Goal: Information Seeking & Learning: Find specific fact

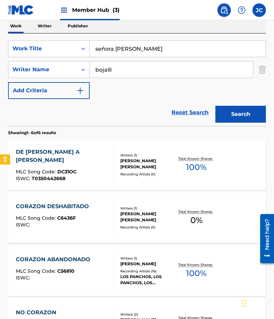
scroll to position [74, 0]
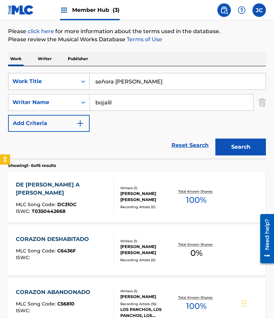
drag, startPoint x: 153, startPoint y: 80, endPoint x: 78, endPoint y: 80, distance: 74.9
click at [21, 81] on div "SearchWithCriteria9781b6d1-26a2-4db8-aecb-2ebaba76179f Work Title señora corazon" at bounding box center [137, 81] width 258 height 17
type input "promesas, promesas"
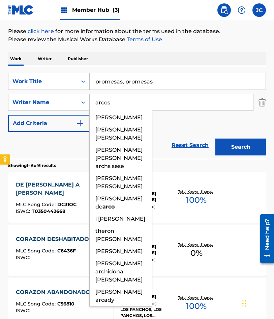
type input "arcos"
click at [216, 138] on button "Search" at bounding box center [241, 146] width 51 height 17
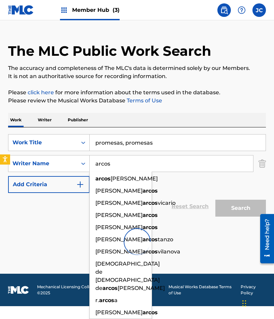
scroll to position [0, 0]
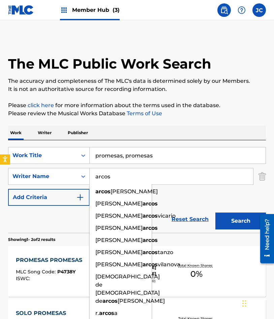
click at [127, 158] on input "promesas, promesas" at bounding box center [178, 155] width 176 height 16
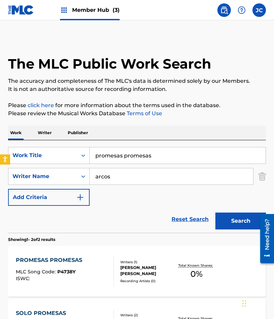
type input "promesas promesas"
click at [216, 212] on button "Search" at bounding box center [241, 220] width 51 height 17
click at [175, 190] on div "SearchWithCriteria9781b6d1-26a2-4db8-aecb-2ebaba76179f Work Title promesas prom…" at bounding box center [137, 176] width 258 height 59
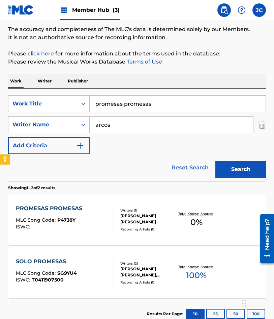
scroll to position [68, 0]
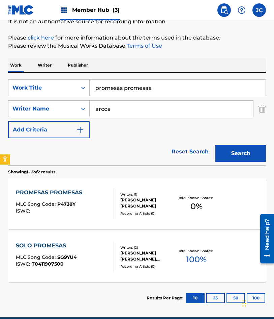
click at [41, 193] on div "PROMESAS PROMESAS" at bounding box center [51, 192] width 70 height 8
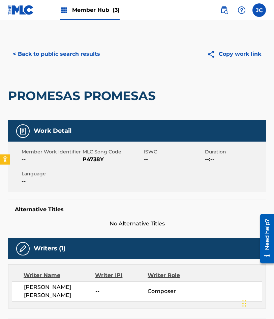
click at [90, 162] on span "P4738Y" at bounding box center [112, 159] width 59 height 8
copy span "P4738Y"
click at [89, 59] on button "< Back to public search results" at bounding box center [56, 54] width 97 height 17
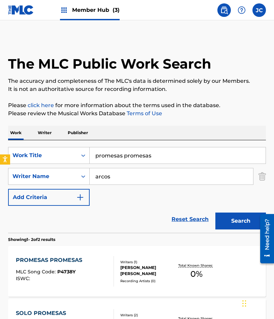
scroll to position [60, 0]
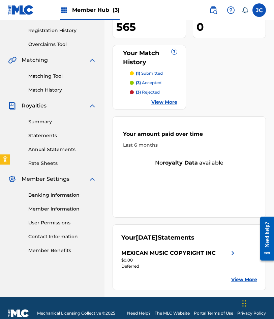
scroll to position [135, 0]
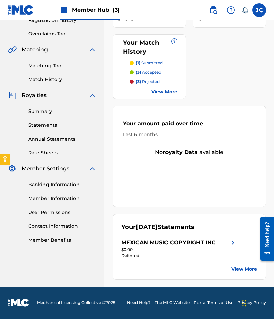
click at [239, 268] on link "View More" at bounding box center [245, 268] width 26 height 7
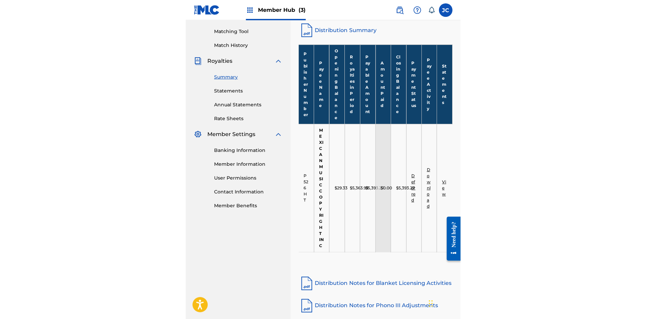
scroll to position [100, 0]
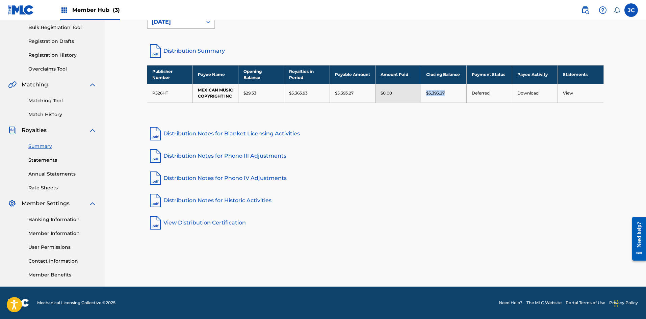
drag, startPoint x: 426, startPoint y: 92, endPoint x: 463, endPoint y: 94, distance: 37.2
click at [274, 94] on td "$5,393.27" at bounding box center [444, 93] width 46 height 19
click at [274, 98] on td "Deferred" at bounding box center [489, 93] width 46 height 19
click at [274, 93] on link "Deferred" at bounding box center [481, 92] width 18 height 5
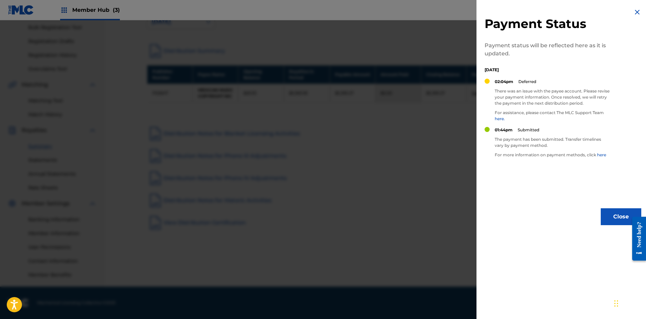
click at [274, 14] on img at bounding box center [637, 12] width 8 height 8
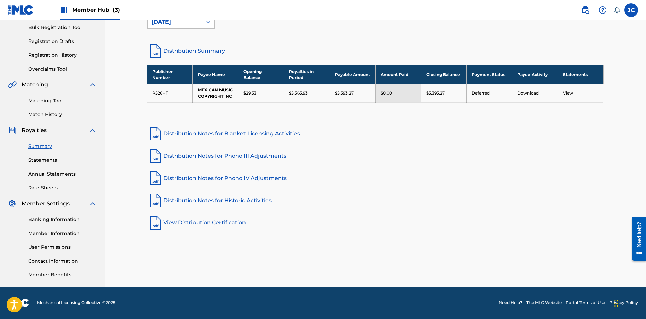
click at [274, 133] on link "Distribution Notes for Blanket Licensing Activities" at bounding box center [375, 134] width 456 height 16
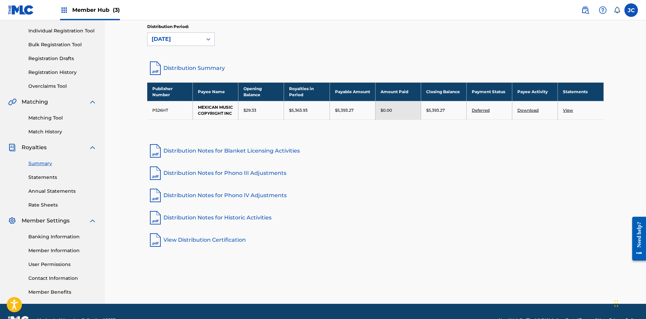
scroll to position [66, 0]
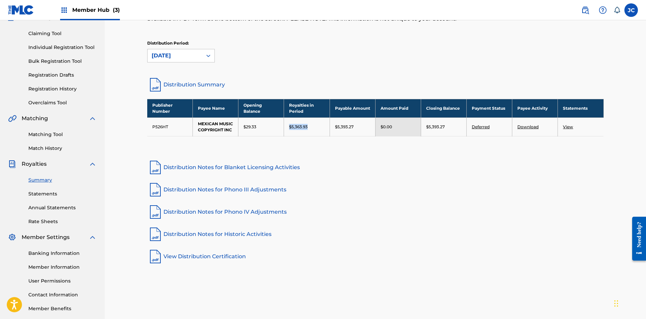
drag, startPoint x: 291, startPoint y: 125, endPoint x: 315, endPoint y: 125, distance: 23.6
click at [274, 125] on td "$5,363.93" at bounding box center [307, 126] width 46 height 19
click at [274, 168] on link "Distribution Notes for Blanket Licensing Activities" at bounding box center [375, 167] width 456 height 16
drag, startPoint x: 295, startPoint y: 94, endPoint x: 245, endPoint y: 87, distance: 49.7
click at [274, 94] on div "Royalties Select your desired distribution period from the drop-down menu to se…" at bounding box center [375, 117] width 456 height 293
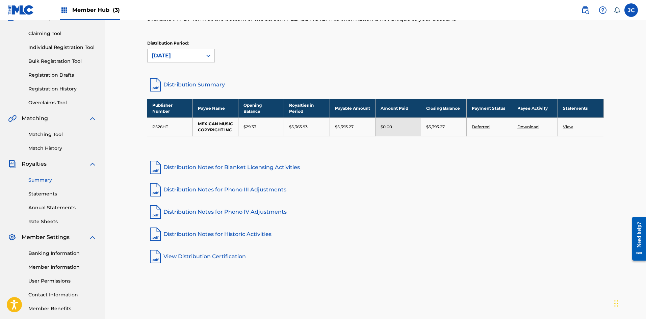
click at [215, 82] on link "Distribution Summary" at bounding box center [375, 85] width 456 height 16
click at [200, 166] on link "Distribution Notes for Blanket Licensing Activities" at bounding box center [375, 167] width 456 height 16
click at [222, 192] on link "Distribution Notes for Phono III Adjustments" at bounding box center [375, 190] width 456 height 16
click at [218, 236] on link "Distribution Notes for Historic Activities" at bounding box center [375, 234] width 456 height 16
click at [214, 257] on link "View Distribution Certification" at bounding box center [375, 256] width 456 height 16
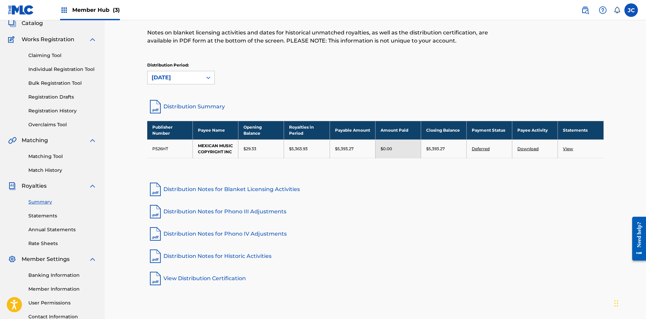
scroll to position [32, 0]
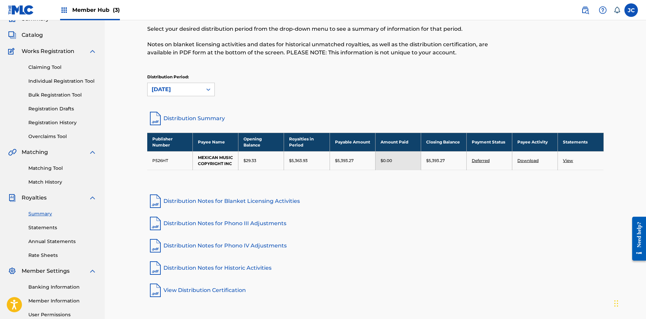
click at [274, 162] on link "Deferred" at bounding box center [481, 160] width 18 height 5
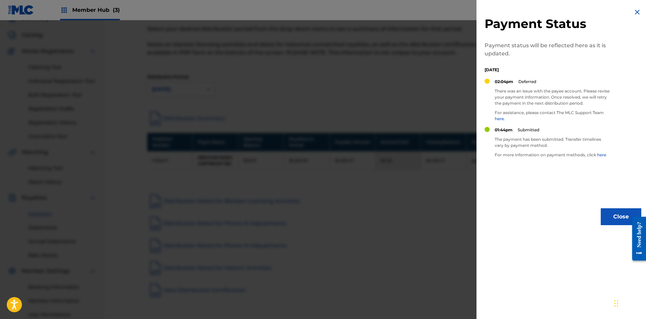
click at [274, 12] on img at bounding box center [637, 12] width 8 height 8
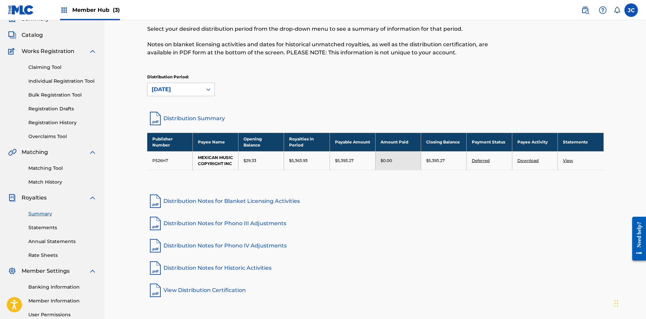
click at [274, 161] on link "Download" at bounding box center [527, 160] width 21 height 5
click at [274, 161] on link "View" at bounding box center [568, 160] width 10 height 5
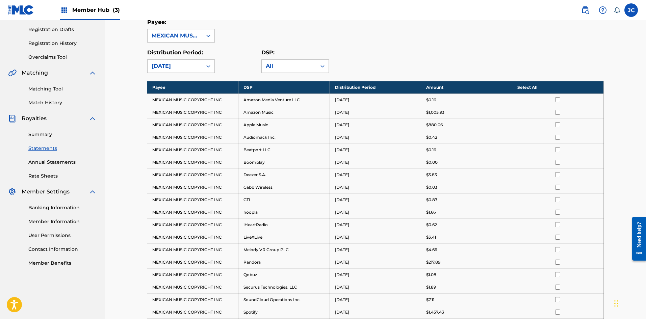
scroll to position [100, 0]
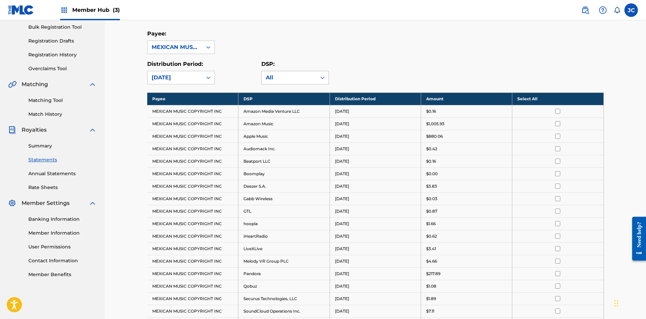
click at [274, 79] on div "All" at bounding box center [289, 78] width 47 height 8
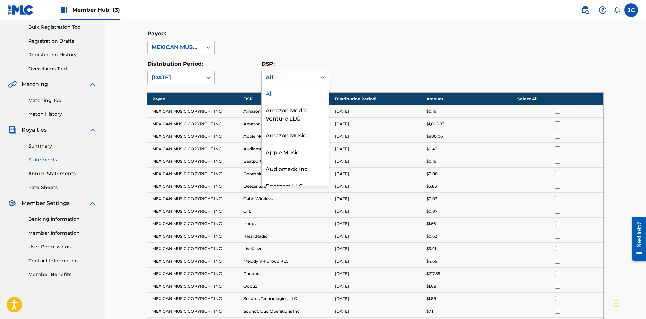
click at [235, 80] on div "Distribution Period: September 2025" at bounding box center [204, 72] width 114 height 24
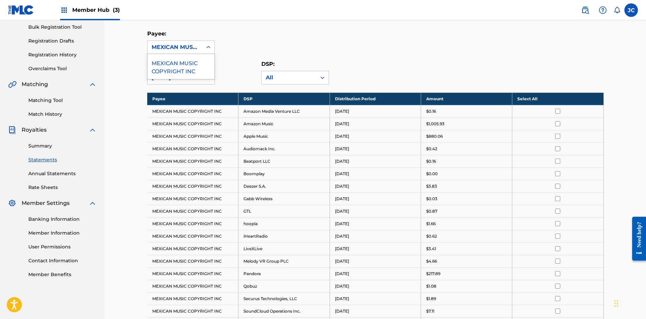
click at [199, 51] on div "MEXICAN MUSIC COPYRIGHT INC" at bounding box center [175, 47] width 55 height 13
click at [193, 48] on div "MEXICAN MUSIC COPYRIGHT INC" at bounding box center [175, 47] width 47 height 8
click at [198, 82] on div "[DATE]" at bounding box center [175, 77] width 55 height 13
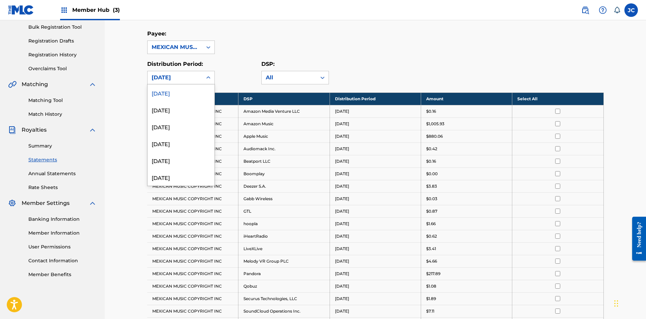
drag, startPoint x: 190, startPoint y: 89, endPoint x: 210, endPoint y: 86, distance: 19.8
click at [190, 90] on div "[DATE]" at bounding box center [181, 92] width 67 height 17
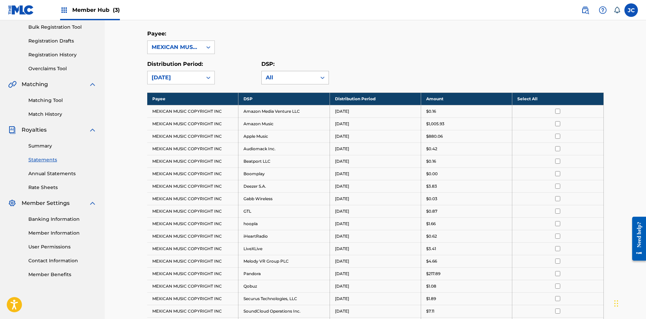
click at [274, 77] on div "All" at bounding box center [289, 78] width 47 height 8
click at [234, 75] on div "Distribution Period: September 2025" at bounding box center [204, 72] width 114 height 24
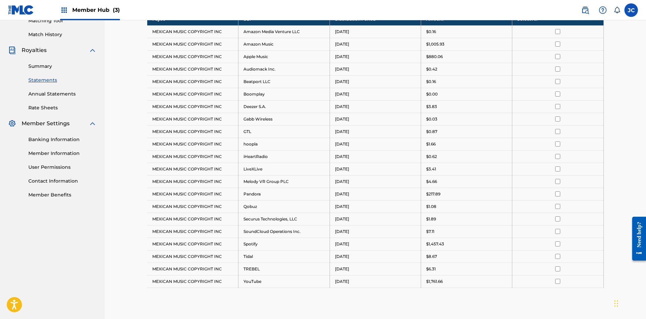
scroll to position [167, 0]
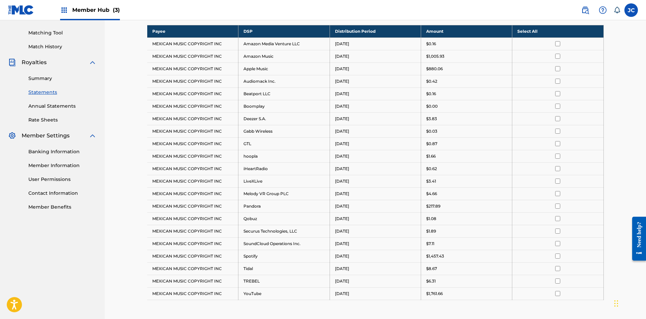
click at [274, 56] on input "checkbox" at bounding box center [557, 56] width 5 height 5
click at [274, 71] on input "checkbox" at bounding box center [557, 68] width 5 height 5
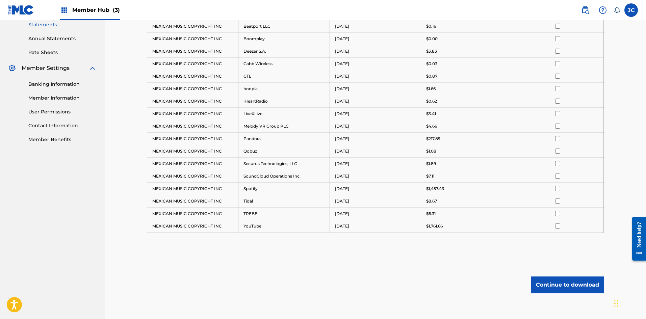
click at [274, 188] on input "checkbox" at bounding box center [557, 188] width 5 height 5
click at [274, 225] on input "checkbox" at bounding box center [557, 225] width 5 height 5
click at [274, 284] on button "Continue to download" at bounding box center [567, 284] width 73 height 17
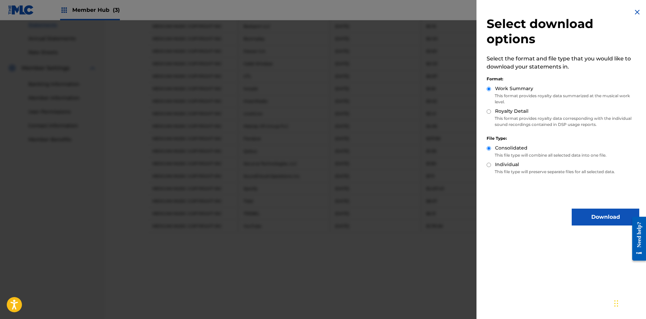
click at [274, 113] on label "Royalty Detail" at bounding box center [511, 111] width 33 height 7
click at [274, 113] on input "Royalty Detail" at bounding box center [488, 111] width 4 height 4
radio input "true"
click at [274, 212] on button "Download" at bounding box center [605, 217] width 68 height 17
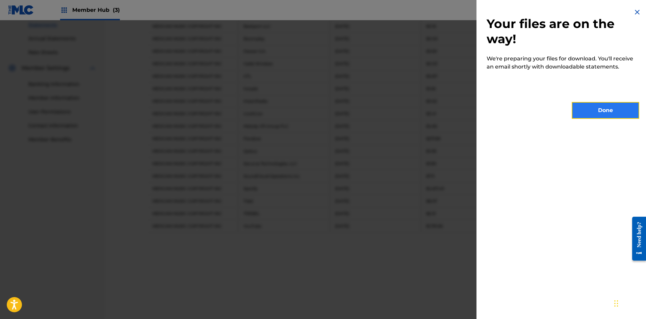
click at [274, 110] on button "Done" at bounding box center [605, 110] width 68 height 17
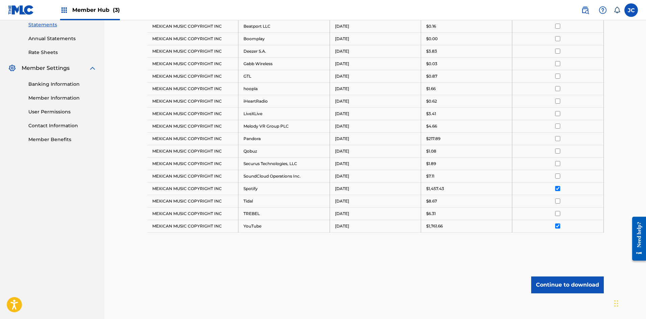
click at [19, 11] on img at bounding box center [21, 10] width 26 height 10
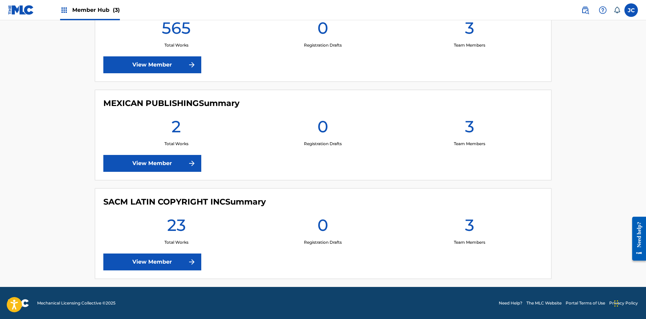
scroll to position [212, 0]
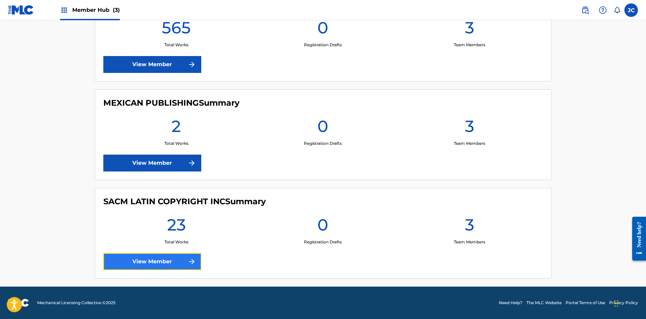
click at [166, 255] on link "View Member" at bounding box center [152, 261] width 98 height 17
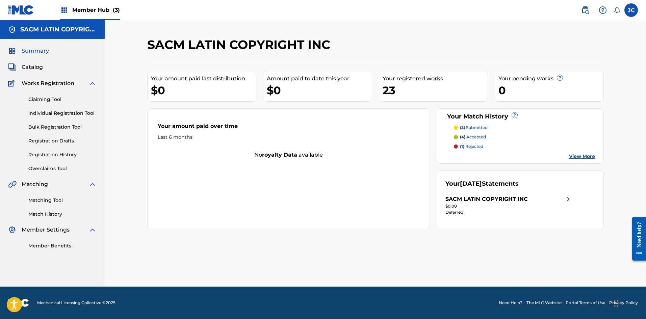
click at [274, 198] on img at bounding box center [568, 199] width 8 height 8
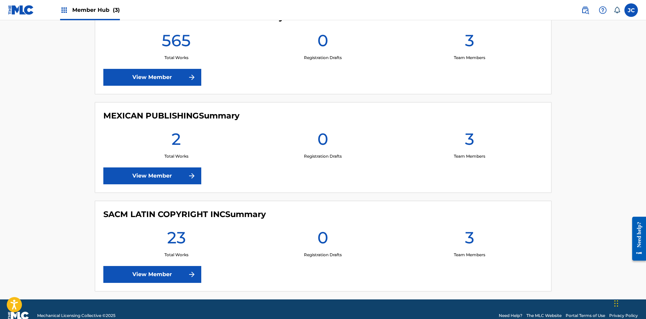
scroll to position [212, 0]
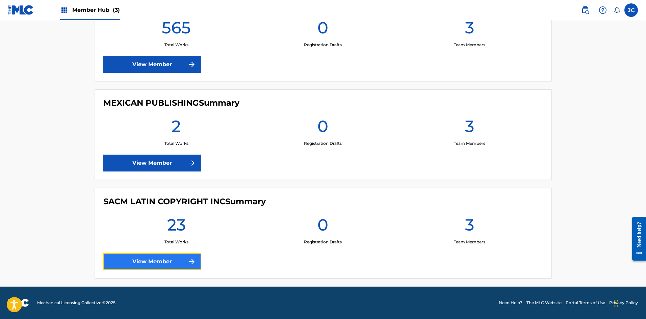
click at [176, 259] on link "View Member" at bounding box center [152, 261] width 98 height 17
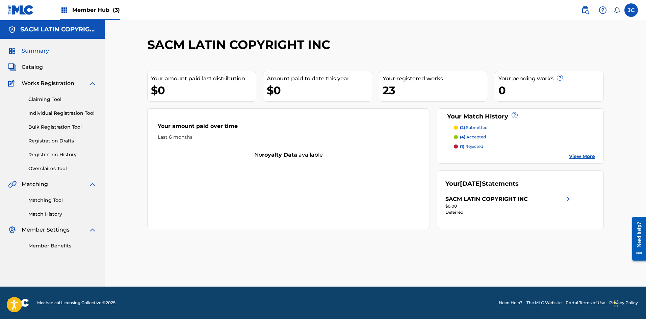
click at [21, 14] on img at bounding box center [21, 10] width 26 height 10
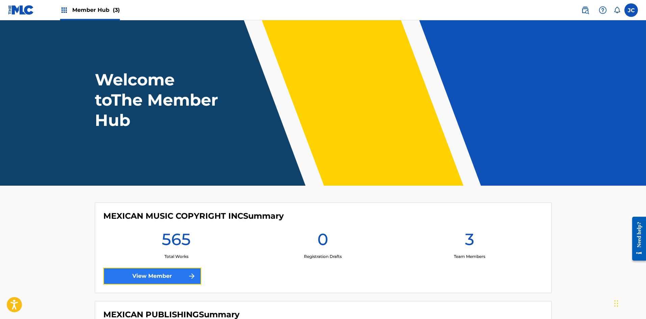
click at [155, 275] on link "View Member" at bounding box center [152, 276] width 98 height 17
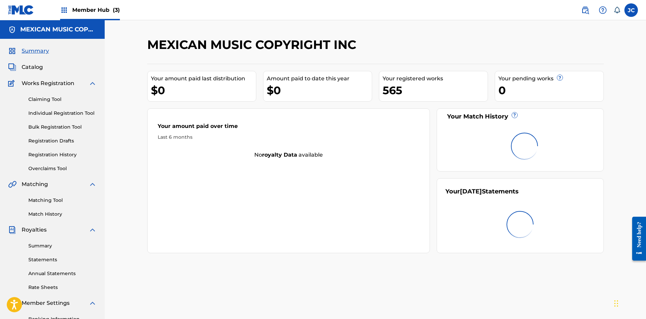
scroll to position [68, 0]
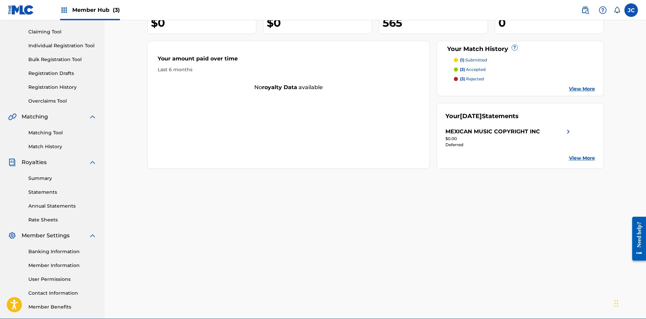
click at [31, 15] on img at bounding box center [21, 10] width 26 height 10
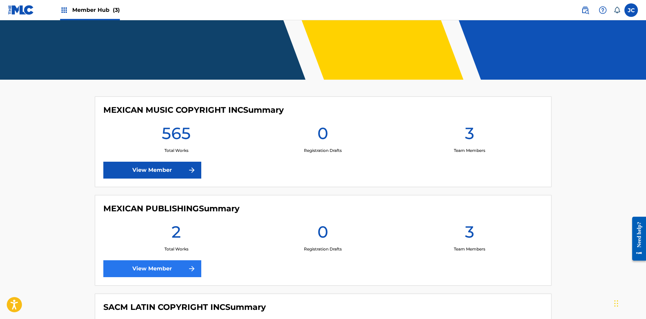
scroll to position [169, 0]
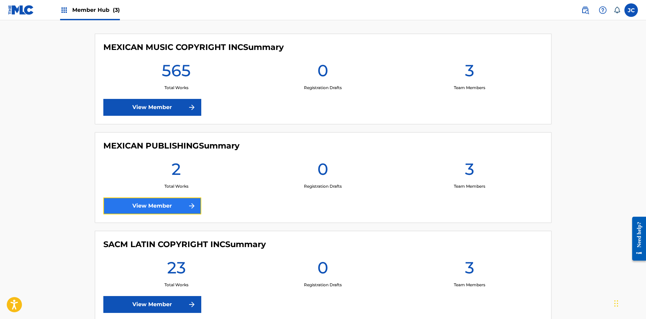
click at [141, 204] on link "View Member" at bounding box center [152, 205] width 98 height 17
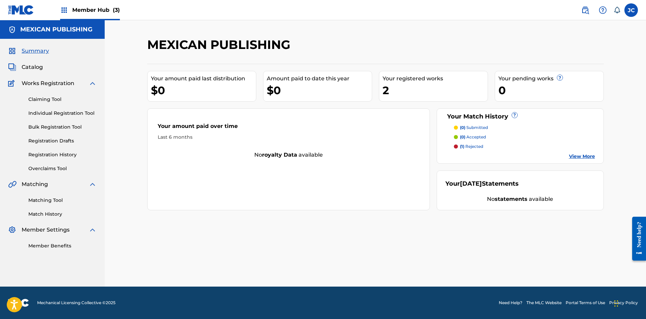
click at [21, 8] on img at bounding box center [21, 10] width 26 height 10
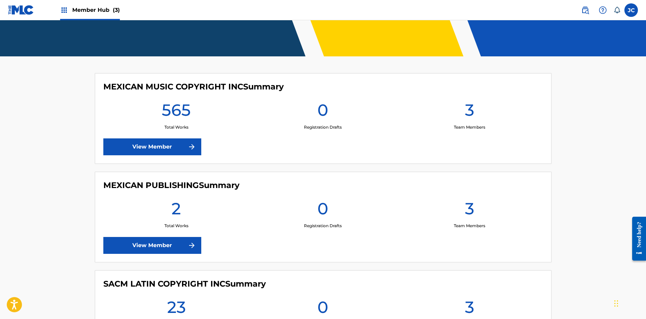
scroll to position [203, 0]
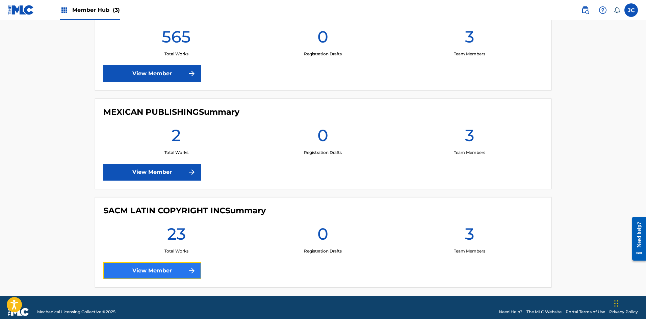
click at [170, 272] on link "View Member" at bounding box center [152, 270] width 98 height 17
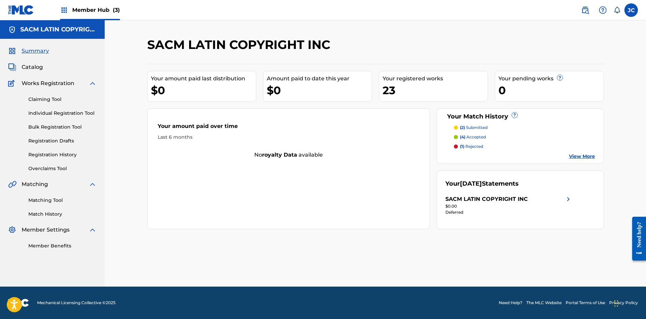
click at [15, 6] on img at bounding box center [21, 10] width 26 height 10
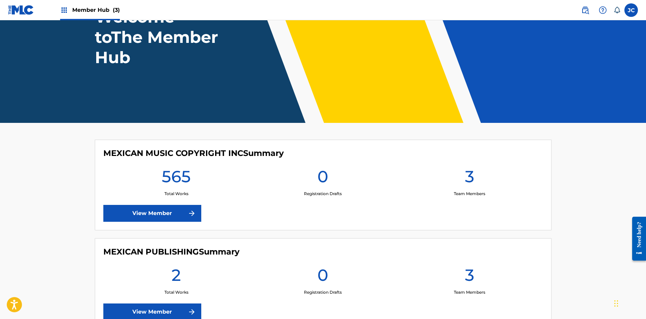
scroll to position [135, 0]
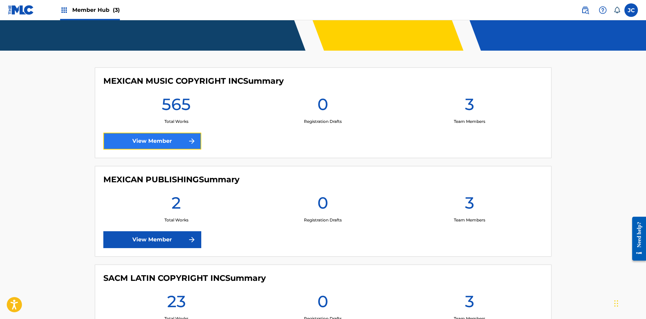
click at [169, 133] on link "View Member" at bounding box center [152, 141] width 98 height 17
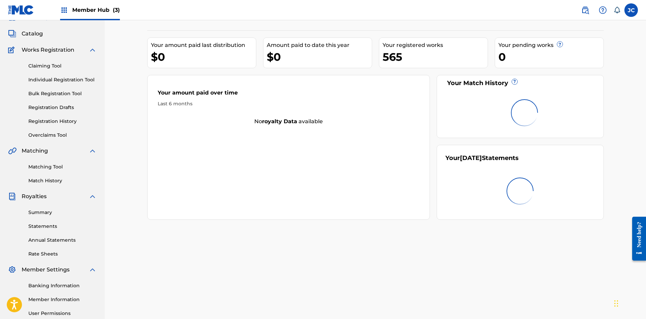
scroll to position [100, 0]
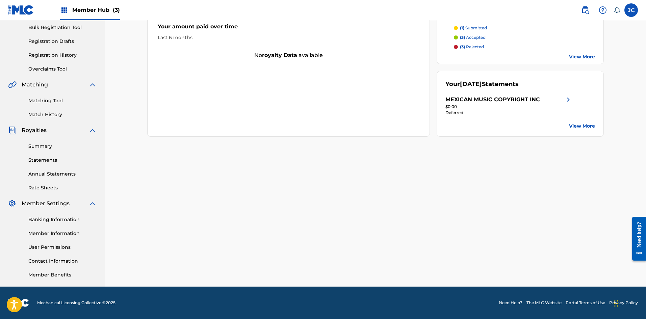
click at [580, 124] on link "View More" at bounding box center [582, 126] width 26 height 7
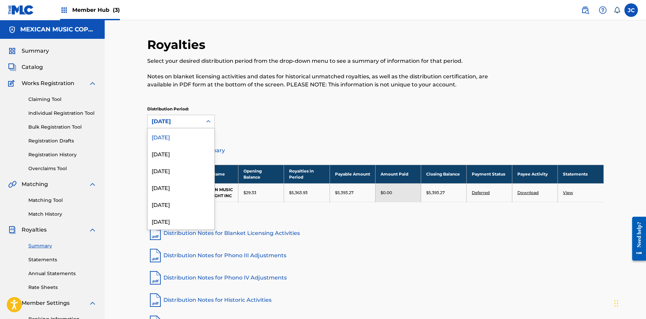
click at [167, 118] on div "[DATE]" at bounding box center [175, 121] width 47 height 8
click at [178, 150] on div "August 2025" at bounding box center [181, 153] width 67 height 17
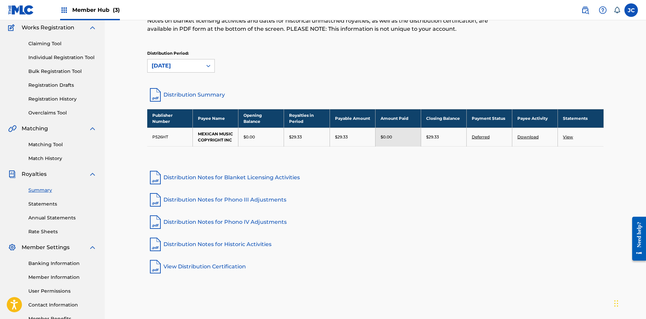
scroll to position [68, 0]
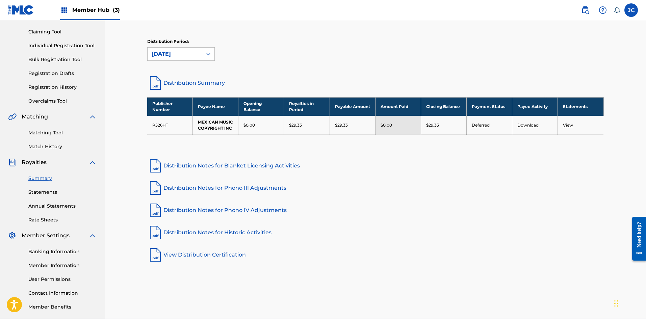
click at [168, 53] on div "August 2025" at bounding box center [175, 54] width 47 height 8
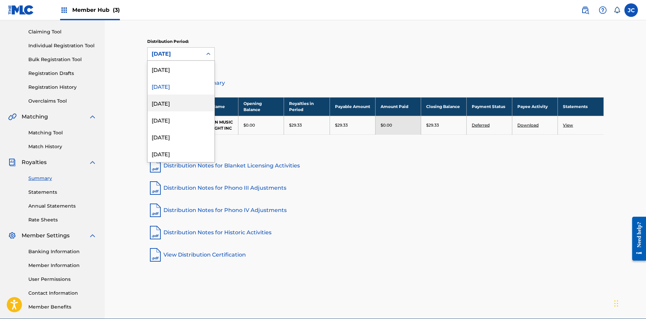
click at [187, 98] on div "July 2025" at bounding box center [181, 103] width 67 height 17
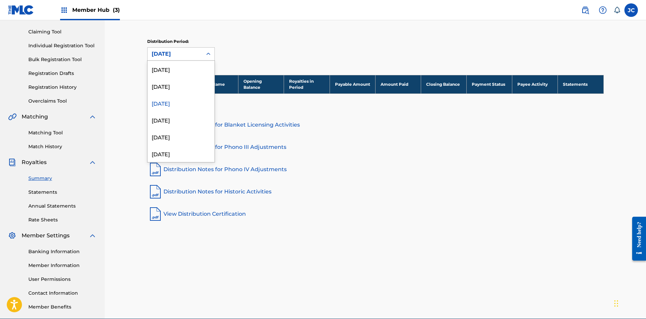
click at [187, 55] on div "July 2025" at bounding box center [175, 54] width 47 height 8
click at [184, 75] on div "[DATE]" at bounding box center [181, 69] width 67 height 17
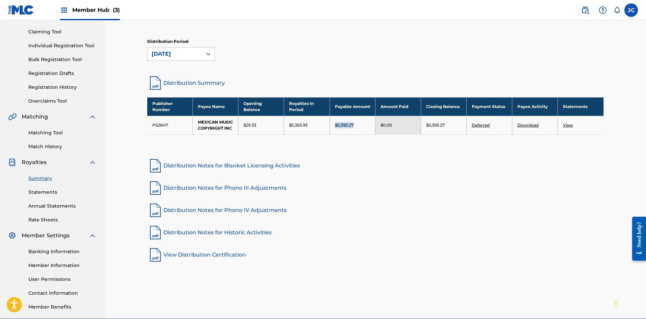
drag, startPoint x: 317, startPoint y: 124, endPoint x: 365, endPoint y: 124, distance: 48.3
click at [365, 124] on tr "P526HT MEXICAN MUSIC COPYRIGHT INC $29.33 $5,363.93 $5,393.27 $0.00 $5,393.27 D…" at bounding box center [375, 125] width 456 height 19
click at [352, 148] on div "Publisher Number Payee Name Opening Balance Royalties in Period Payable Amount …" at bounding box center [375, 124] width 456 height 54
click at [352, 147] on div "Publisher Number Payee Name Opening Balance Royalties in Period Payable Amount …" at bounding box center [375, 124] width 456 height 54
click at [567, 125] on link "View" at bounding box center [568, 125] width 10 height 5
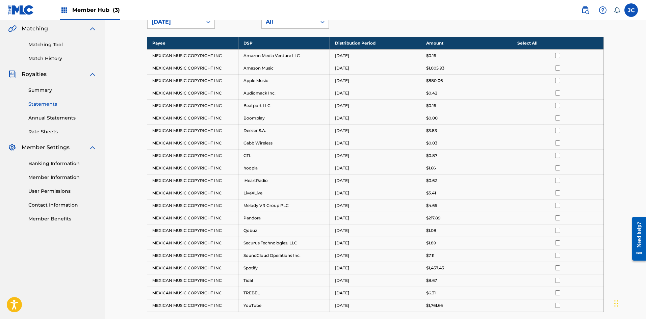
scroll to position [167, 0]
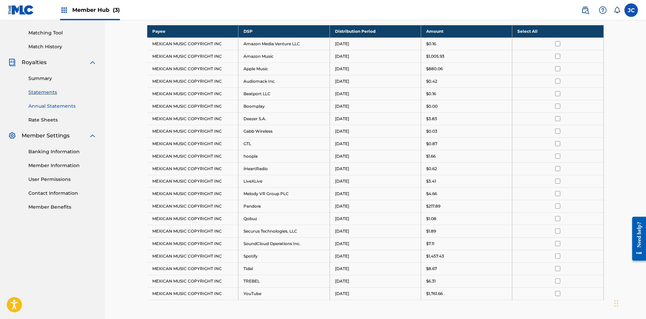
click at [45, 106] on link "Annual Statements" at bounding box center [62, 106] width 68 height 7
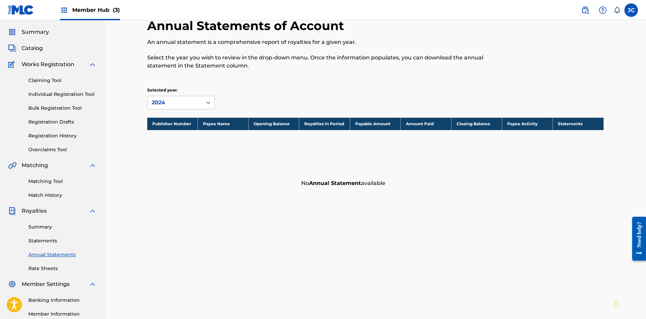
scroll to position [34, 0]
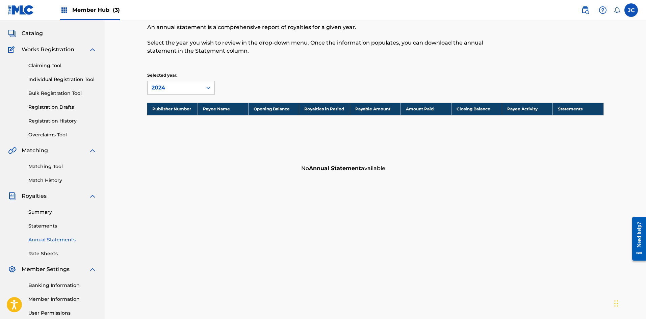
click at [40, 259] on div "Summary Catalog Works Registration Claiming Tool Individual Registration Tool B…" at bounding box center [52, 178] width 105 height 347
click at [41, 253] on link "Rate Sheets" at bounding box center [62, 253] width 68 height 7
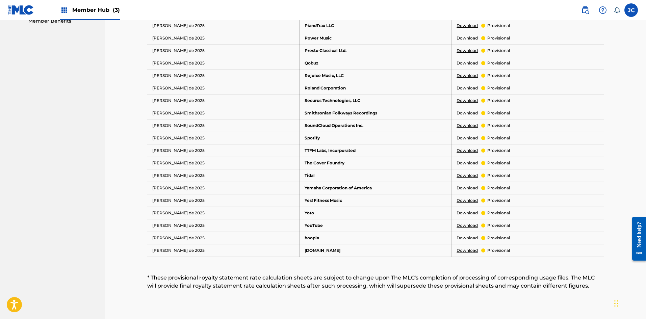
scroll to position [338, 0]
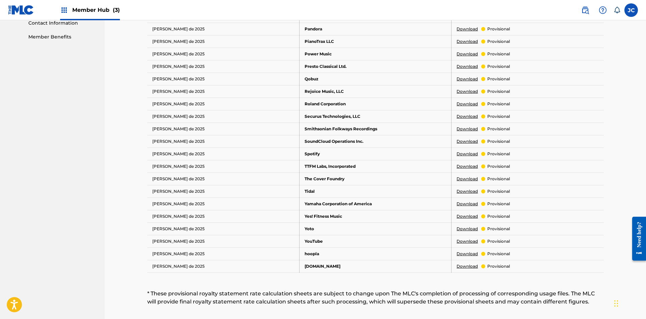
click at [473, 241] on link "Download" at bounding box center [466, 241] width 21 height 6
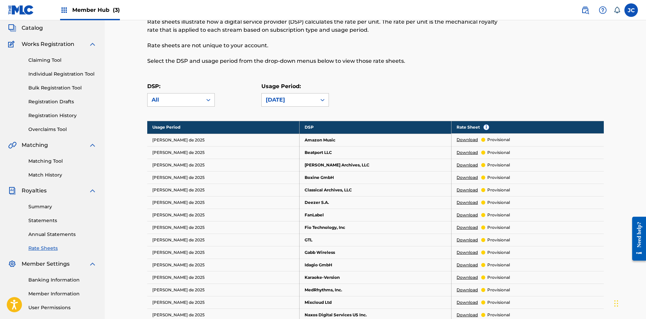
scroll to position [68, 0]
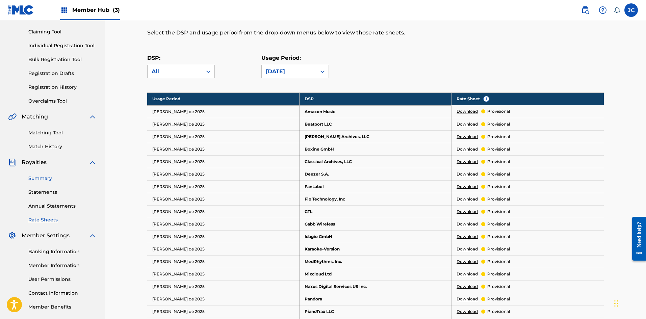
click at [39, 181] on link "Summary" at bounding box center [62, 178] width 68 height 7
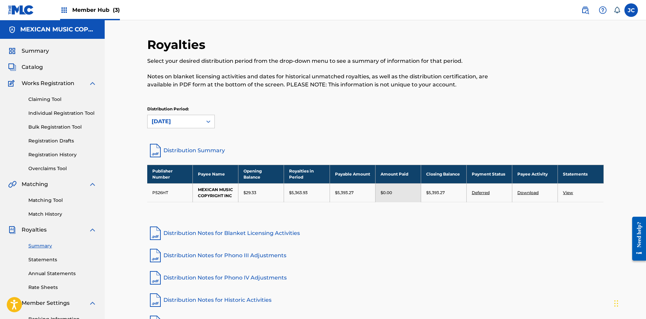
click at [70, 230] on div "Royalties" at bounding box center [52, 230] width 88 height 8
click at [93, 230] on img at bounding box center [92, 230] width 8 height 8
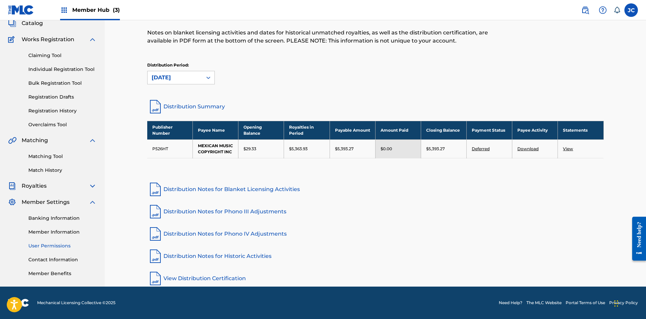
click at [51, 244] on link "User Permissions" at bounding box center [62, 245] width 68 height 7
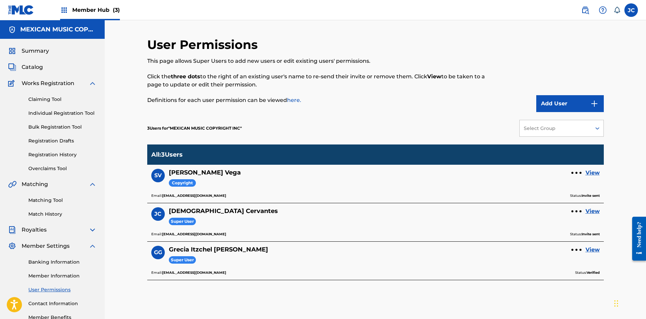
scroll to position [34, 0]
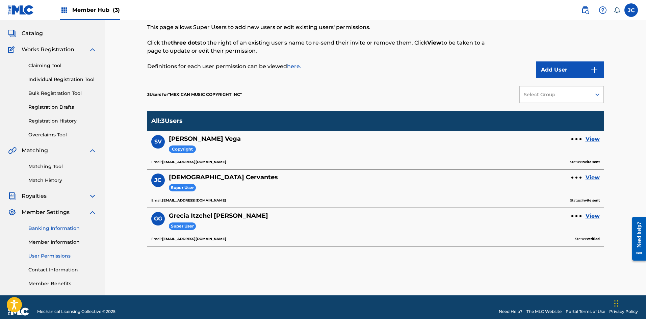
click at [49, 229] on link "Banking Information" at bounding box center [62, 228] width 68 height 7
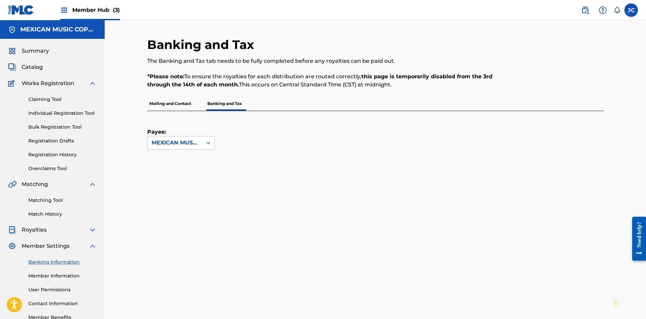
click at [159, 101] on p "Mailing and Contact" at bounding box center [170, 104] width 46 height 14
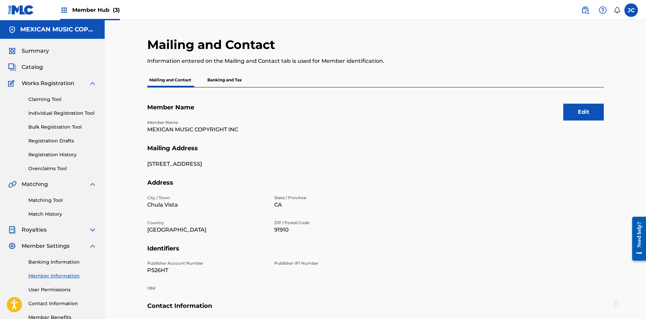
click at [216, 82] on p "Banking and Tax" at bounding box center [224, 80] width 38 height 14
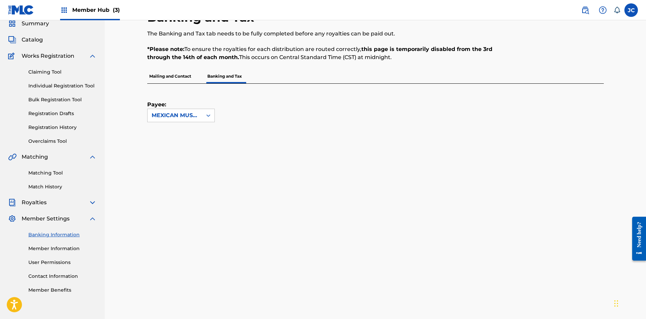
scroll to position [24, 0]
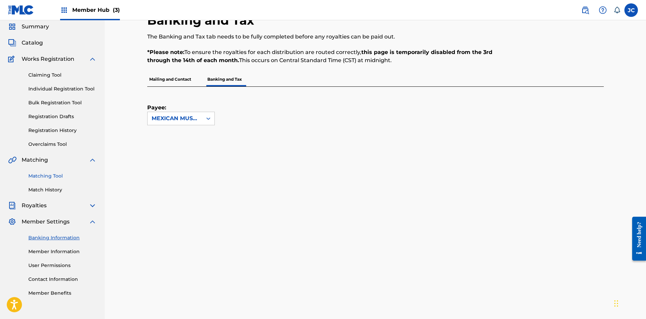
click at [50, 173] on link "Matching Tool" at bounding box center [62, 175] width 68 height 7
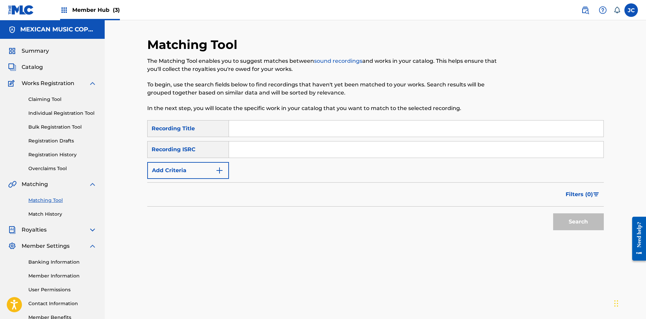
click at [69, 230] on div "Royalties" at bounding box center [52, 230] width 88 height 8
drag, startPoint x: 93, startPoint y: 228, endPoint x: 87, endPoint y: 229, distance: 5.8
click at [93, 228] on img at bounding box center [92, 230] width 8 height 8
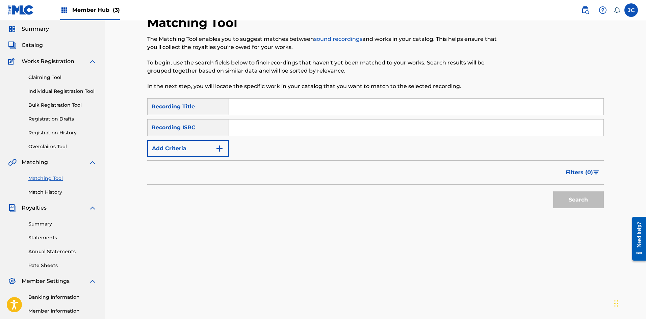
scroll to position [34, 0]
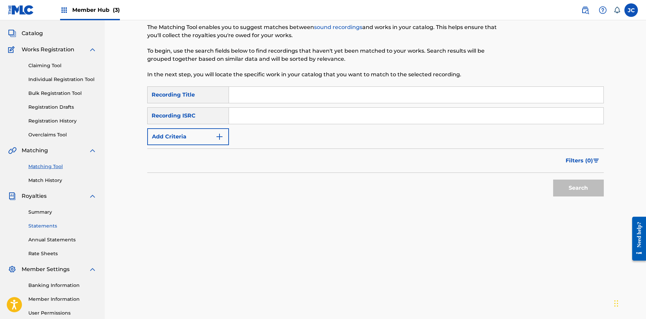
click at [43, 226] on link "Statements" at bounding box center [62, 225] width 68 height 7
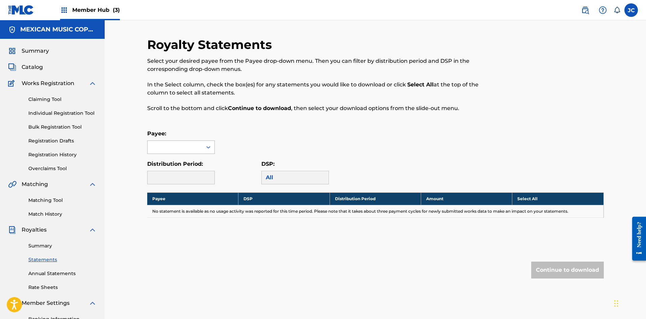
click at [203, 150] on div at bounding box center [208, 147] width 12 height 12
click at [186, 164] on div "MEXICAN MUSIC COPYRIGHT INC" at bounding box center [181, 166] width 67 height 25
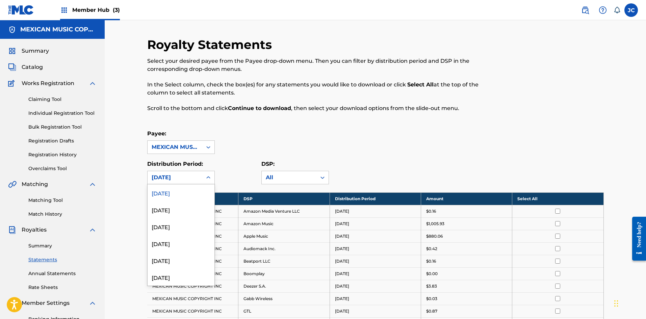
click at [195, 178] on div "September 2025" at bounding box center [175, 177] width 47 height 8
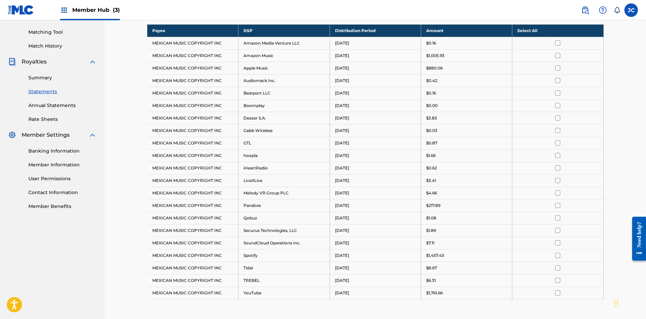
scroll to position [169, 0]
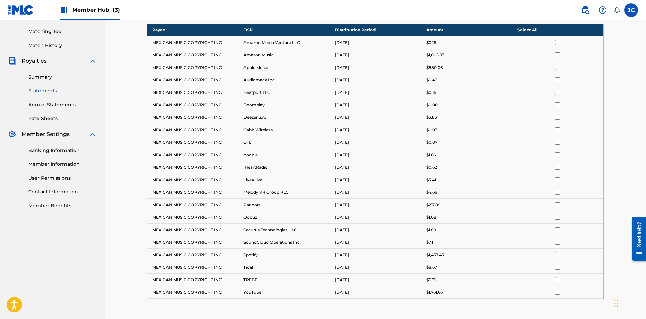
click at [552, 35] on th "Select All" at bounding box center [557, 30] width 91 height 12
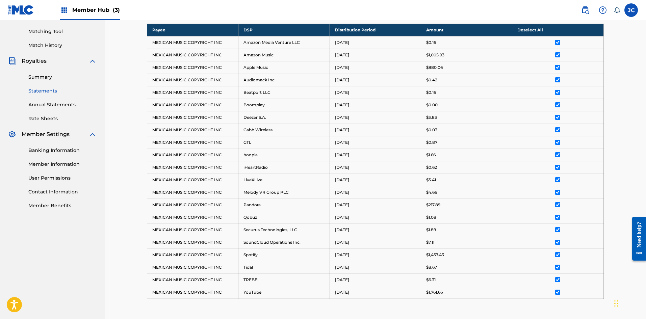
click at [524, 29] on th "Deselect All" at bounding box center [557, 30] width 91 height 12
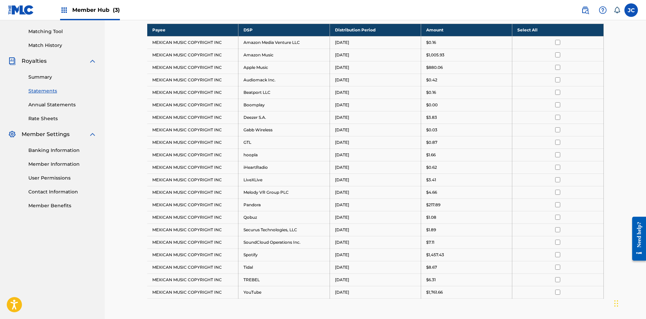
click at [538, 33] on th "Select All" at bounding box center [557, 30] width 91 height 12
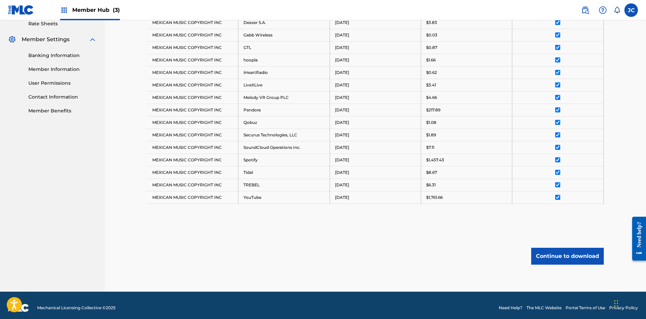
scroll to position [269, 0]
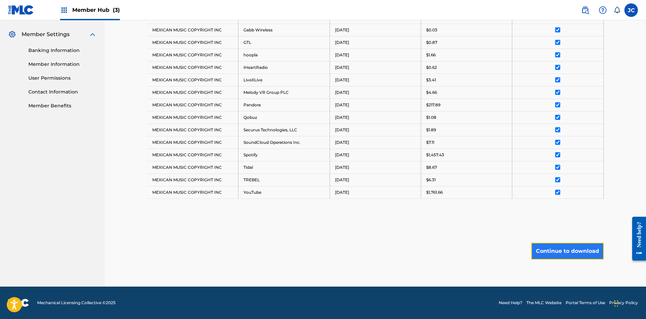
click at [565, 249] on button "Continue to download" at bounding box center [567, 251] width 73 height 17
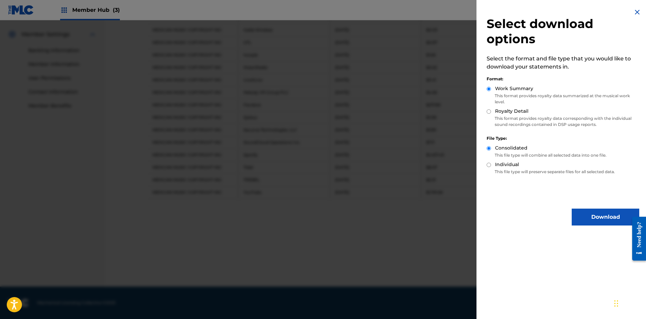
click at [489, 110] on input "Royalty Detail" at bounding box center [488, 111] width 4 height 4
radio input "true"
click at [487, 164] on input "Individual" at bounding box center [488, 165] width 4 height 4
radio input "true"
click at [638, 14] on img at bounding box center [637, 12] width 8 height 8
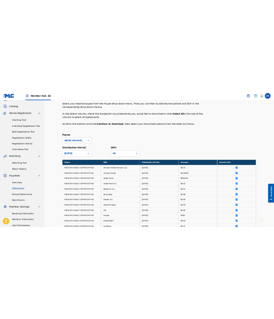
scroll to position [0, 0]
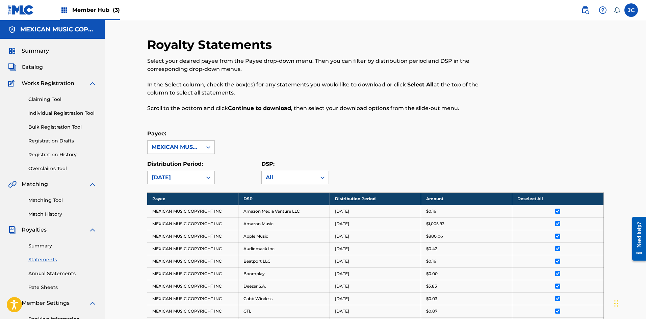
click at [240, 109] on strong "Continue to download" at bounding box center [259, 108] width 63 height 6
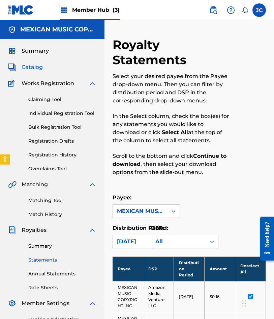
click at [34, 71] on span "Catalog" at bounding box center [32, 67] width 21 height 8
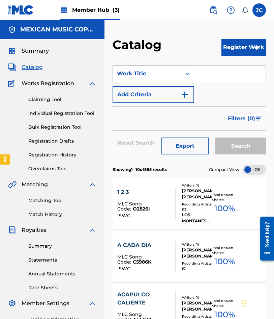
click at [143, 77] on div "Work Title" at bounding box center [147, 74] width 61 height 8
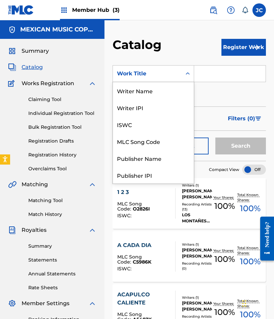
scroll to position [101, 0]
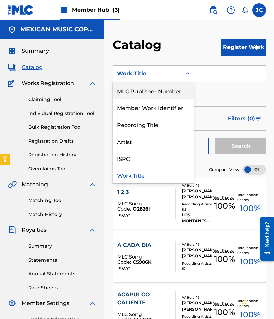
click at [140, 88] on div "MLC Publisher Number" at bounding box center [153, 90] width 81 height 17
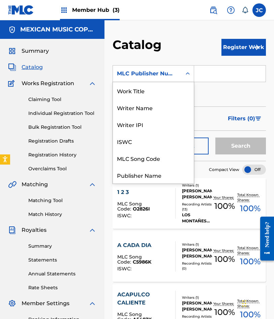
click at [175, 75] on div "MLC Publisher Number" at bounding box center [147, 74] width 61 height 8
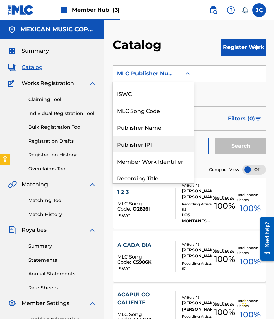
scroll to position [0, 0]
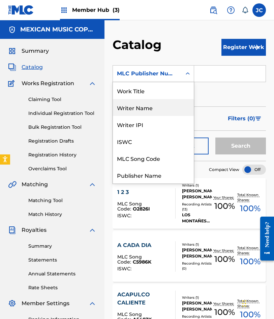
click at [149, 106] on div "Writer Name" at bounding box center [153, 107] width 81 height 17
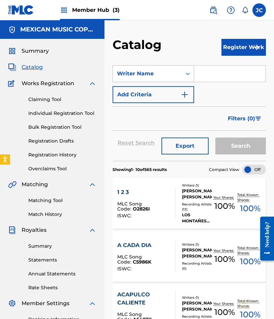
click at [171, 78] on div "Writer Name" at bounding box center [147, 73] width 69 height 13
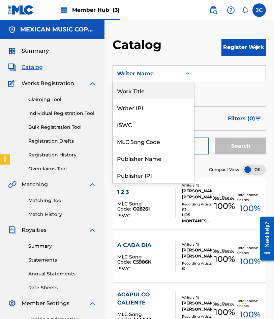
click at [160, 92] on div "Work Title" at bounding box center [153, 90] width 81 height 17
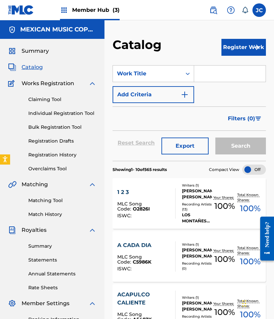
click at [199, 78] on input "Search Form" at bounding box center [230, 73] width 72 height 16
paste input "CORAZON DE TIBURON"
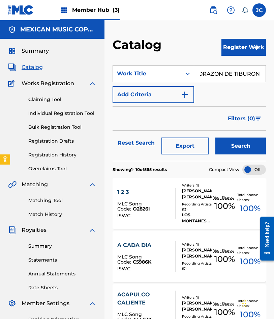
type input "CORAZON DE TIBURON"
click at [216, 137] on button "Search" at bounding box center [241, 145] width 51 height 17
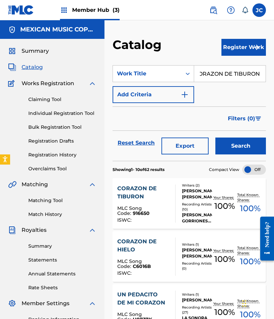
click at [180, 204] on div "Writers ( 2 ) JERONIMO ORANTES, JERONIMO ORANTES NAVAS Recording Artists ( 10 )…" at bounding box center [194, 203] width 36 height 41
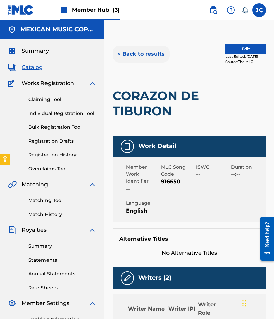
click at [135, 51] on button "< Back to results" at bounding box center [141, 54] width 57 height 17
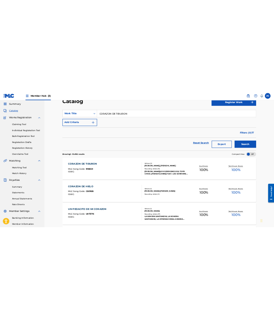
scroll to position [34, 0]
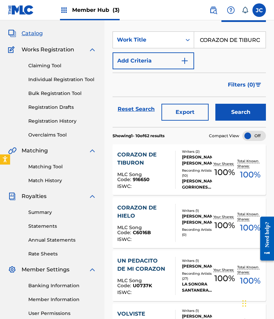
click at [30, 17] on link at bounding box center [21, 10] width 26 height 20
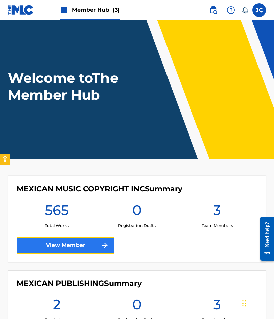
click at [76, 238] on link "View Member" at bounding box center [66, 245] width 98 height 17
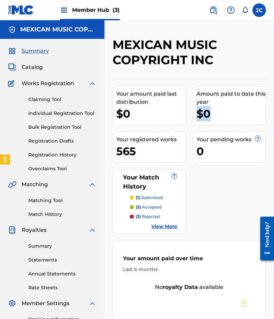
drag, startPoint x: 195, startPoint y: 109, endPoint x: 250, endPoint y: 112, distance: 55.8
click at [250, 112] on div "Your amount paid last distribution $0 Amount paid to date this year $0 Your reg…" at bounding box center [190, 246] width 154 height 335
drag, startPoint x: 244, startPoint y: 99, endPoint x: 212, endPoint y: 96, distance: 32.9
click at [244, 99] on div "Amount paid to date this year" at bounding box center [232, 98] width 70 height 16
drag, startPoint x: 134, startPoint y: 96, endPoint x: 151, endPoint y: 96, distance: 16.9
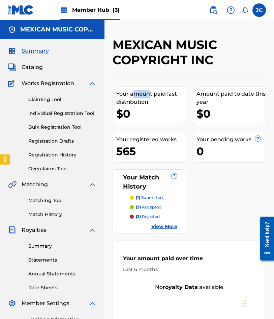
click at [151, 96] on div "Your amount paid last distribution" at bounding box center [151, 98] width 70 height 16
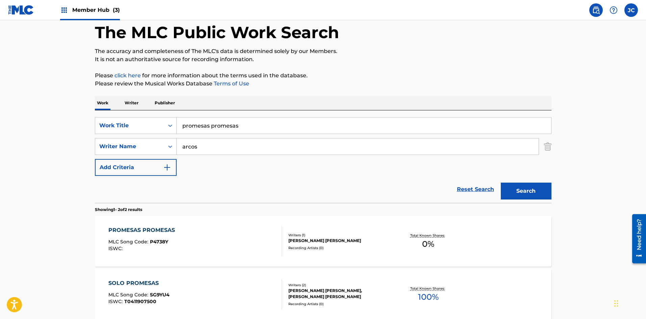
scroll to position [34, 0]
click at [165, 125] on div "Search Form" at bounding box center [170, 125] width 12 height 12
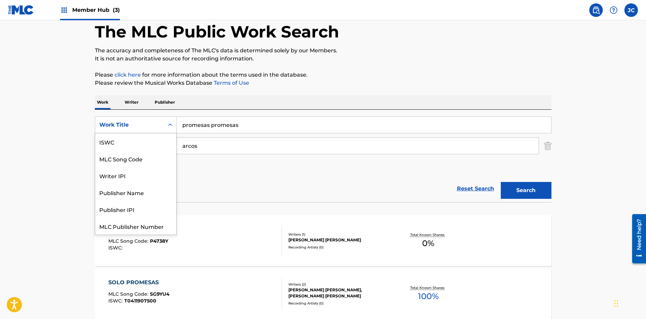
scroll to position [17, 0]
click at [150, 141] on div "MLC Song Code" at bounding box center [135, 141] width 81 height 17
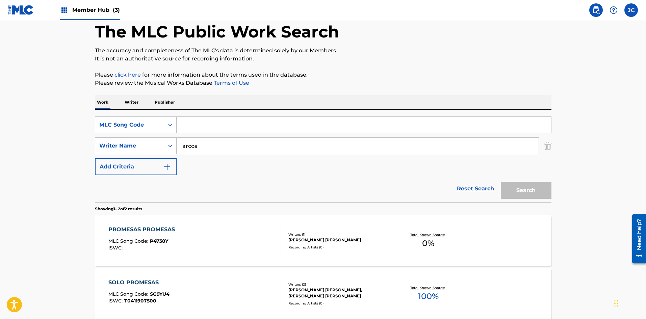
click at [207, 133] on div "Search Form" at bounding box center [364, 124] width 375 height 17
click at [212, 129] on input "Search Form" at bounding box center [364, 125] width 374 height 16
paste input "C6037Z"
type input "C6037Z"
click at [274, 182] on button "Search" at bounding box center [526, 190] width 51 height 17
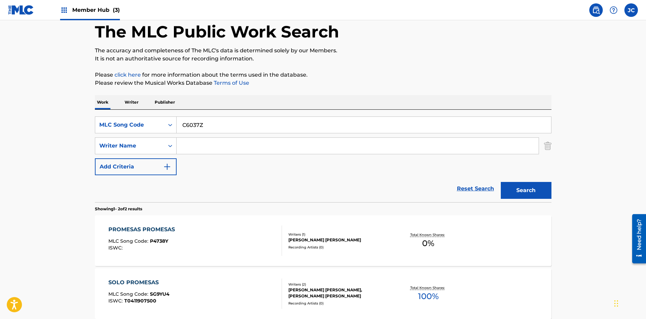
scroll to position [0, 0]
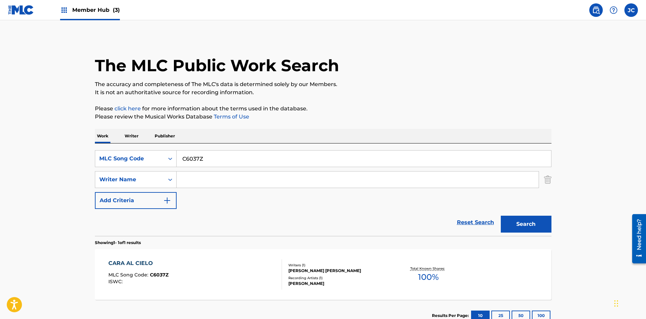
click at [274, 270] on div "[PERSON_NAME] [PERSON_NAME]" at bounding box center [339, 271] width 102 height 6
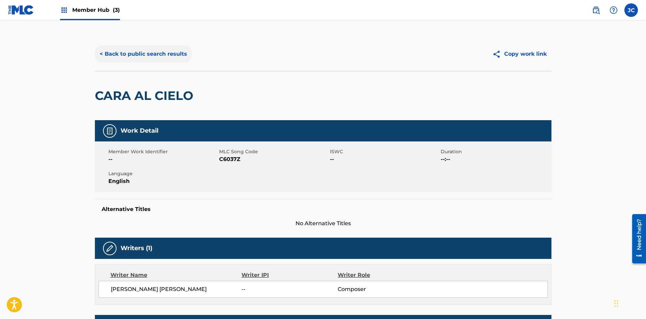
click at [156, 57] on button "< Back to public search results" at bounding box center [143, 54] width 97 height 17
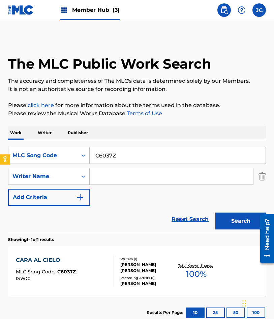
click at [55, 166] on div "SearchWithCriteria5fa7b891-740b-441f-add7-7b7870684d99 MLC Song Code C6037Z Sea…" at bounding box center [137, 176] width 258 height 59
click at [54, 161] on div "MLC Song Code" at bounding box center [42, 155] width 69 height 13
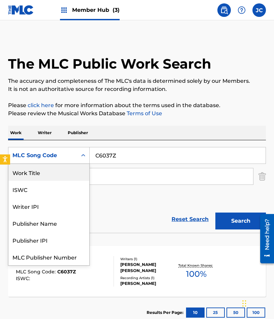
click at [55, 171] on div "Work Title" at bounding box center [48, 172] width 81 height 17
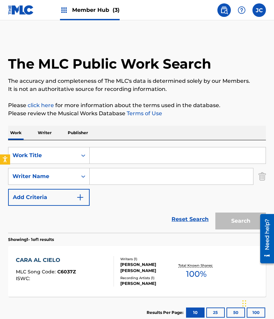
click at [114, 155] on input "Search Form" at bounding box center [178, 155] width 176 height 16
type input "hoy no"
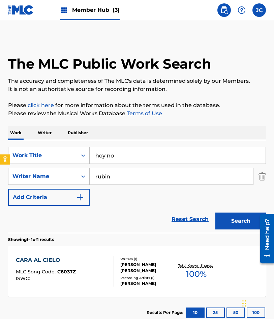
type input "rubin"
click at [216, 212] on button "Search" at bounding box center [241, 220] width 51 height 17
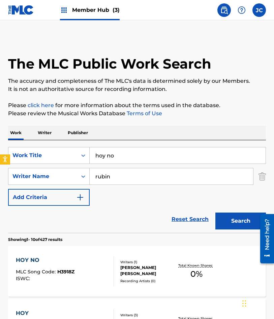
scroll to position [68, 0]
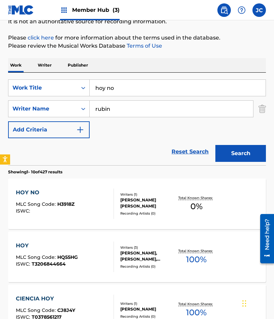
click at [82, 200] on div "HOY NO MLC Song Code : H3918Z ISWC :" at bounding box center [65, 203] width 98 height 30
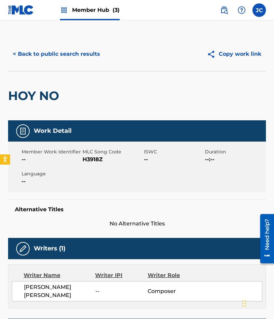
click at [91, 157] on span "H3918Z" at bounding box center [112, 159] width 59 height 8
copy span "H3918Z"
click at [44, 46] on button "< Back to public search results" at bounding box center [56, 54] width 97 height 17
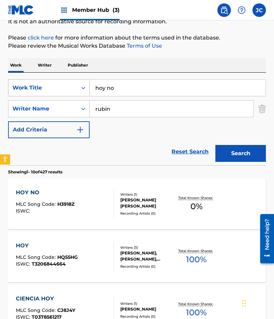
click at [68, 90] on div "SearchWithCriteria9ffead84-569b-460c-9662-2e8791bc3cec Work Title hoy no" at bounding box center [137, 87] width 258 height 17
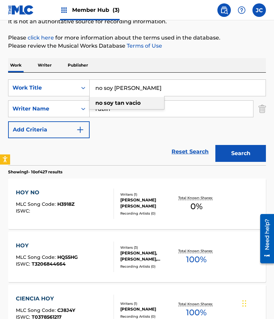
type input "no soy tan vacio"
click at [216, 145] on button "Search" at bounding box center [241, 153] width 51 height 17
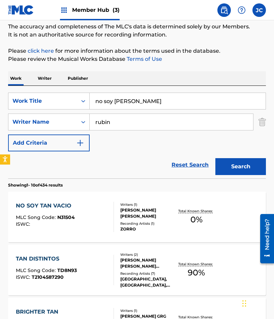
scroll to position [101, 0]
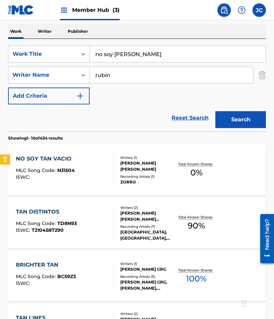
click at [117, 162] on div "Writers ( 1 ) MARIA AMPARO RUBIN TAGLE Recording Artists ( 1 ) ZORRO" at bounding box center [144, 170] width 61 height 30
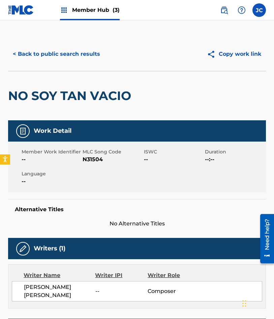
click at [86, 159] on span "N31504" at bounding box center [112, 159] width 59 height 8
drag, startPoint x: 86, startPoint y: 159, endPoint x: 76, endPoint y: 98, distance: 62.2
click at [86, 159] on span "N31504" at bounding box center [112, 159] width 59 height 8
copy span "N31504"
click at [72, 53] on button "< Back to public search results" at bounding box center [56, 54] width 97 height 17
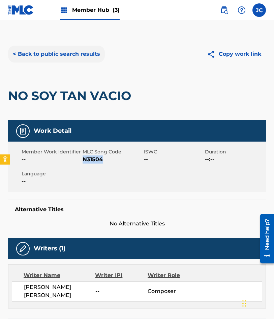
scroll to position [101, 0]
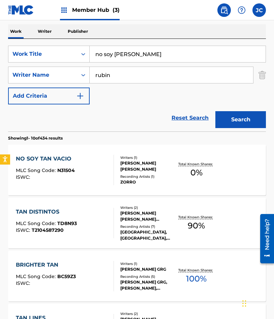
drag, startPoint x: 167, startPoint y: 55, endPoint x: 110, endPoint y: 54, distance: 56.4
click at [111, 54] on input "no soy tan vacio" at bounding box center [178, 54] width 176 height 16
type input "n"
type input "agua tierra hombre"
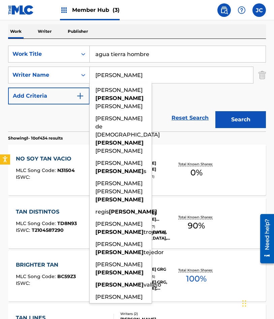
click at [216, 111] on button "Search" at bounding box center [241, 119] width 51 height 17
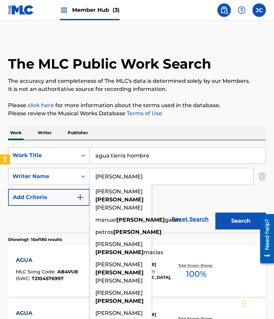
click at [168, 201] on div "SearchWithCriteria9ffead84-569b-460c-9662-2e8791bc3cec Work Title agua tierra h…" at bounding box center [137, 176] width 258 height 59
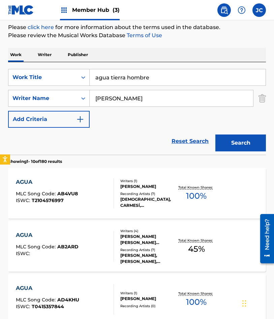
scroll to position [19, 0]
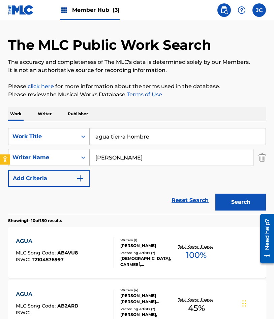
drag, startPoint x: 123, startPoint y: 154, endPoint x: 73, endPoint y: 159, distance: 50.1
click at [73, 159] on div "SearchWithCriteria64aac8bd-e20d-4496-8821-fb1fd483326a Writer Name molina" at bounding box center [137, 157] width 258 height 17
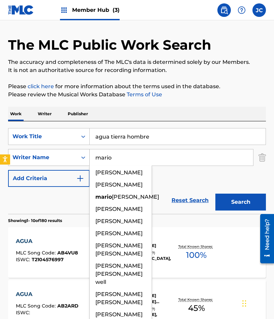
type input "mario"
click at [216, 193] on button "Search" at bounding box center [241, 201] width 51 height 17
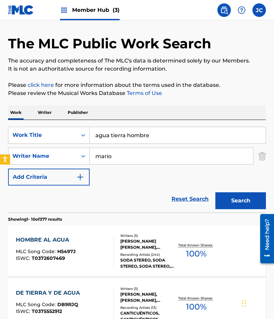
scroll to position [0, 0]
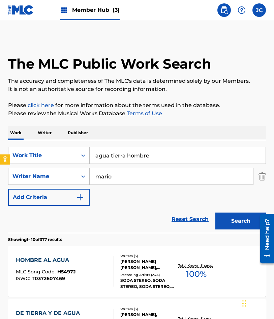
drag, startPoint x: 23, startPoint y: 39, endPoint x: 80, endPoint y: 14, distance: 62.5
click at [25, 38] on div "The MLC Public Work Search" at bounding box center [137, 60] width 258 height 46
drag, startPoint x: 157, startPoint y: 149, endPoint x: 57, endPoint y: 156, distance: 99.8
click at [58, 156] on div "SearchWithCriteria9ffead84-569b-460c-9662-2e8791bc3cec Work Title agua tierra h…" at bounding box center [137, 155] width 258 height 17
type input "si te vas en mayo"
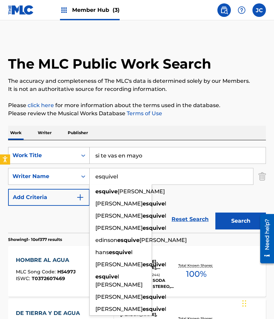
type input "esquivel"
click at [216, 212] on button "Search" at bounding box center [241, 220] width 51 height 17
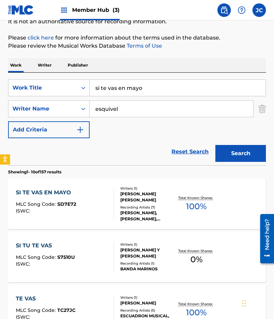
scroll to position [101, 0]
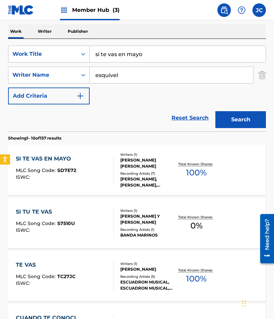
click at [133, 158] on div "CORTES SERGIO IVAN ESQUIVEL" at bounding box center [147, 163] width 55 height 12
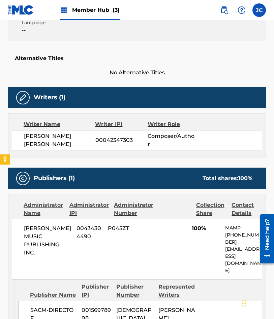
scroll to position [148, 0]
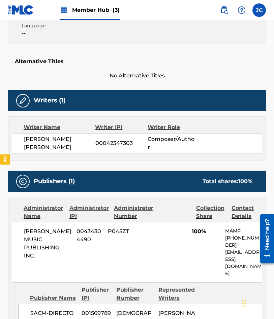
drag, startPoint x: 245, startPoint y: 185, endPoint x: 193, endPoint y: 182, distance: 52.1
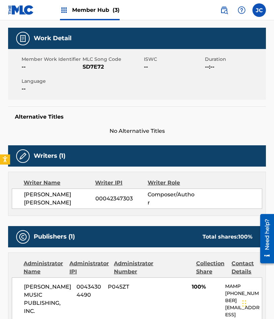
scroll to position [0, 0]
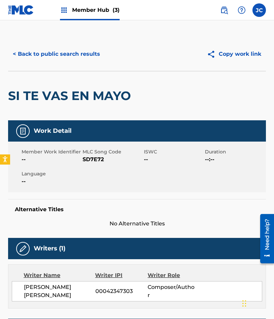
click at [98, 160] on span "SD7E72" at bounding box center [112, 159] width 59 height 8
copy span "SD7E72"
click at [37, 67] on div "< Back to public search results Copy work link" at bounding box center [137, 54] width 258 height 34
click at [61, 53] on button "< Back to public search results" at bounding box center [56, 54] width 97 height 17
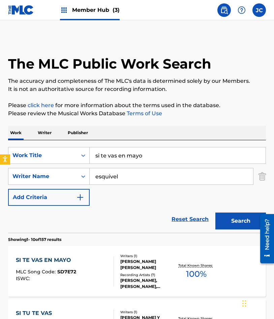
scroll to position [101, 0]
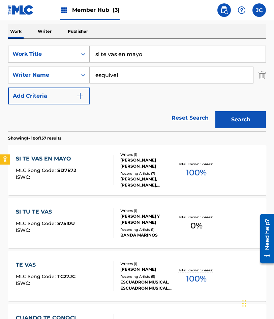
drag, startPoint x: 193, startPoint y: 54, endPoint x: 42, endPoint y: 48, distance: 151.3
click at [42, 49] on div "SearchWithCriteria9ffead84-569b-460c-9662-2e8791bc3cec Work Title si te vas en …" at bounding box center [137, 54] width 258 height 17
type input "una aventura pasada"
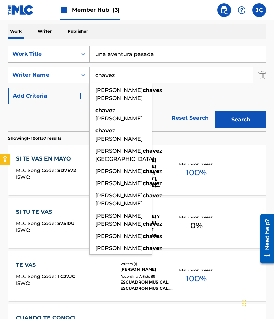
type input "chavez"
click at [216, 111] on button "Search" at bounding box center [241, 119] width 51 height 17
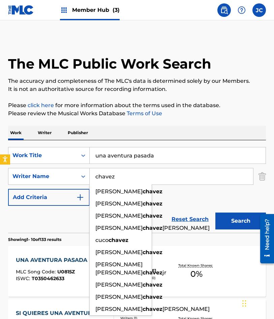
click at [195, 194] on div "SearchWithCriteria9ffead84-569b-460c-9662-2e8791bc3cec Work Title una aventura …" at bounding box center [137, 176] width 258 height 59
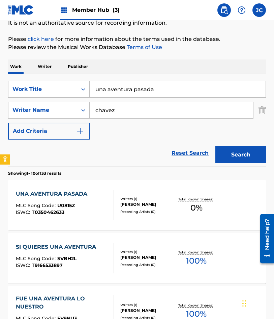
scroll to position [101, 0]
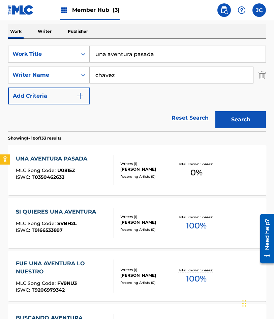
click at [166, 176] on div "Recording Artists ( 0 )" at bounding box center [147, 176] width 55 height 5
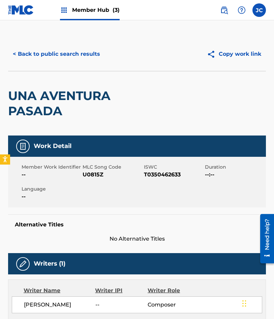
click at [87, 172] on span "U0815Z" at bounding box center [112, 174] width 59 height 8
copy span "U0815Z"
click at [274, 138] on html "Accessibility Screen-Reader Guide, Feedback, and Issue Reporting | New window C…" at bounding box center [137, 159] width 274 height 319
drag, startPoint x: 37, startPoint y: 58, endPoint x: 80, endPoint y: 3, distance: 70.0
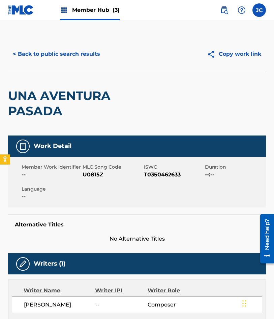
click at [37, 58] on button "< Back to public search results" at bounding box center [56, 54] width 97 height 17
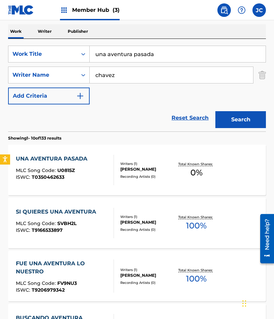
drag, startPoint x: 152, startPoint y: 59, endPoint x: 88, endPoint y: 64, distance: 63.6
click at [90, 65] on div "SearchWithCriteria9ffead84-569b-460c-9662-2e8791bc3cec Work Title una aventura …" at bounding box center [137, 75] width 258 height 59
type input "vete con ella"
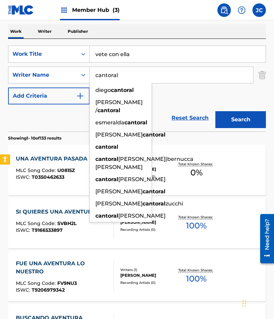
type input "cantoral"
click at [216, 111] on button "Search" at bounding box center [241, 119] width 51 height 17
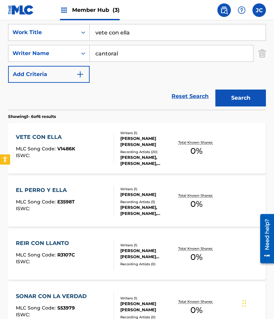
scroll to position [135, 0]
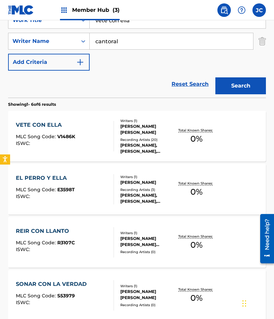
click at [85, 131] on div "VETE CON ELLA MLC Song Code : V1486K ISWC :" at bounding box center [65, 136] width 98 height 30
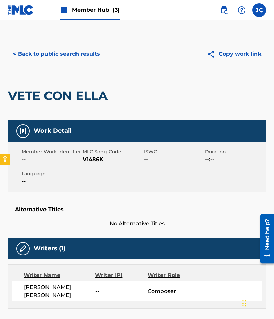
click at [93, 157] on span "V1486K" at bounding box center [112, 159] width 59 height 8
copy span "V1486K"
click at [61, 55] on button "< Back to public search results" at bounding box center [56, 54] width 97 height 17
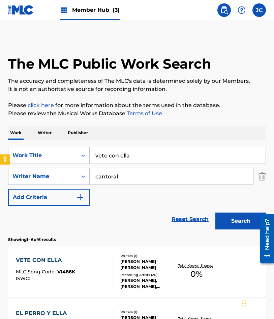
scroll to position [135, 0]
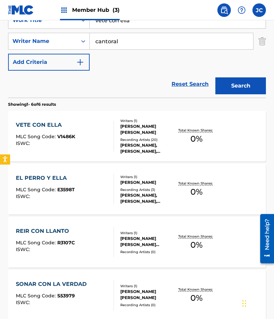
click at [162, 22] on input "vete con ella" at bounding box center [178, 20] width 176 height 16
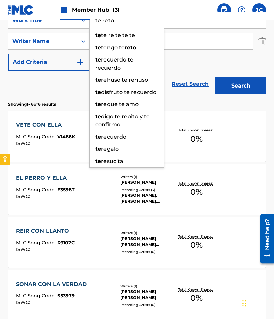
type input "te reto"
click at [216, 77] on button "Search" at bounding box center [241, 85] width 51 height 17
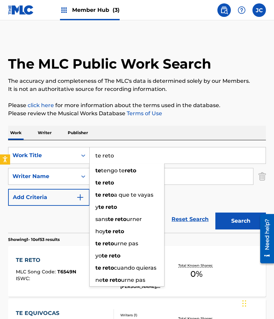
click at [202, 192] on div "SearchWithCriteria9ffead84-569b-460c-9662-2e8791bc3cec Work Title te reto te te…" at bounding box center [137, 176] width 258 height 59
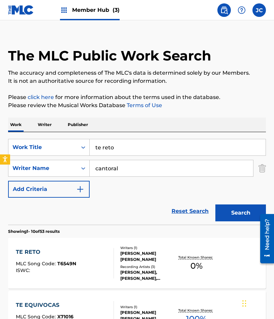
scroll to position [101, 0]
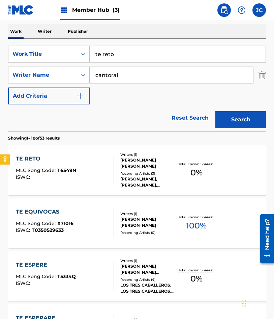
click at [169, 168] on div "ROBERTO CANTORAL GARCIA" at bounding box center [147, 163] width 55 height 12
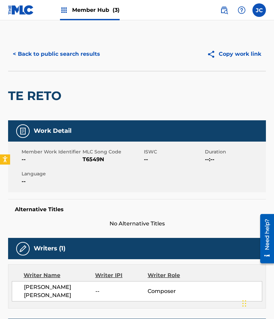
click at [93, 158] on span "T6549N" at bounding box center [112, 159] width 59 height 8
copy span "T6549N"
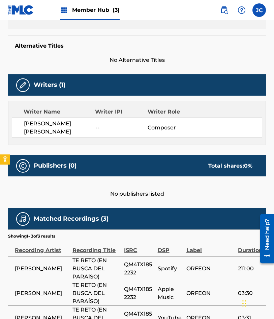
scroll to position [217, 0]
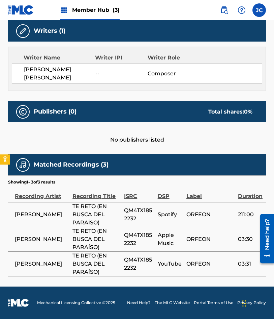
click at [262, 162] on div "Matched Recordings (3)" at bounding box center [137, 164] width 258 height 21
drag, startPoint x: 39, startPoint y: 131, endPoint x: 149, endPoint y: 178, distance: 119.0
click at [39, 131] on div "No publishers listed" at bounding box center [137, 133] width 258 height 22
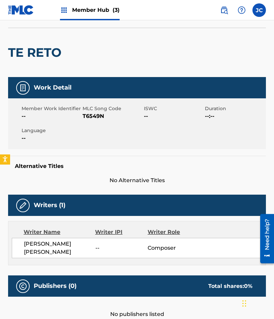
scroll to position [0, 0]
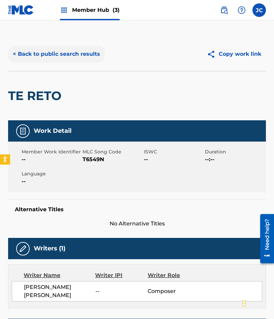
click at [88, 60] on button "< Back to public search results" at bounding box center [56, 54] width 97 height 17
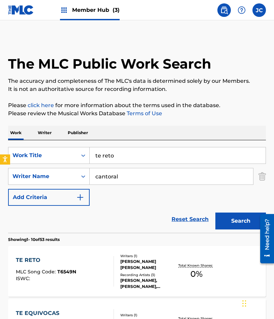
scroll to position [101, 0]
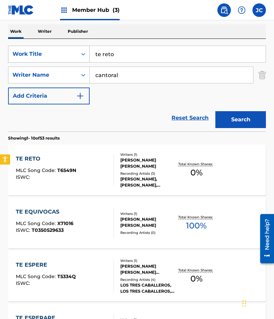
drag, startPoint x: 131, startPoint y: 54, endPoint x: 11, endPoint y: 61, distance: 120.4
click at [14, 61] on div "SearchWithCriteria9ffead84-569b-460c-9662-2e8791bc3cec Work Title te reto" at bounding box center [137, 54] width 258 height 17
type input "a mano hemos quedado"
click at [216, 111] on button "Search" at bounding box center [241, 119] width 51 height 17
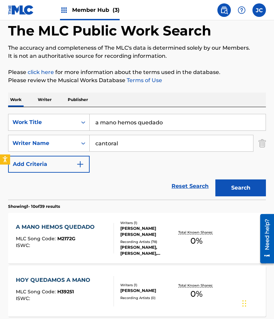
scroll to position [135, 0]
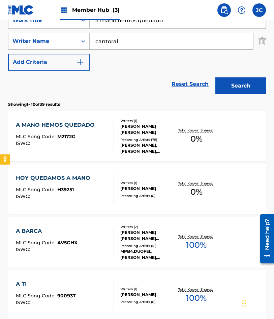
click at [119, 140] on div "Writers ( 1 ) ROBERTO CANTORAL GARCIA Recording Artists ( 78 ) LUPITA D'ALESSIO…" at bounding box center [144, 136] width 61 height 36
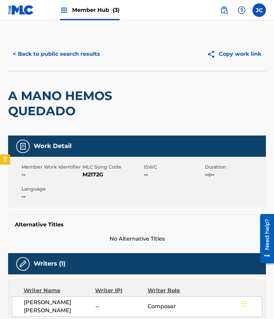
click at [96, 172] on span "M2172G" at bounding box center [112, 174] width 59 height 8
copy span "M2172G"
click at [41, 57] on button "< Back to public search results" at bounding box center [56, 54] width 97 height 17
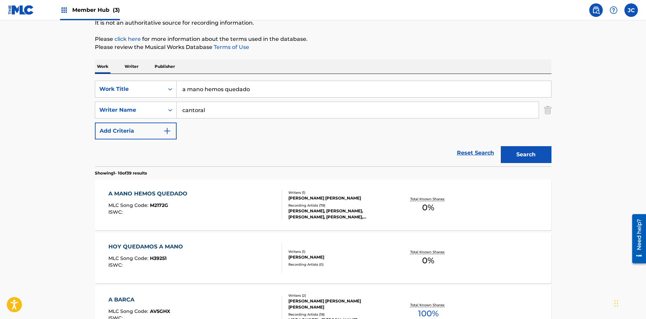
scroll to position [68, 0]
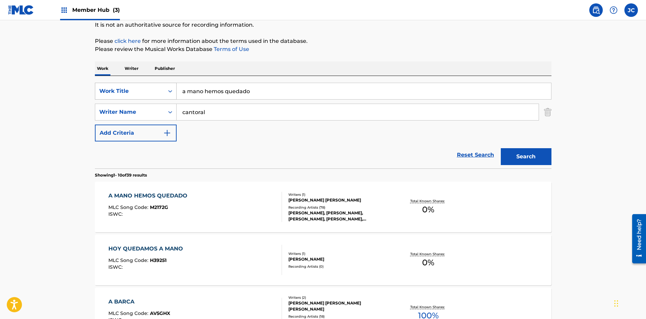
click at [138, 87] on div "Work Title" at bounding box center [129, 91] width 61 height 8
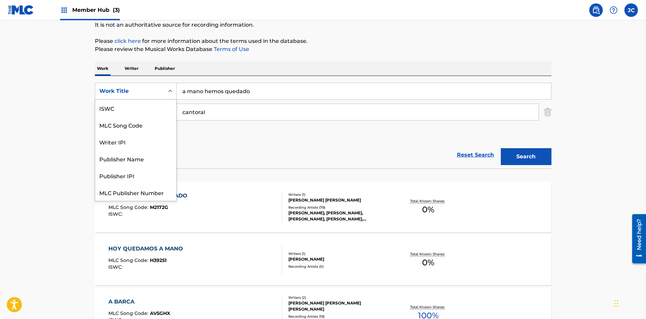
scroll to position [17, 0]
click at [139, 107] on div "MLC Song Code" at bounding box center [135, 108] width 81 height 17
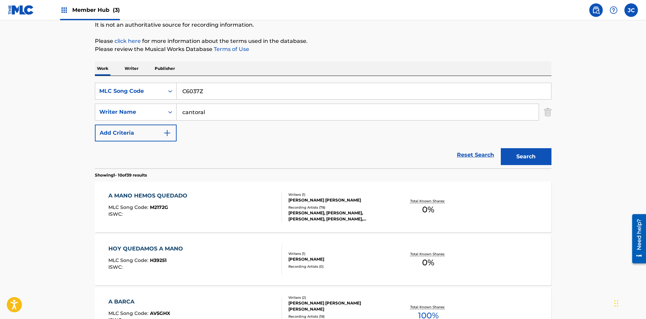
type input "C6037Z"
click at [274, 148] on button "Search" at bounding box center [526, 156] width 51 height 17
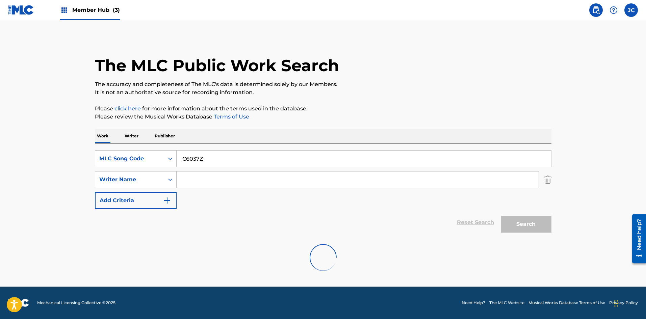
scroll to position [0, 0]
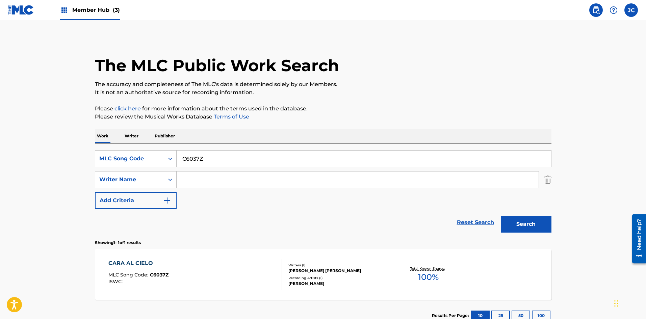
click at [242, 273] on div "CARA AL CIELO MLC Song Code : C6037Z ISWC :" at bounding box center [194, 274] width 173 height 30
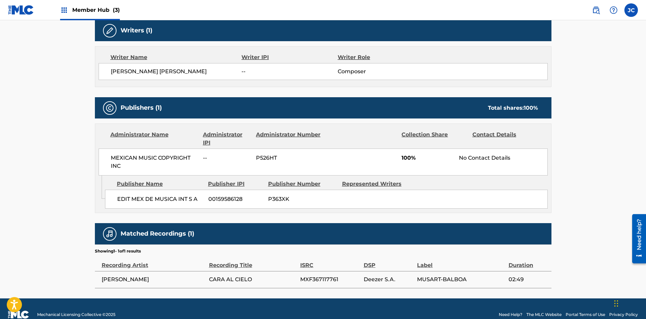
scroll to position [230, 0]
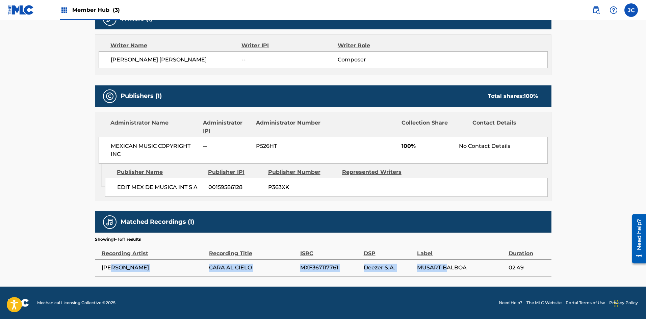
drag, startPoint x: 113, startPoint y: 266, endPoint x: 446, endPoint y: 269, distance: 333.2
click at [274, 269] on tr "FLOR SILVESTRE CARA AL CIELO MXF367117761 Deezer S.A. MUSART-BALBOA 02:49" at bounding box center [323, 267] width 456 height 17
click at [274, 269] on span "MUSART-BALBOA" at bounding box center [461, 268] width 88 height 8
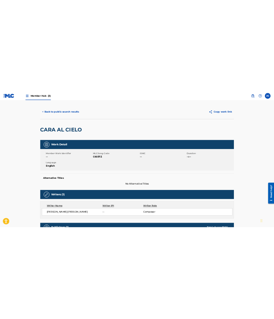
scroll to position [0, 0]
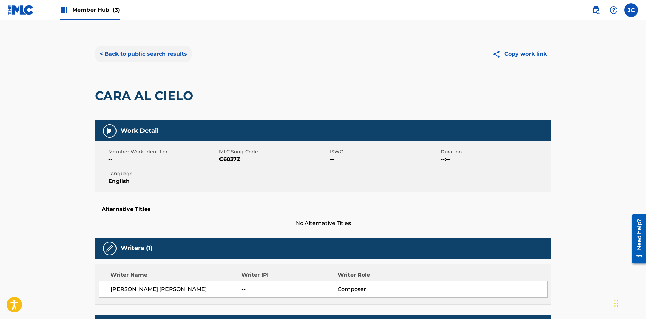
click at [158, 50] on button "< Back to public search results" at bounding box center [143, 54] width 97 height 17
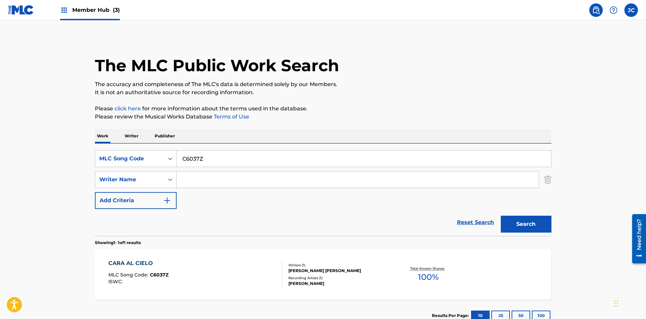
click at [28, 16] on link at bounding box center [21, 10] width 26 height 20
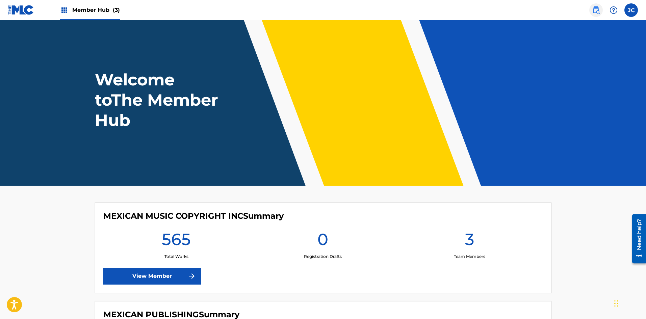
click at [274, 12] on img at bounding box center [596, 10] width 8 height 8
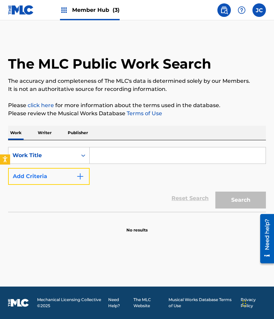
click at [69, 171] on button "Add Criteria" at bounding box center [49, 176] width 82 height 17
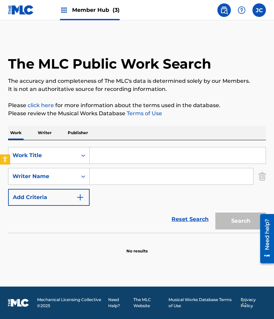
click at [111, 156] on input "Search Form" at bounding box center [178, 155] width 176 height 16
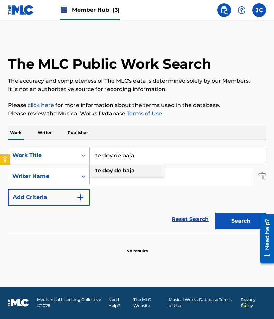
type input "te doy de baja"
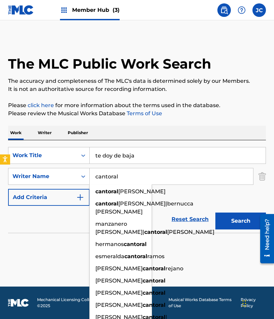
type input "cantoral"
click at [216, 212] on button "Search" at bounding box center [241, 220] width 51 height 17
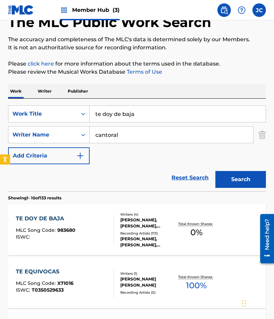
scroll to position [101, 0]
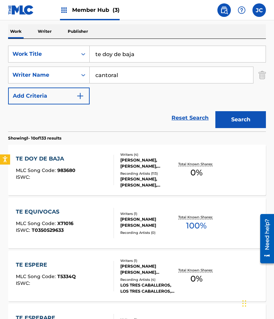
click at [102, 159] on div "TE DOY DE BAJA MLC Song Code : 983680 ISWC :" at bounding box center [65, 170] width 98 height 30
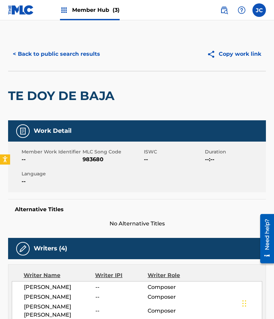
click at [96, 160] on span "983680" at bounding box center [112, 159] width 59 height 8
copy span "983680"
click at [47, 52] on button "< Back to public search results" at bounding box center [56, 54] width 97 height 17
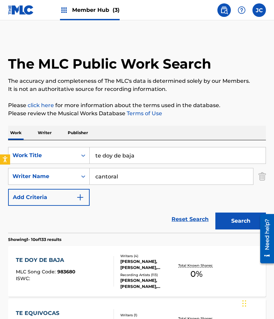
scroll to position [101, 0]
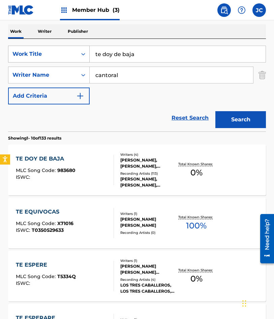
click at [18, 57] on div "SearchWithCriteria9781b6d1-26a2-4db8-aecb-2ebaba76179f Work Title te doy de baja" at bounding box center [137, 54] width 258 height 17
type input "aunque no te vuelva a ver"
click at [216, 111] on button "Search" at bounding box center [241, 119] width 51 height 17
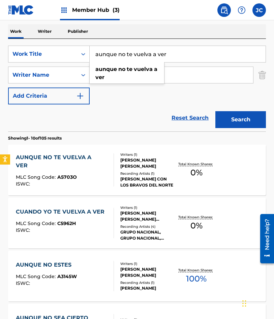
click at [120, 82] on div "aunque no te vuelva a ver" at bounding box center [127, 73] width 75 height 20
click at [120, 104] on div "SearchWithCriteria9781b6d1-26a2-4db8-aecb-2ebaba76179f Work Title aunque no te …" at bounding box center [137, 75] width 258 height 59
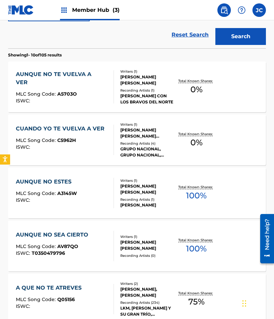
scroll to position [169, 0]
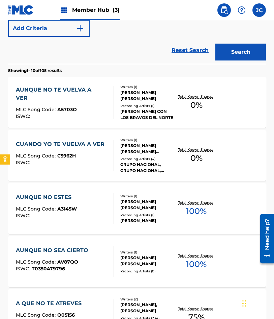
click at [110, 107] on div at bounding box center [110, 102] width 5 height 33
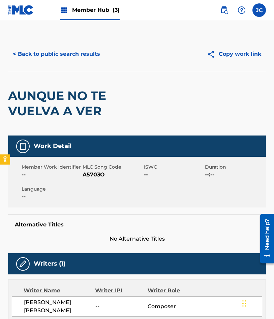
click at [92, 176] on span "A5703O" at bounding box center [112, 174] width 59 height 8
copy span "A5703O"
click at [47, 49] on button "< Back to public search results" at bounding box center [56, 54] width 97 height 17
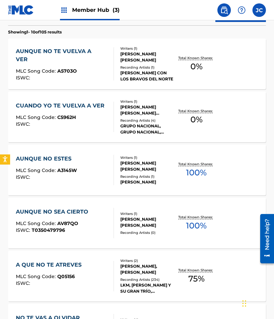
scroll to position [106, 0]
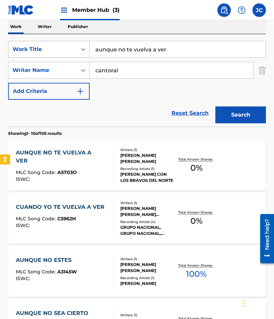
click at [57, 50] on div "Work Title" at bounding box center [42, 49] width 61 height 8
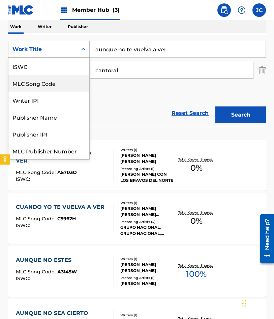
scroll to position [17, 0]
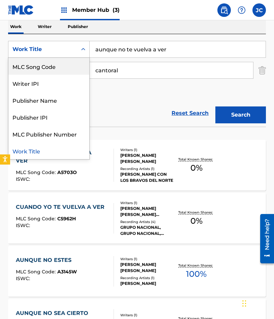
click at [58, 66] on div "MLC Song Code" at bounding box center [48, 66] width 81 height 17
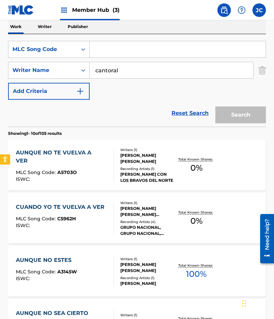
click at [115, 51] on input "Search Form" at bounding box center [178, 49] width 176 height 16
paste input "M2172G"
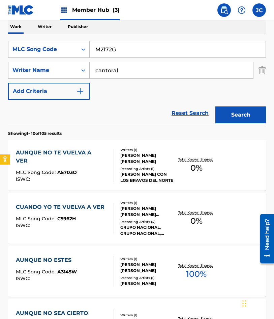
type input "M2172G"
click at [216, 106] on button "Search" at bounding box center [241, 114] width 51 height 17
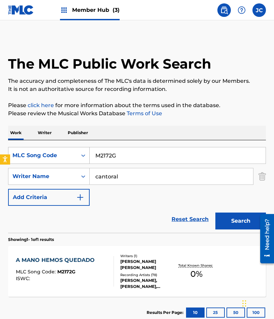
click at [57, 155] on div "MLC Song Code" at bounding box center [42, 155] width 61 height 8
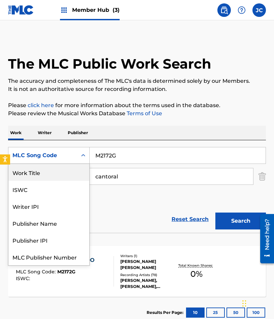
click at [59, 174] on div "Work Title" at bounding box center [48, 172] width 81 height 17
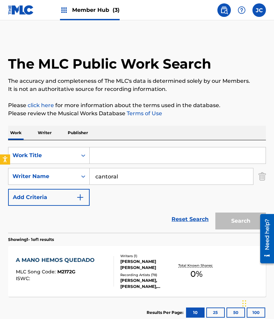
click at [107, 155] on input "Search Form" at bounding box center [178, 155] width 176 height 16
click at [117, 157] on input "Search Form" at bounding box center [178, 155] width 176 height 16
paste input "975954"
type input "975954"
click at [126, 171] on input "cantoral" at bounding box center [172, 176] width 164 height 16
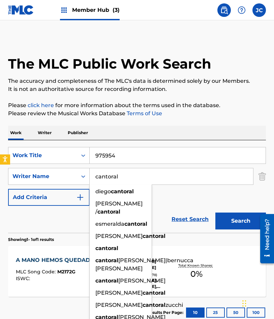
click at [126, 171] on input "cantoral" at bounding box center [172, 176] width 164 height 16
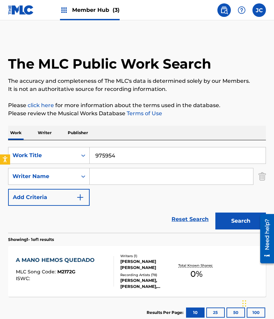
click at [216, 212] on button "Search" at bounding box center [241, 220] width 51 height 17
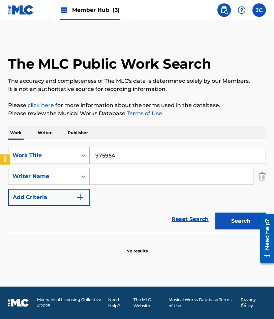
click at [77, 152] on div "Search Form" at bounding box center [83, 155] width 12 height 12
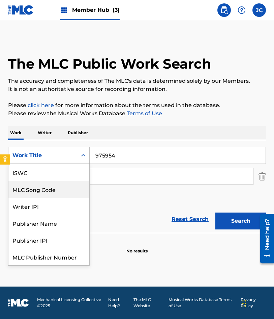
scroll to position [17, 0]
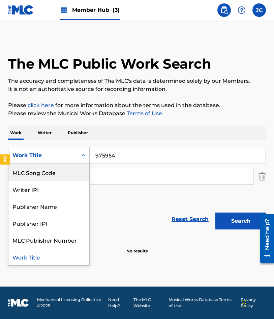
click at [64, 177] on div "MLC Song Code" at bounding box center [48, 172] width 81 height 17
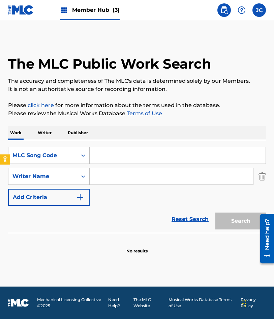
click at [111, 161] on input "Search Form" at bounding box center [178, 155] width 176 height 16
paste input "975954"
type input "975954"
click at [216, 212] on button "Search" at bounding box center [241, 220] width 51 height 17
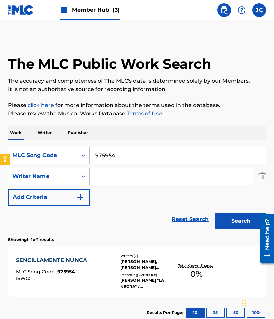
click at [139, 271] on div "Writers ( 2 ) ALBERTO ANGEL, MARIO MOLINA MONTES Recording Artists ( 68 ) TOÑA …" at bounding box center [144, 271] width 61 height 36
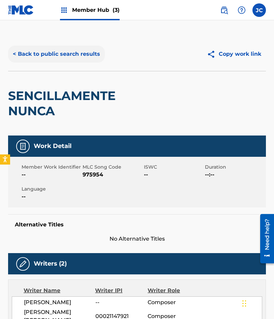
click at [64, 56] on button "< Back to public search results" at bounding box center [56, 54] width 97 height 17
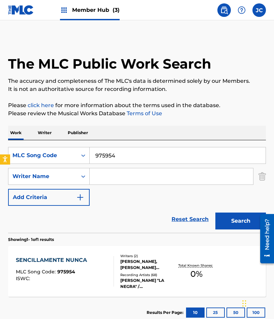
click at [111, 155] on input "975954" at bounding box center [178, 155] width 176 height 16
paste input "E3904K"
type input "E3904K"
click at [216, 212] on button "Search" at bounding box center [241, 220] width 51 height 17
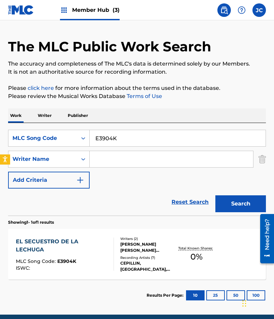
scroll to position [45, 0]
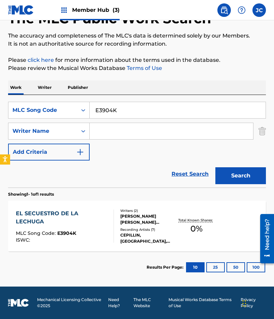
click at [54, 172] on div "Reset Search Search" at bounding box center [137, 173] width 258 height 27
click at [42, 111] on div "MLC Song Code" at bounding box center [42, 110] width 61 height 8
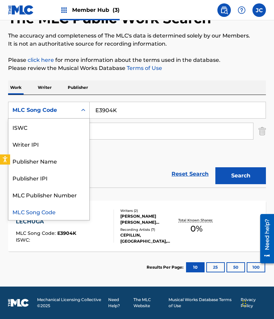
scroll to position [0, 0]
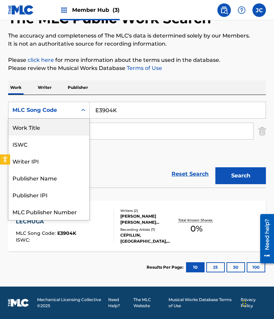
click at [50, 128] on div "Work Title" at bounding box center [48, 126] width 81 height 17
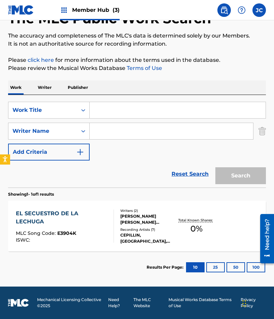
click at [125, 111] on input "Search Form" at bounding box center [178, 110] width 176 height 16
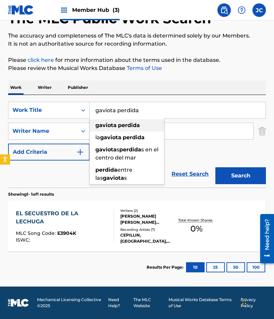
type input "gaviota perdida"
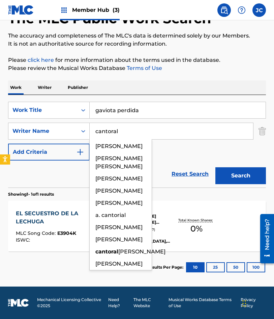
type input "cantoral"
click at [216, 167] on button "Search" at bounding box center [241, 175] width 51 height 17
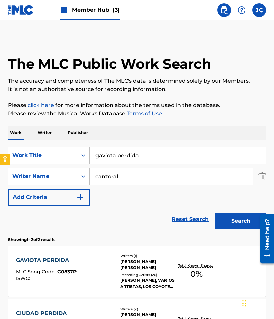
click at [165, 199] on div "SearchWithCriteriac416c89c-7973-45ce-b176-bd6df0756f17 Work Title gaviota perdi…" at bounding box center [137, 176] width 258 height 59
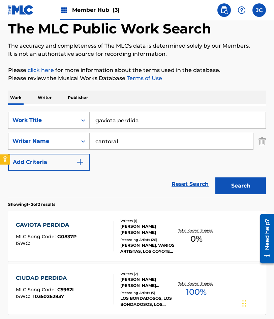
scroll to position [98, 0]
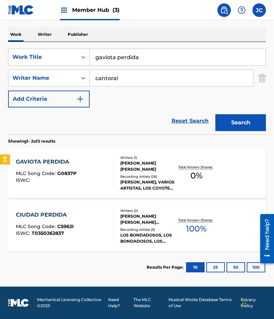
click at [112, 175] on div at bounding box center [110, 173] width 5 height 30
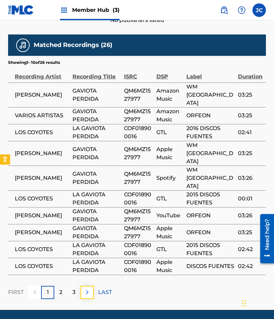
click at [83, 288] on img at bounding box center [87, 292] width 8 height 8
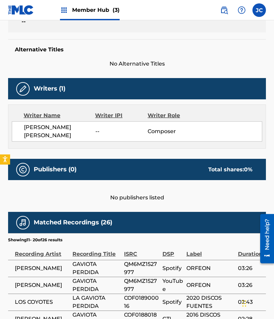
scroll to position [337, 0]
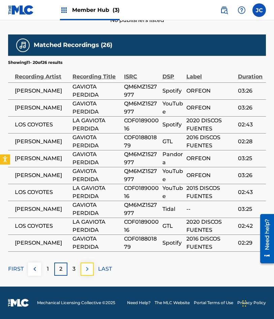
click at [90, 270] on img at bounding box center [87, 269] width 8 height 8
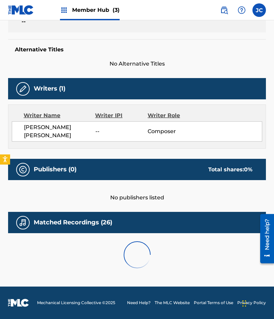
scroll to position [269, 0]
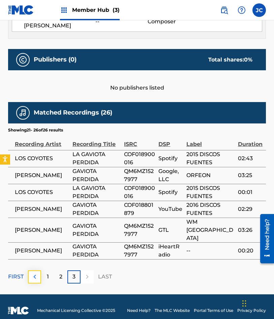
click at [38, 272] on img at bounding box center [35, 276] width 8 height 8
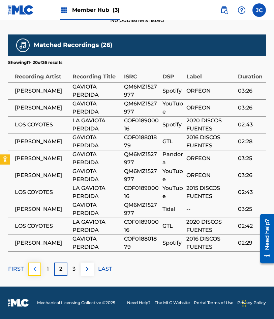
click at [35, 272] on img at bounding box center [35, 269] width 8 height 8
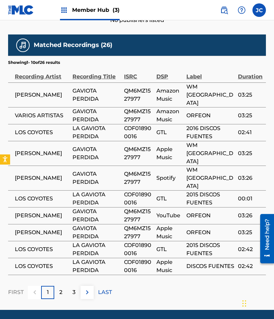
scroll to position [303, 0]
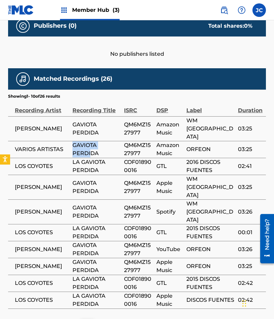
drag, startPoint x: 69, startPoint y: 136, endPoint x: 92, endPoint y: 141, distance: 23.5
click at [92, 141] on tr "VARIOS ARTISTAS GAVIOTA PERDIDA QM6MZ1527977 Amazon Music ORFEON 03:25" at bounding box center [137, 149] width 258 height 17
click at [101, 142] on span "GAVIOTA PERDIDA" at bounding box center [97, 149] width 48 height 16
drag, startPoint x: 73, startPoint y: 116, endPoint x: 101, endPoint y: 119, distance: 28.2
click at [101, 120] on span "GAVIOTA PERDIDA" at bounding box center [97, 128] width 48 height 16
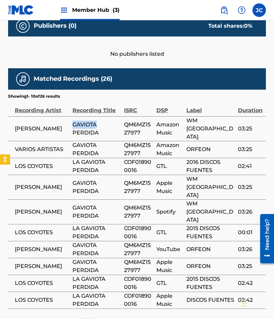
click at [103, 124] on span "GAVIOTA PERDIDA" at bounding box center [97, 128] width 48 height 16
click at [195, 128] on span "WM MEXICO" at bounding box center [211, 128] width 48 height 24
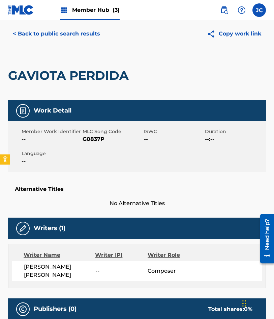
scroll to position [0, 0]
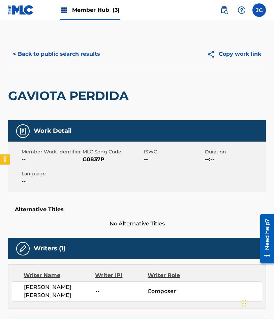
click at [99, 157] on span "G0837P" at bounding box center [112, 159] width 59 height 8
click at [56, 53] on button "< Back to public search results" at bounding box center [56, 54] width 97 height 17
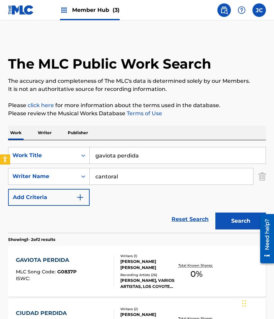
scroll to position [60, 0]
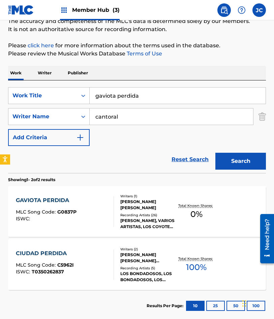
click at [190, 94] on input "gaviota perdida" at bounding box center [178, 95] width 176 height 16
type input "solo el que carga el morral"
type input "solis"
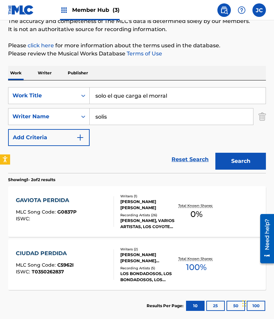
click at [216, 153] on button "Search" at bounding box center [241, 161] width 51 height 17
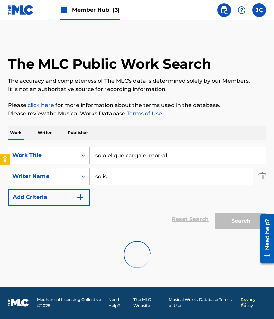
scroll to position [0, 0]
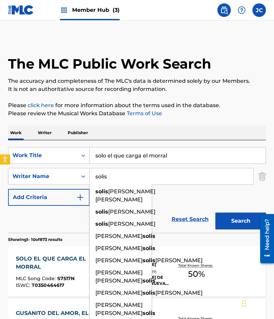
click at [195, 190] on div "SearchWithCriteriac416c89c-7973-45ce-b176-bd6df0756f17 Work Title solo el que c…" at bounding box center [137, 176] width 258 height 59
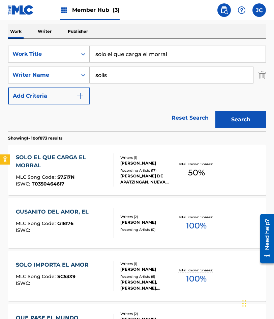
scroll to position [135, 0]
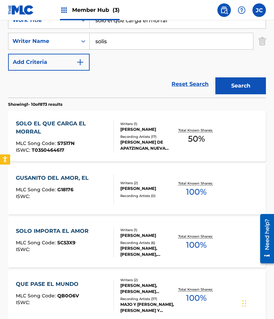
click at [72, 134] on div "SOLO EL QUE CARGA EL MORRAL" at bounding box center [62, 127] width 92 height 16
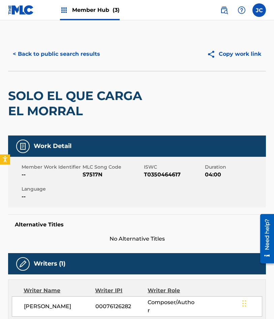
click at [98, 175] on span "S7517N" at bounding box center [112, 174] width 59 height 8
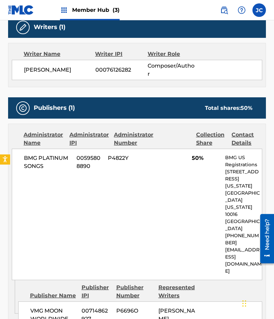
scroll to position [304, 0]
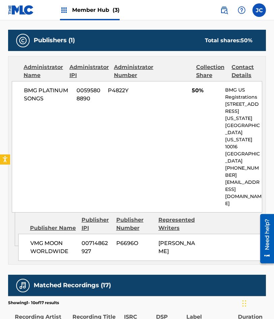
drag, startPoint x: 72, startPoint y: 139, endPoint x: 107, endPoint y: 146, distance: 35.4
click at [72, 139] on div "BMG PLATINUM SONGS 00595808890 P4822Y 50% BMG US Registrations 1 Park Ave, New …" at bounding box center [137, 146] width 251 height 131
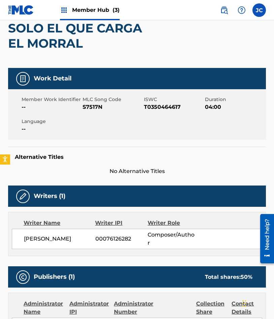
scroll to position [0, 0]
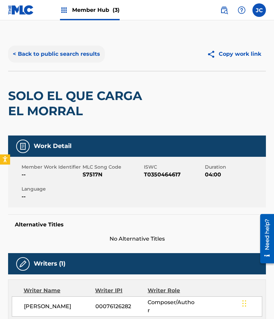
click at [75, 58] on button "< Back to public search results" at bounding box center [56, 54] width 97 height 17
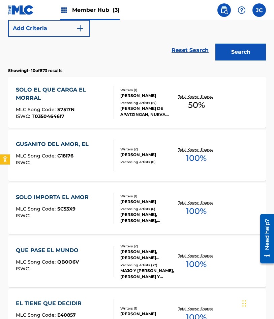
scroll to position [135, 0]
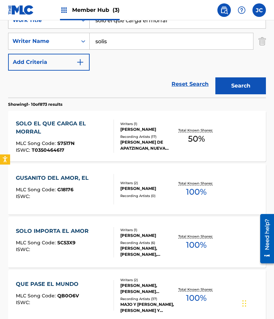
drag, startPoint x: 175, startPoint y: 21, endPoint x: 78, endPoint y: 27, distance: 96.4
click at [78, 30] on div "SearchWithCriteriac416c89c-7973-45ce-b176-bd6df0756f17 Work Title solo el que c…" at bounding box center [137, 41] width 258 height 59
type input "amar es"
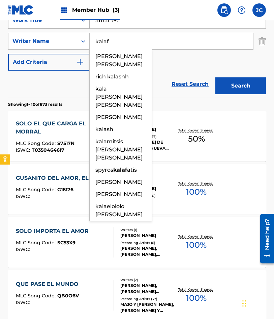
type input "kalaf"
click at [216, 77] on button "Search" at bounding box center [241, 85] width 51 height 17
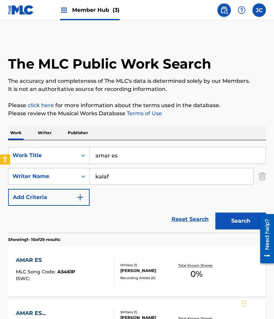
click at [174, 194] on div "SearchWithCriteriac416c89c-7973-45ce-b176-bd6df0756f17 Work Title amar es Searc…" at bounding box center [137, 176] width 258 height 59
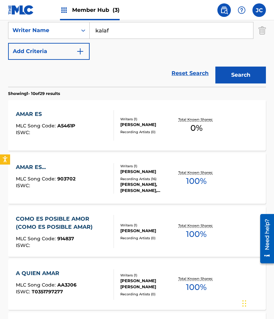
scroll to position [135, 0]
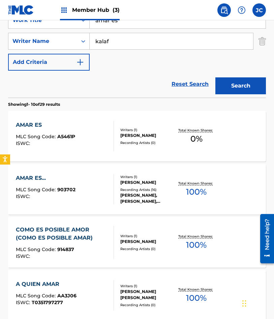
click at [72, 136] on span "A5461P" at bounding box center [66, 136] width 18 height 6
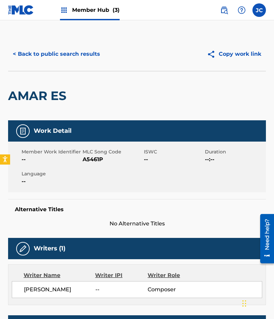
click at [98, 165] on div "Member Work Identifier -- MLC Song Code A5461P ISWC -- Duration --:-- Language …" at bounding box center [137, 166] width 258 height 51
click at [97, 159] on span "A5461P" at bounding box center [112, 159] width 59 height 8
click at [76, 54] on button "< Back to public search results" at bounding box center [56, 54] width 97 height 17
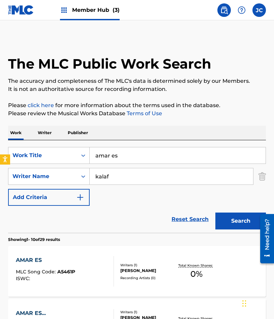
scroll to position [135, 0]
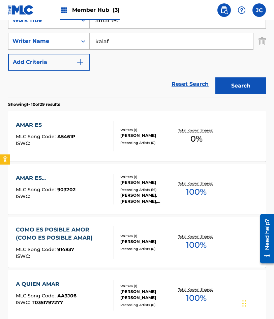
click at [81, 193] on div "AMAR ES... MLC Song Code : 903702 ISWC :" at bounding box center [65, 189] width 98 height 30
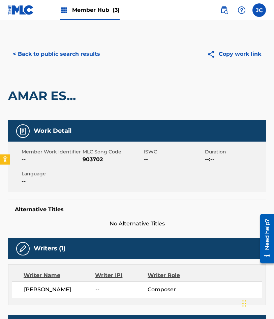
click at [96, 156] on span "903702" at bounding box center [112, 159] width 59 height 8
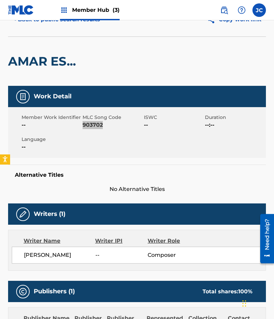
scroll to position [34, 0]
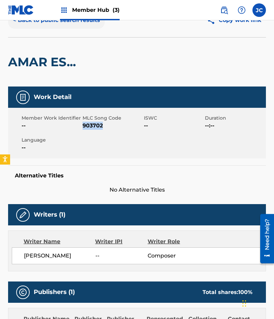
click at [55, 25] on button "< Back to public search results" at bounding box center [56, 20] width 97 height 17
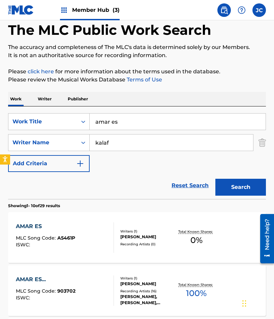
scroll to position [135, 0]
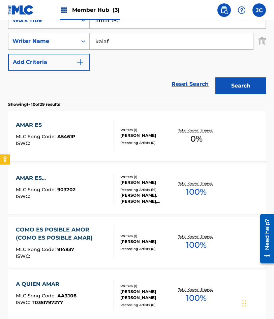
click at [51, 86] on div "Reset Search Search" at bounding box center [137, 84] width 258 height 27
drag, startPoint x: 136, startPoint y: 25, endPoint x: 86, endPoint y: 30, distance: 50.6
click at [86, 30] on div "SearchWithCriteriac416c89c-7973-45ce-b176-bd6df0756f17 Work Title amar es Searc…" at bounding box center [137, 41] width 258 height 59
type input "alma primitiva"
click at [216, 77] on button "Search" at bounding box center [241, 85] width 51 height 17
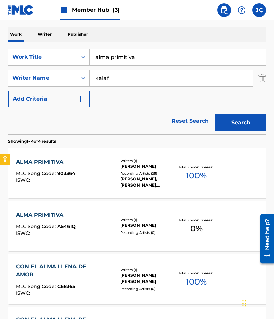
scroll to position [101, 0]
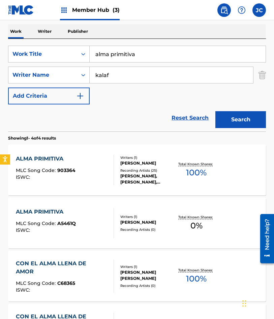
click at [119, 224] on div "Writers ( 1 ) DENISE KALAF SAHD Recording Artists ( 0 )" at bounding box center [144, 223] width 61 height 18
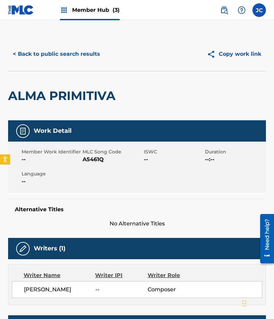
click at [92, 159] on span "A5461Q" at bounding box center [112, 159] width 59 height 8
click at [70, 56] on button "< Back to public search results" at bounding box center [56, 54] width 97 height 17
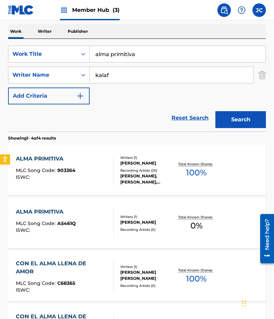
click at [140, 162] on div "[PERSON_NAME]" at bounding box center [147, 163] width 55 height 6
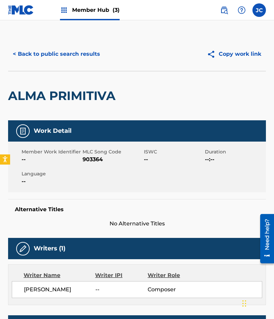
click at [102, 158] on span "903364" at bounding box center [112, 159] width 59 height 8
click at [99, 159] on span "903364" at bounding box center [112, 159] width 59 height 8
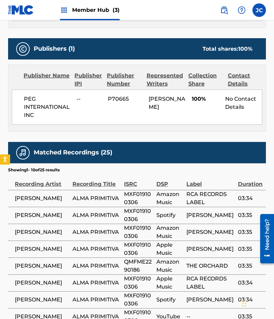
scroll to position [182, 0]
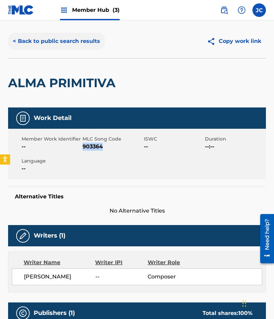
click at [82, 45] on button "< Back to public search results" at bounding box center [56, 41] width 97 height 17
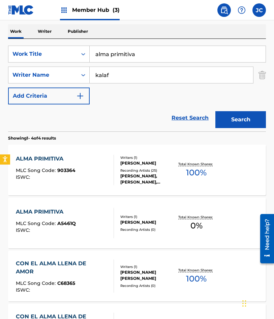
click at [51, 111] on div "Reset Search Search" at bounding box center [137, 117] width 258 height 27
drag, startPoint x: 147, startPoint y: 56, endPoint x: 60, endPoint y: 72, distance: 88.9
click at [60, 72] on div "SearchWithCriteriac416c89c-7973-45ce-b176-bd6df0756f17 Work Title alma primitiv…" at bounding box center [137, 75] width 258 height 59
type input "juntos por amor"
click at [216, 111] on button "Search" at bounding box center [241, 119] width 51 height 17
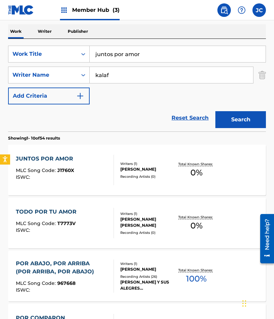
click at [79, 164] on div "JUNTOS POR AMOR MLC Song Code : J1760X ISWC :" at bounding box center [65, 170] width 98 height 30
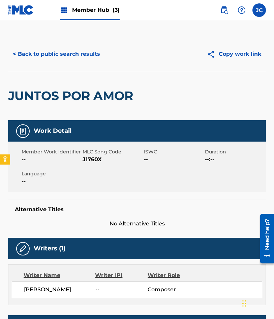
click at [92, 158] on span "J1760X" at bounding box center [112, 159] width 59 height 8
click at [46, 47] on button "< Back to public search results" at bounding box center [56, 54] width 97 height 17
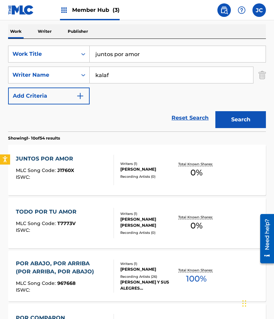
drag, startPoint x: 144, startPoint y: 55, endPoint x: 29, endPoint y: 63, distance: 115.4
click at [30, 63] on div "SearchWithCriteriac416c89c-7973-45ce-b176-bd6df0756f17 Work Title juntos por am…" at bounding box center [137, 75] width 258 height 59
type input "maldito corazon"
click at [216, 111] on button "Search" at bounding box center [241, 119] width 51 height 17
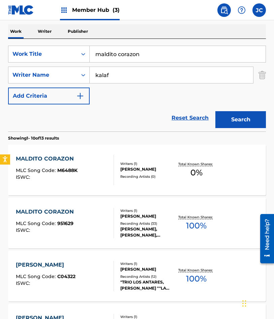
click at [115, 167] on div "Writers ( 1 ) DENISE KALAF SAHD Recording Artists ( 0 )" at bounding box center [144, 170] width 61 height 18
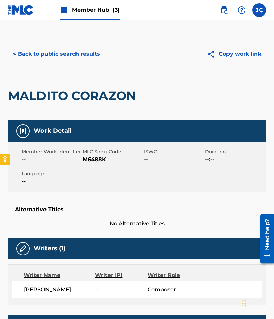
click at [101, 160] on span "M6488K" at bounding box center [112, 159] width 59 height 8
click at [81, 51] on button "< Back to public search results" at bounding box center [56, 54] width 97 height 17
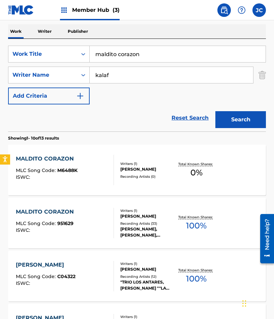
click at [143, 214] on div "[PERSON_NAME]" at bounding box center [147, 216] width 55 height 6
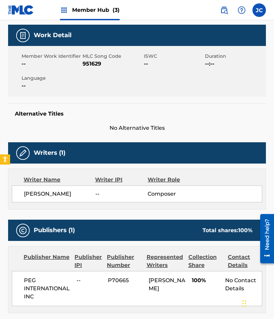
scroll to position [101, 0]
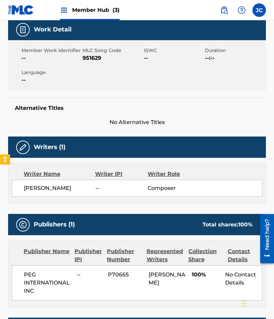
click at [90, 58] on span "951629" at bounding box center [112, 58] width 59 height 8
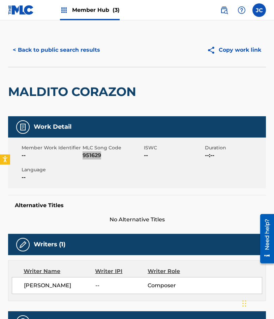
scroll to position [0, 0]
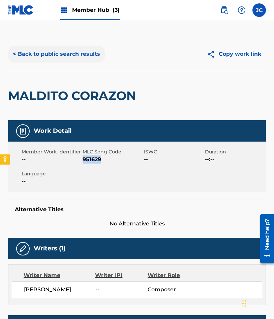
click at [70, 46] on button "< Back to public search results" at bounding box center [56, 54] width 97 height 17
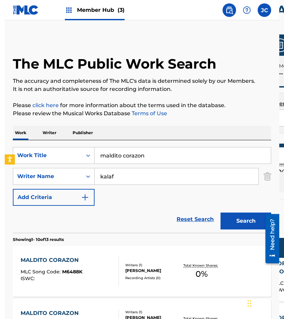
scroll to position [101, 0]
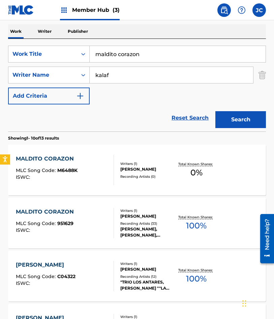
click at [57, 119] on div "Reset Search Search" at bounding box center [137, 117] width 258 height 27
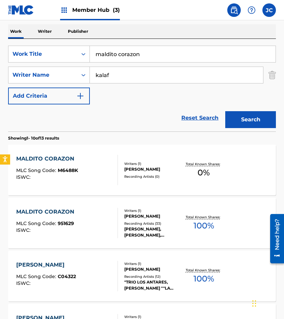
drag, startPoint x: 147, startPoint y: 53, endPoint x: 82, endPoint y: 65, distance: 66.6
click at [82, 65] on div "SearchWithCriteriac416c89c-7973-45ce-b176-bd6df0756f17 Work Title maldito coraz…" at bounding box center [142, 75] width 268 height 59
type input "senora senora senora"
click at [225, 111] on button "Search" at bounding box center [250, 119] width 51 height 17
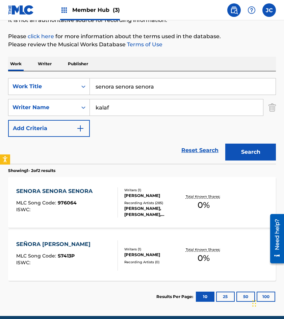
scroll to position [98, 0]
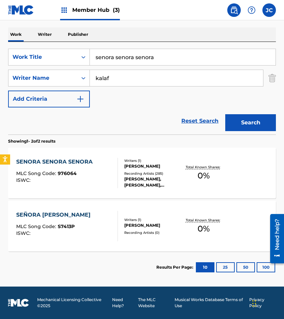
click at [131, 214] on div "SEÑORA SEÑORA SEÑORA MLC Song Code : S7413P ISWC : Writers ( 1 ) DENISE KALAF S…" at bounding box center [142, 225] width 268 height 51
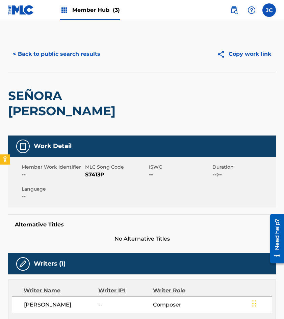
click at [90, 174] on span "S7413P" at bounding box center [116, 174] width 62 height 8
click at [90, 172] on span "S7413P" at bounding box center [116, 174] width 62 height 8
click at [91, 174] on span "S7413P" at bounding box center [116, 174] width 62 height 8
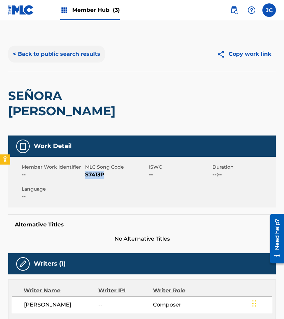
click at [73, 52] on button "< Back to public search results" at bounding box center [56, 54] width 97 height 17
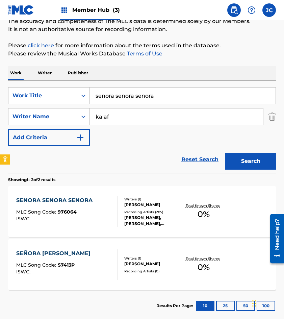
click at [38, 207] on div "SENORA SENORA SENORA MLC Song Code : 976064 ISWC :" at bounding box center [56, 211] width 80 height 30
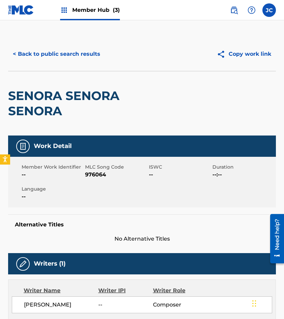
click at [89, 173] on span "976064" at bounding box center [116, 174] width 62 height 8
click at [29, 60] on button "< Back to public search results" at bounding box center [56, 54] width 97 height 17
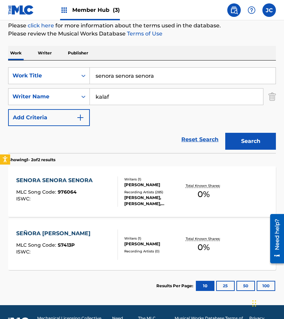
scroll to position [98, 0]
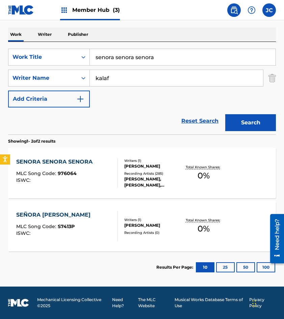
click at [95, 174] on div "MLC Song Code : 976064" at bounding box center [56, 174] width 80 height 7
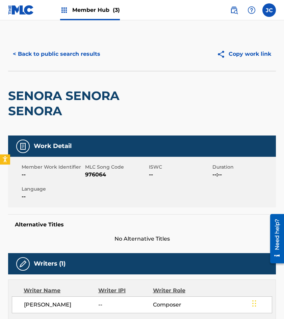
click at [95, 176] on span "976064" at bounding box center [116, 174] width 62 height 8
click at [61, 50] on button "< Back to public search results" at bounding box center [56, 54] width 97 height 17
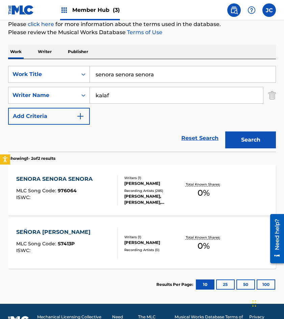
scroll to position [98, 0]
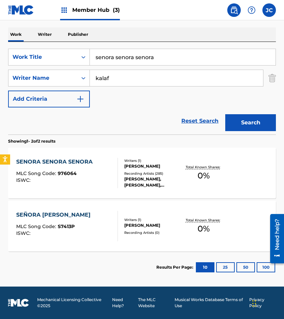
click at [135, 221] on div "Writers ( 1 )" at bounding box center [152, 219] width 57 height 5
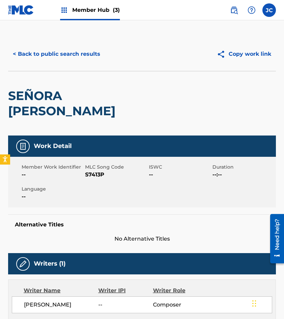
click at [99, 174] on span "S7413P" at bounding box center [116, 174] width 62 height 8
click at [84, 54] on button "< Back to public search results" at bounding box center [56, 54] width 97 height 17
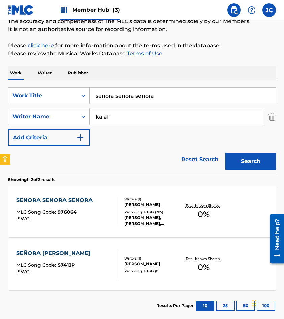
click at [175, 88] on input "senora senora senora" at bounding box center [183, 95] width 186 height 16
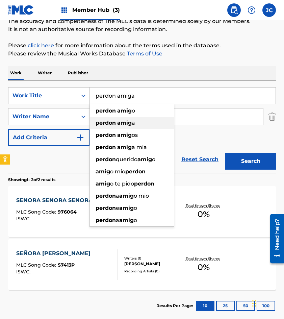
type input "perdon amiga"
click at [225, 153] on button "Search" at bounding box center [250, 161] width 51 height 17
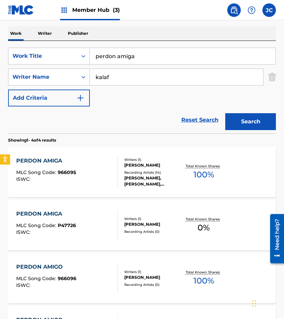
scroll to position [135, 0]
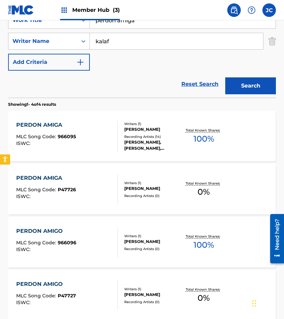
click at [88, 193] on div "PERDON AMIGA MLC Song Code : P47726 ISWC :" at bounding box center [67, 189] width 102 height 30
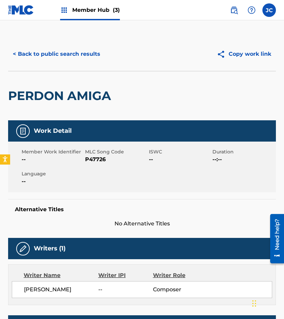
click at [97, 160] on span "P47726" at bounding box center [116, 159] width 62 height 8
click at [73, 53] on button "< Back to public search results" at bounding box center [56, 54] width 97 height 17
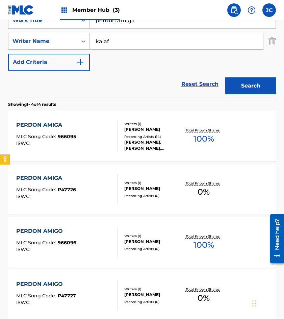
click at [141, 142] on div "DENISE DE KALAFE, DENISE DE KALAFE, DENISE DE KALAFE, DENISE DE KALAFE, DENISE …" at bounding box center [152, 145] width 57 height 12
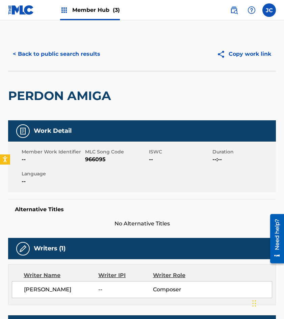
click at [104, 162] on span "966095" at bounding box center [116, 159] width 62 height 8
click at [99, 161] on span "966095" at bounding box center [116, 159] width 62 height 8
click at [84, 56] on button "< Back to public search results" at bounding box center [56, 54] width 97 height 17
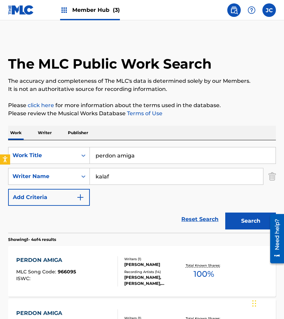
scroll to position [135, 0]
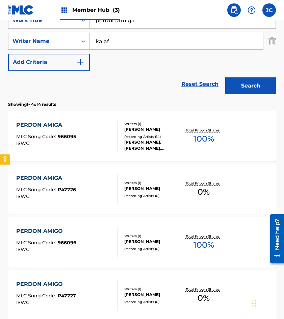
click at [129, 141] on div "DENISE DE KALAFE, DENISE DE KALAFE, DENISE DE KALAFE, DENISE DE KALAFE, DENISE …" at bounding box center [152, 145] width 57 height 12
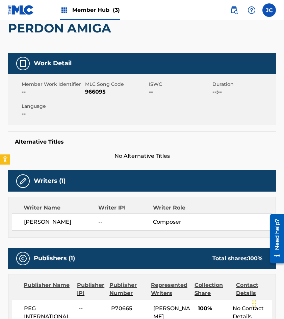
scroll to position [169, 0]
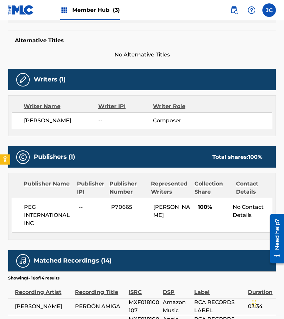
drag, startPoint x: 45, startPoint y: 53, endPoint x: 50, endPoint y: 97, distance: 43.8
click at [45, 53] on span "No Alternative Titles" at bounding box center [142, 55] width 268 height 8
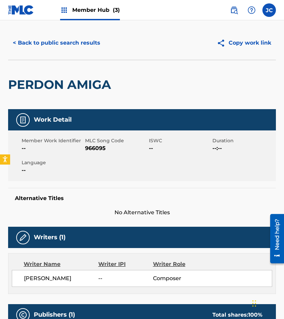
scroll to position [0, 0]
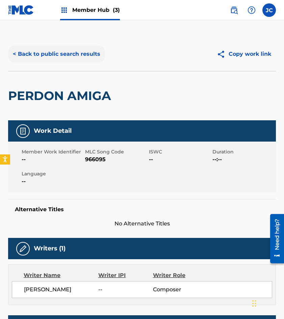
click at [65, 52] on button "< Back to public search results" at bounding box center [56, 54] width 97 height 17
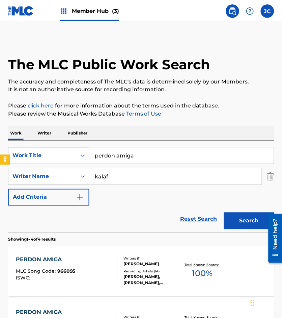
scroll to position [135, 0]
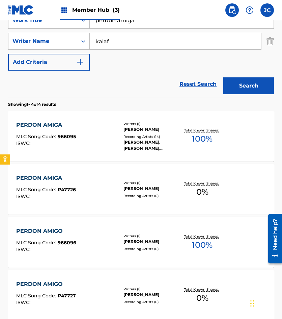
drag, startPoint x: 130, startPoint y: 23, endPoint x: 97, endPoint y: 21, distance: 33.1
click at [97, 21] on input "perdon amiga" at bounding box center [182, 20] width 184 height 16
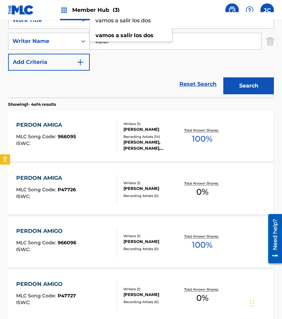
type input "vamos a salir los dos"
click at [223, 77] on button "Search" at bounding box center [248, 85] width 51 height 17
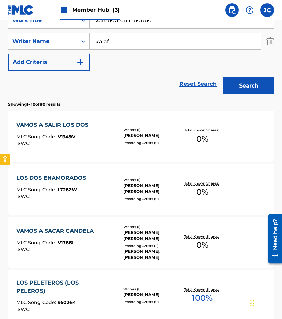
click at [117, 132] on div "Writers ( 1 ) DENISE KALAF SAHD Recording Artists ( 0 )" at bounding box center [148, 136] width 63 height 18
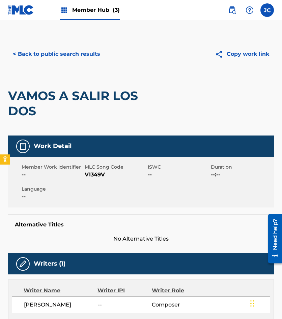
click at [89, 175] on span "V1349V" at bounding box center [115, 174] width 61 height 8
click at [48, 53] on button "< Back to public search results" at bounding box center [56, 54] width 97 height 17
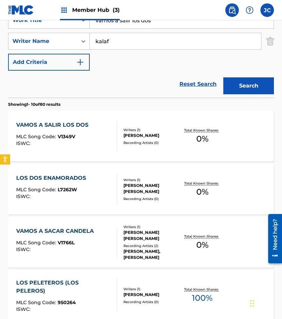
drag, startPoint x: 165, startPoint y: 25, endPoint x: 96, endPoint y: 28, distance: 69.2
click at [96, 28] on div "vamos a salir los dos" at bounding box center [182, 20] width 184 height 17
type input "y te olvidare"
click at [223, 77] on button "Search" at bounding box center [248, 85] width 51 height 17
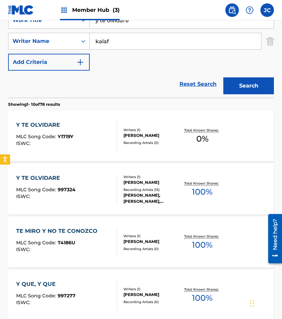
click at [69, 134] on span "Y1719Y" at bounding box center [66, 136] width 16 height 6
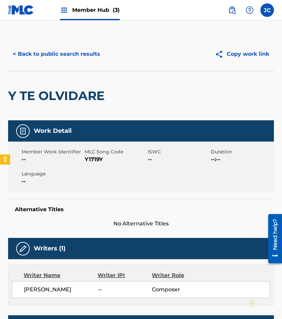
click at [90, 157] on span "Y1719Y" at bounding box center [115, 159] width 61 height 8
click at [65, 55] on button "< Back to public search results" at bounding box center [56, 54] width 97 height 17
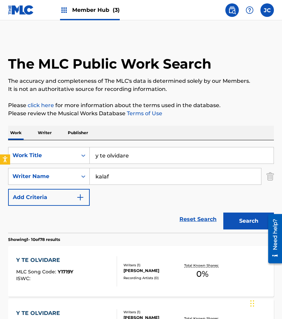
scroll to position [135, 0]
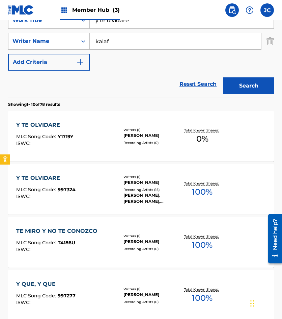
click at [138, 188] on div "Recording Artists ( 15 )" at bounding box center [152, 189] width 57 height 5
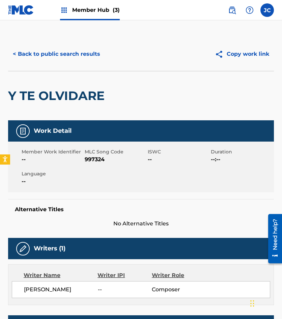
click at [95, 160] on span "997324" at bounding box center [115, 159] width 61 height 8
click at [62, 55] on button "< Back to public search results" at bounding box center [56, 54] width 97 height 17
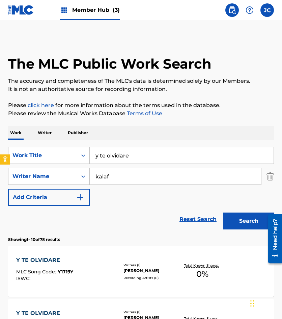
scroll to position [135, 0]
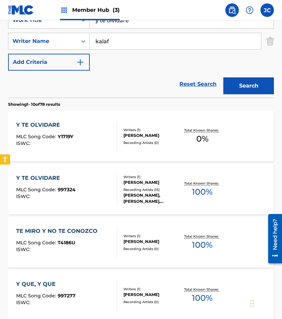
click at [32, 95] on div "Reset Search Search" at bounding box center [141, 84] width 266 height 27
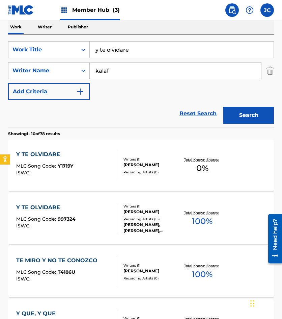
scroll to position [68, 0]
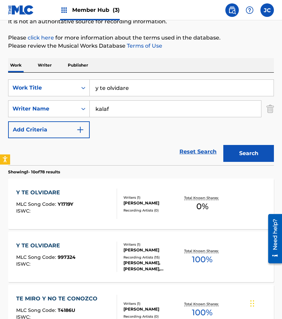
drag, startPoint x: 144, startPoint y: 86, endPoint x: 96, endPoint y: 75, distance: 48.8
click at [53, 90] on div "SearchWithCriteriac416c89c-7973-45ce-b176-bd6df0756f17 Work Title y te olvidare" at bounding box center [141, 87] width 266 height 17
type input "manolo martinez"
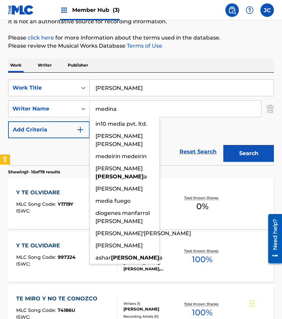
type input "medina"
click at [223, 145] on button "Search" at bounding box center [248, 153] width 51 height 17
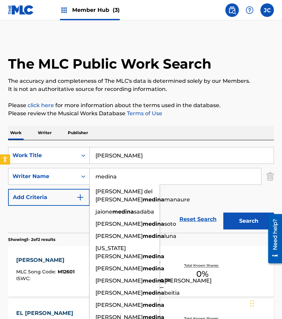
click at [190, 195] on div "SearchWithCriteriac416c89c-7973-45ce-b176-bd6df0756f17 Work Title manolo martin…" at bounding box center [141, 176] width 266 height 59
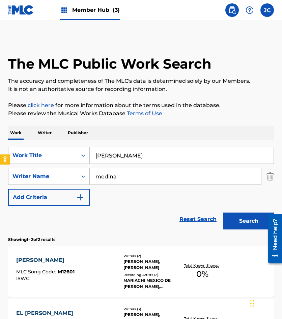
scroll to position [98, 0]
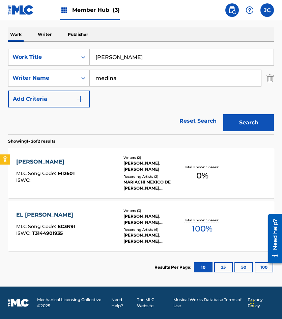
click at [124, 169] on div "FILIBERTO MEDINA MONTELONGO, FILIBERTO MEDINA" at bounding box center [152, 166] width 57 height 12
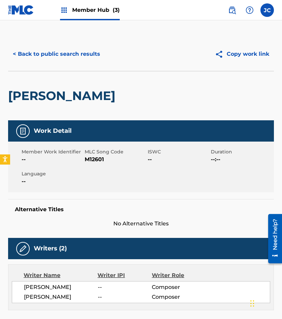
click at [91, 160] on span "M12601" at bounding box center [115, 159] width 61 height 8
click at [33, 58] on button "< Back to public search results" at bounding box center [56, 54] width 97 height 17
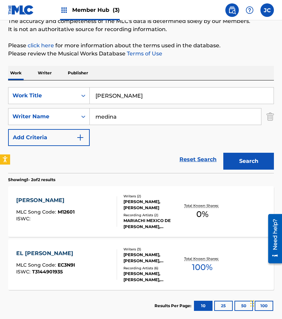
click at [51, 103] on div "SearchWithCriteriac416c89c-7973-45ce-b176-bd6df0756f17 Work Title manolo martin…" at bounding box center [141, 95] width 266 height 17
type input "victima o ladron"
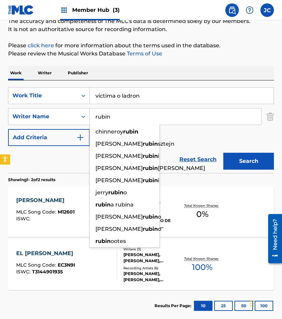
type input "rubin"
click at [223, 153] on button "Search" at bounding box center [248, 161] width 51 height 17
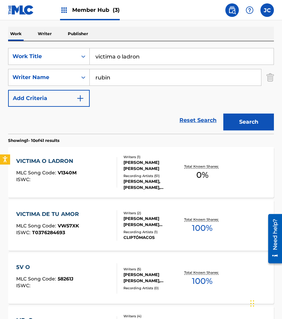
scroll to position [101, 0]
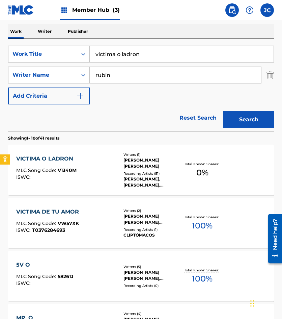
click at [35, 164] on div "VICTIMA O LADRON MLC Song Code : V1340M ISWC :" at bounding box center [46, 170] width 60 height 30
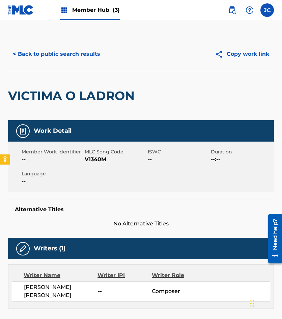
click at [103, 160] on span "V1340M" at bounding box center [115, 159] width 61 height 8
click at [39, 61] on button "< Back to public search results" at bounding box center [56, 54] width 97 height 17
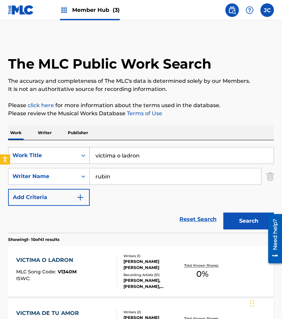
scroll to position [101, 0]
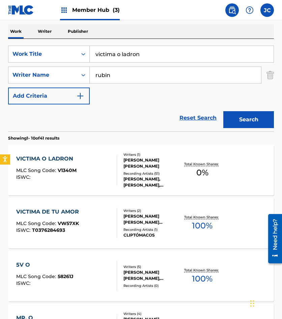
click at [170, 59] on input "victima o ladron" at bounding box center [182, 54] width 184 height 16
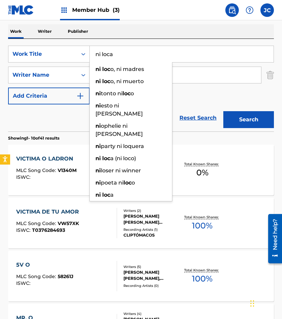
type input "ni loca"
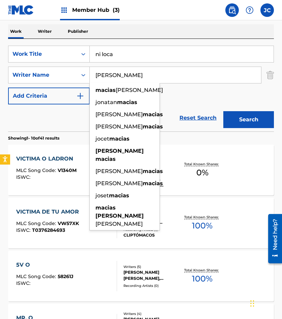
type input "macias jorge"
click at [223, 111] on button "Search" at bounding box center [248, 119] width 51 height 17
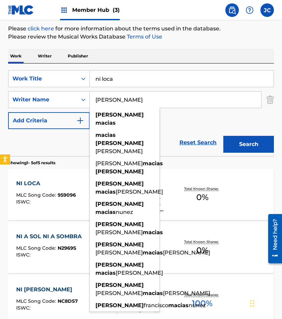
scroll to position [135, 0]
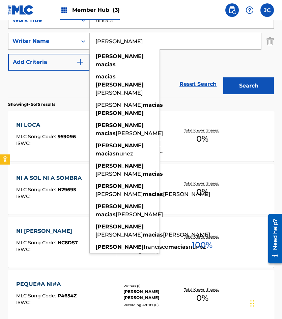
click at [57, 84] on div "Reset Search Search" at bounding box center [141, 84] width 266 height 27
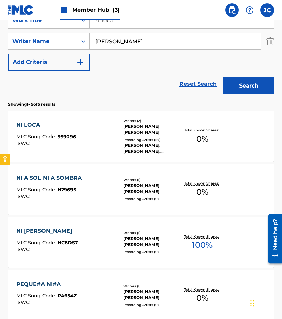
click at [101, 136] on div "NI LOCA MLC Song Code : 959096 ISWC :" at bounding box center [66, 136] width 101 height 30
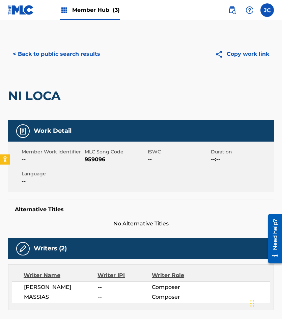
click at [98, 159] on span "959096" at bounding box center [115, 159] width 61 height 8
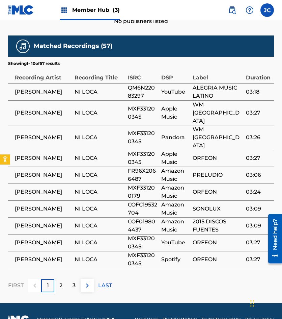
scroll to position [339, 0]
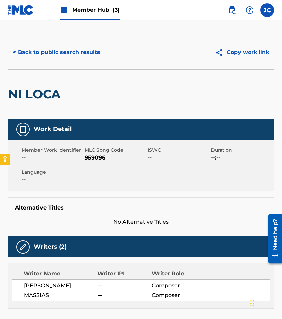
scroll to position [0, 0]
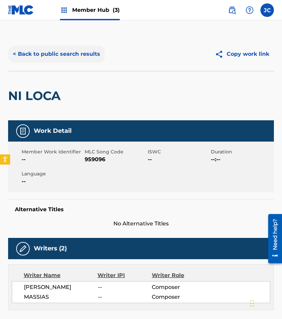
click at [74, 56] on button "< Back to public search results" at bounding box center [56, 54] width 97 height 17
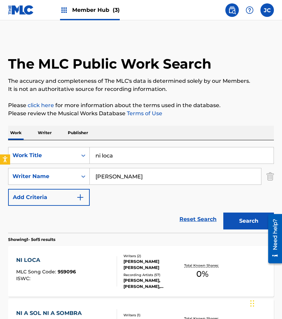
scroll to position [135, 0]
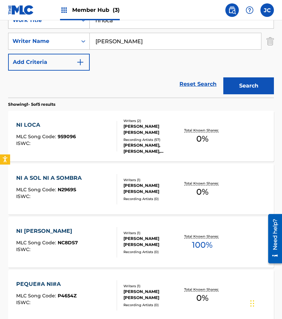
drag, startPoint x: 118, startPoint y: 23, endPoint x: 63, endPoint y: 28, distance: 55.3
click at [63, 28] on div "SearchWithCriteriac416c89c-7973-45ce-b176-bd6df0756f17 Work Title ni loca" at bounding box center [141, 20] width 266 height 17
type input "como si nada"
type input "kalaf"
click at [223, 77] on button "Search" at bounding box center [248, 85] width 51 height 17
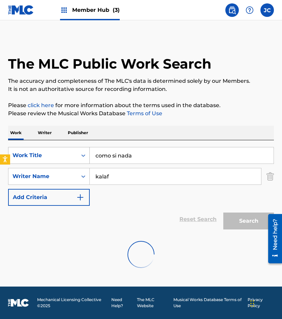
scroll to position [0, 0]
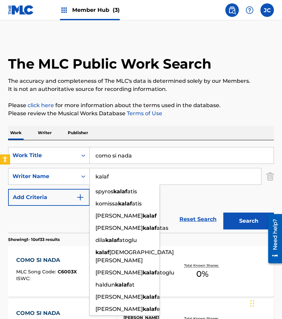
click at [177, 202] on div "SearchWithCriteriac416c89c-7973-45ce-b176-bd6df0756f17 Work Title como si nada …" at bounding box center [141, 176] width 266 height 59
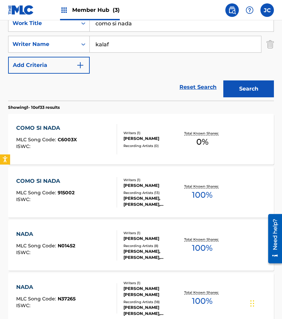
scroll to position [135, 0]
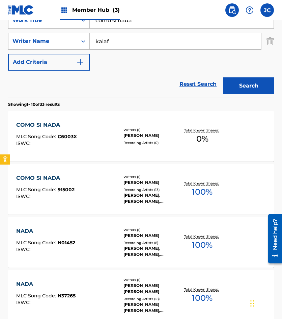
click at [50, 136] on span "MLC Song Code :" at bounding box center [37, 136] width 42 height 6
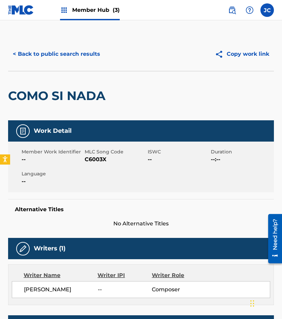
click at [88, 159] on span "C6003X" at bounding box center [115, 159] width 61 height 8
click at [68, 53] on button "< Back to public search results" at bounding box center [56, 54] width 97 height 17
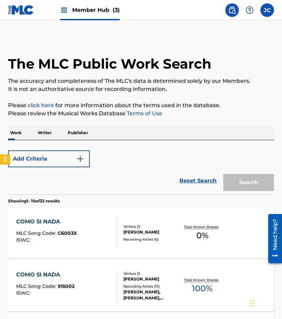
scroll to position [135, 0]
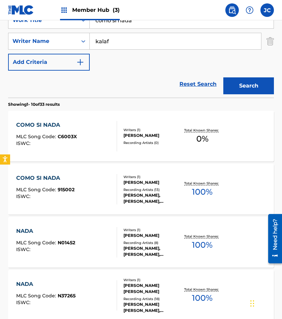
click at [110, 186] on div "COMO SI NADA MLC Song Code : 915002 ISWC :" at bounding box center [66, 189] width 101 height 30
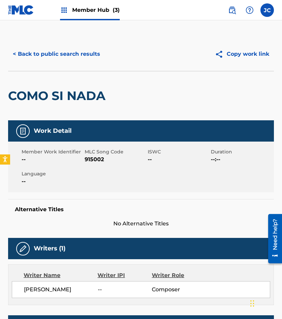
click at [91, 156] on span "915002" at bounding box center [115, 159] width 61 height 8
click at [65, 53] on button "< Back to public search results" at bounding box center [56, 54] width 97 height 17
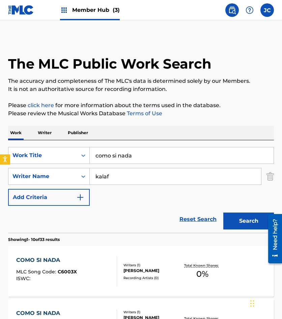
scroll to position [135, 0]
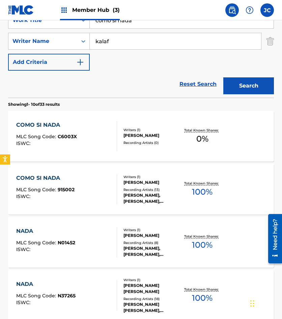
drag, startPoint x: 54, startPoint y: 86, endPoint x: 82, endPoint y: 99, distance: 30.5
click at [54, 86] on div "Reset Search Search" at bounding box center [141, 84] width 266 height 27
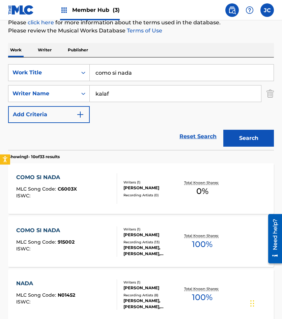
scroll to position [0, 0]
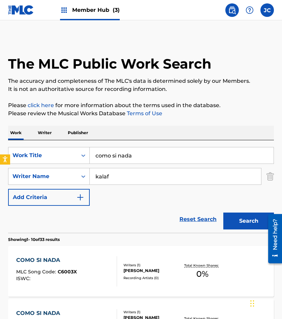
click at [141, 160] on input "como si nada" at bounding box center [182, 155] width 184 height 16
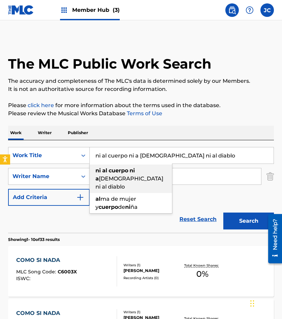
type input "ni al cuerpo ni a dios ni al diablo"
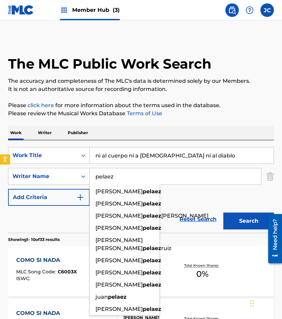
type input "pelaez"
click at [223, 212] on button "Search" at bounding box center [248, 220] width 51 height 17
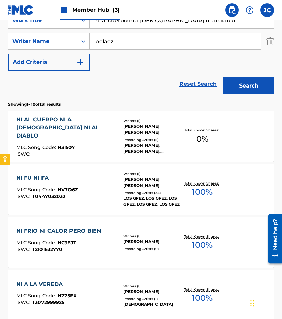
scroll to position [101, 0]
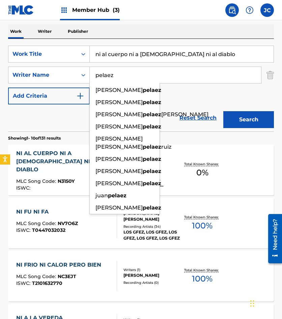
drag, startPoint x: 168, startPoint y: 120, endPoint x: 166, endPoint y: 130, distance: 9.7
click at [168, 120] on div "Reset Search Search" at bounding box center [141, 117] width 266 height 27
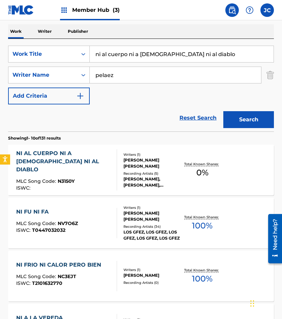
click at [135, 171] on div "Recording Artists ( 5 )" at bounding box center [152, 173] width 57 height 5
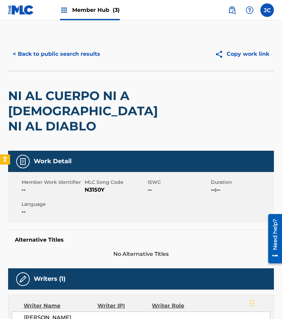
click at [94, 186] on span "N3150Y" at bounding box center [115, 190] width 61 height 8
click at [38, 56] on button "< Back to public search results" at bounding box center [56, 54] width 97 height 17
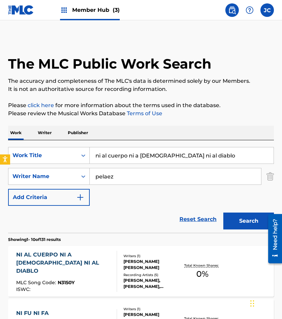
scroll to position [101, 0]
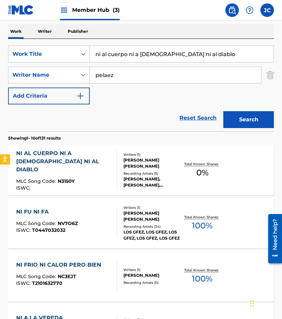
click at [173, 56] on input "ni al cuerpo ni a dios ni al diablo" at bounding box center [182, 54] width 184 height 16
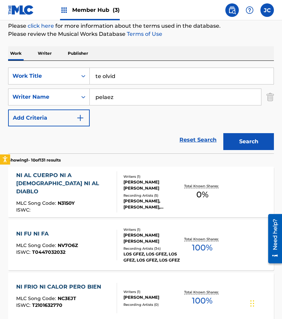
drag, startPoint x: 173, startPoint y: 56, endPoint x: 163, endPoint y: 57, distance: 10.3
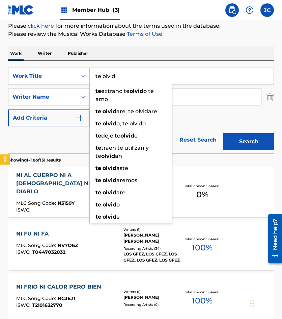
scroll to position [69, 0]
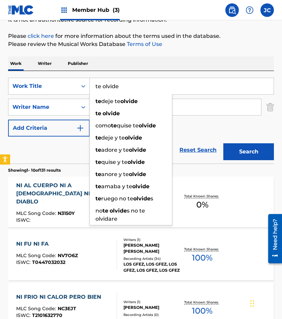
type input "te olvide"
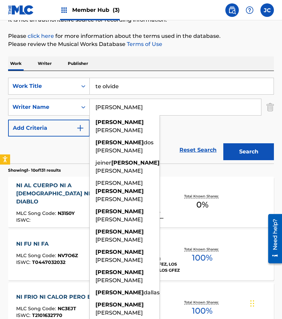
type input "eduardo"
click at [223, 143] on button "Search" at bounding box center [248, 151] width 51 height 17
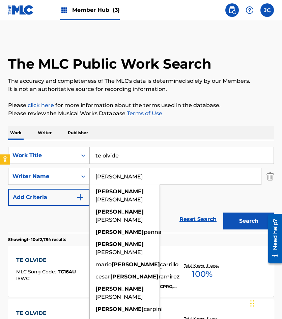
click at [211, 196] on div "SearchWithCriteriac416c89c-7973-45ce-b176-bd6df0756f17 Work Title te olvide Sea…" at bounding box center [141, 176] width 266 height 59
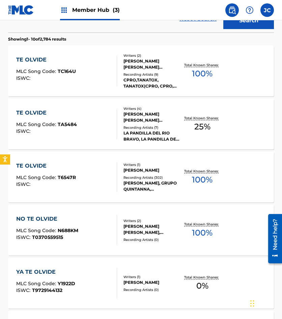
scroll to position [203, 0]
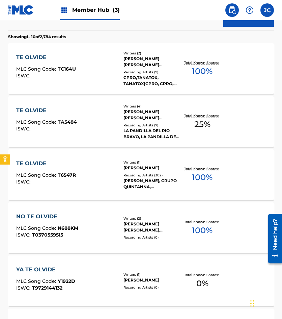
click at [143, 171] on div "NORBERTO EDUARDO TOSCANO" at bounding box center [152, 168] width 57 height 6
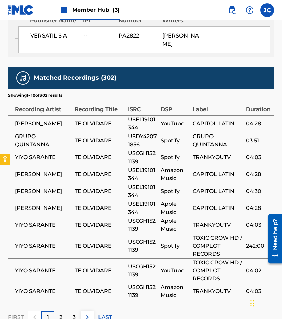
scroll to position [473, 0]
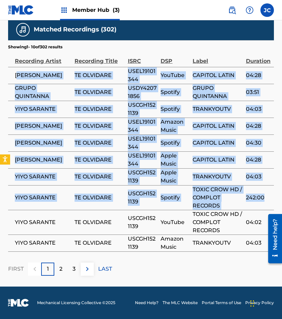
drag, startPoint x: 19, startPoint y: 76, endPoint x: 271, endPoint y: 191, distance: 276.9
click at [271, 191] on tbody "ALVARO TORRES TE OLVIDARE USEL19101344 YouTube CAPITOL LATIN 04:28 GRUPO QUINTA…" at bounding box center [141, 159] width 266 height 184
click at [233, 151] on td "CAPITOL LATIN" at bounding box center [219, 142] width 53 height 17
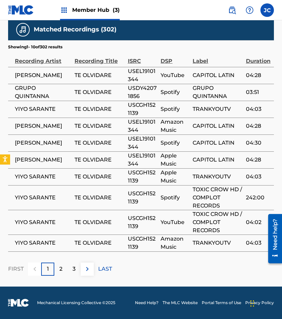
scroll to position [474, 0]
click at [65, 274] on div "2" at bounding box center [60, 268] width 13 height 13
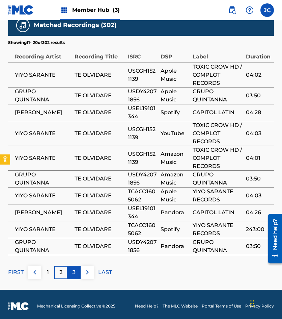
click at [76, 274] on div "3" at bounding box center [74, 272] width 13 height 13
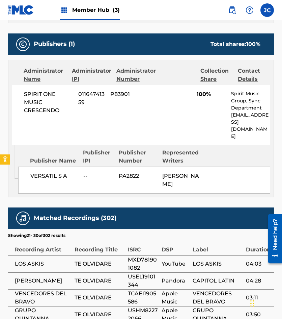
scroll to position [466, 0]
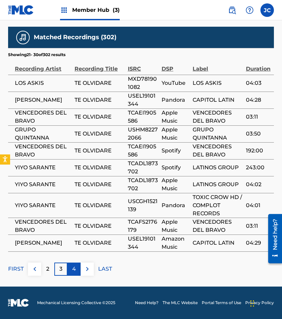
click at [77, 270] on div "4" at bounding box center [74, 268] width 13 height 13
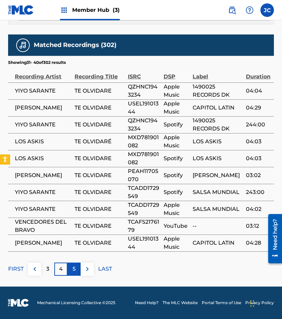
click at [76, 270] on div "5" at bounding box center [74, 268] width 13 height 13
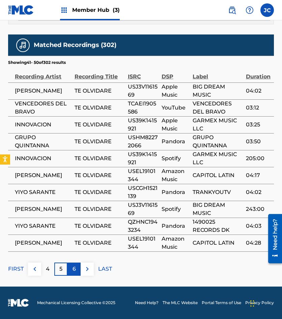
click at [77, 269] on div "6" at bounding box center [74, 268] width 13 height 13
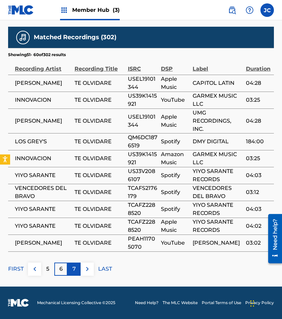
click at [78, 268] on div "7" at bounding box center [74, 268] width 13 height 13
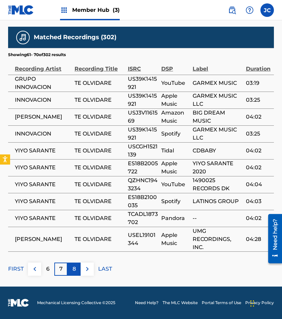
click at [78, 268] on div "8" at bounding box center [74, 268] width 13 height 13
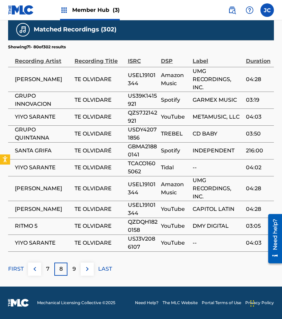
click at [78, 268] on div "9" at bounding box center [74, 268] width 13 height 13
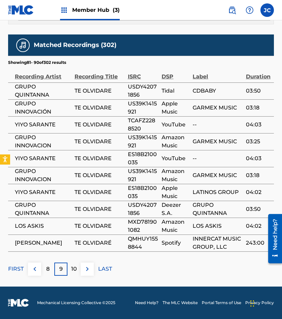
click at [78, 268] on div "10" at bounding box center [74, 268] width 13 height 13
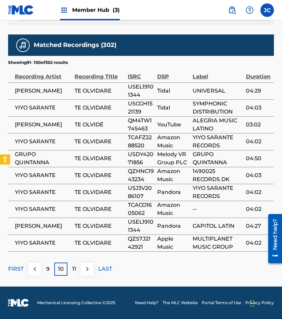
click at [78, 268] on div "11" at bounding box center [74, 268] width 13 height 13
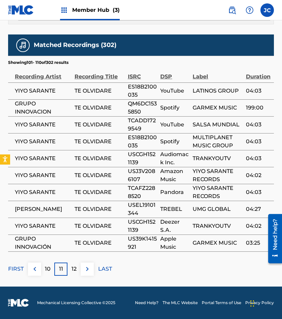
click at [78, 268] on div "12" at bounding box center [74, 268] width 13 height 13
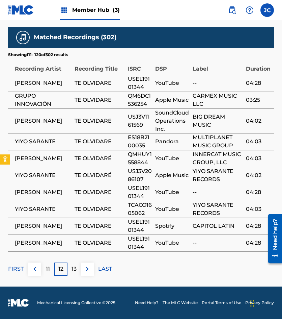
click at [78, 268] on div "13" at bounding box center [74, 268] width 13 height 13
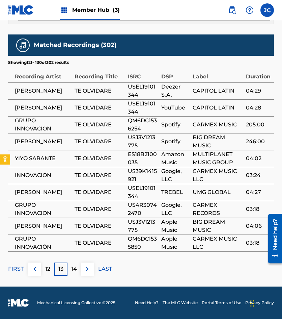
click at [78, 268] on div "14" at bounding box center [74, 268] width 13 height 13
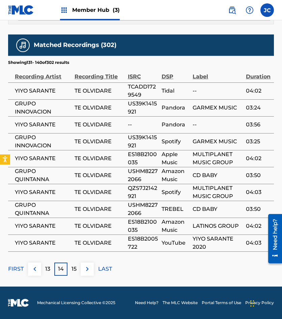
click at [78, 268] on div "15" at bounding box center [74, 268] width 13 height 13
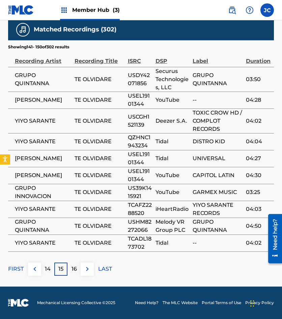
click at [78, 268] on div "16" at bounding box center [74, 268] width 13 height 13
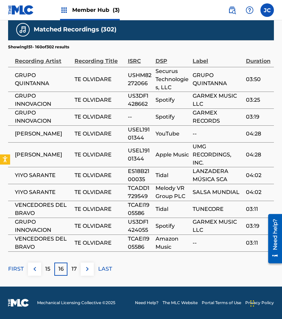
click at [78, 268] on div "17" at bounding box center [74, 268] width 13 height 13
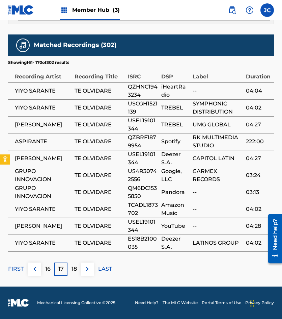
click at [78, 268] on div "18" at bounding box center [74, 268] width 13 height 13
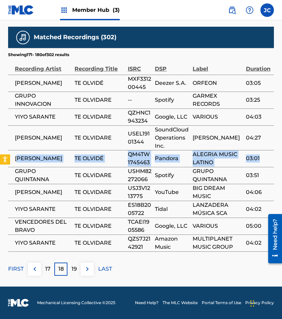
drag, startPoint x: 17, startPoint y: 159, endPoint x: 264, endPoint y: 158, distance: 246.7
click at [264, 158] on tr "LUPITA D'ALESSIO TE OLVIDÉ QM4TW1745463 Pandora ALEGRIA MUSIC LATINO 03:01" at bounding box center [141, 158] width 266 height 17
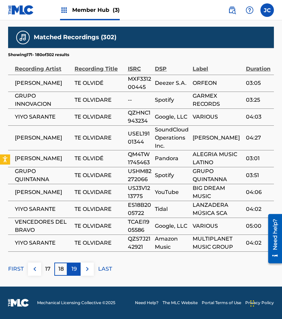
click at [77, 265] on div "19" at bounding box center [74, 268] width 13 height 13
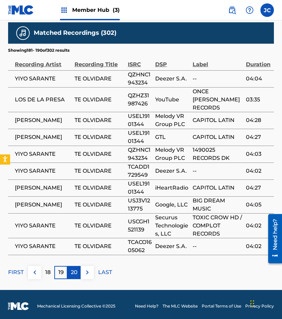
click at [76, 268] on p "20" at bounding box center [74, 272] width 7 height 8
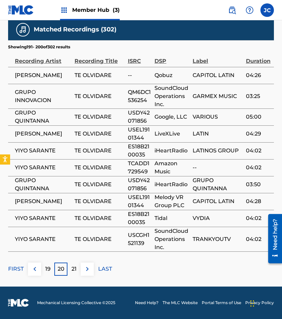
click at [76, 267] on p "21" at bounding box center [74, 269] width 5 height 8
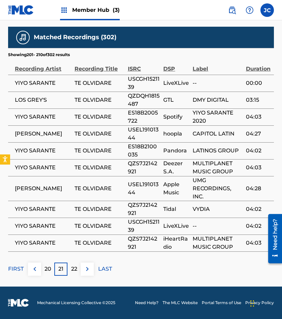
click at [76, 267] on p "22" at bounding box center [74, 269] width 6 height 8
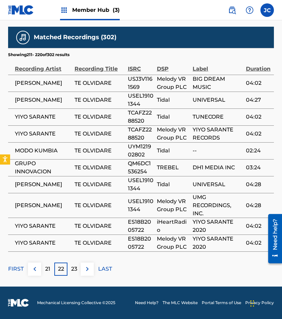
click at [76, 267] on p "23" at bounding box center [74, 269] width 6 height 8
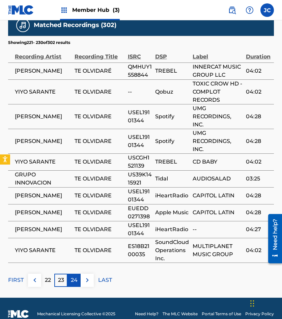
click at [78, 277] on div "24" at bounding box center [74, 279] width 13 height 13
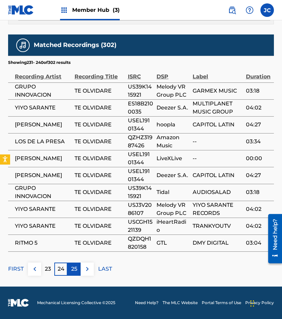
click at [78, 266] on div "25" at bounding box center [74, 268] width 13 height 13
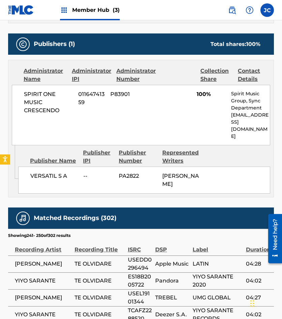
scroll to position [474, 0]
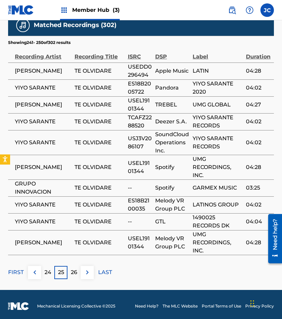
click at [78, 268] on div "Matched Recordings (302) Showing 241 - 250 of 302 results Recording Artist Reco…" at bounding box center [141, 147] width 266 height 264
click at [78, 273] on div "26" at bounding box center [74, 272] width 13 height 13
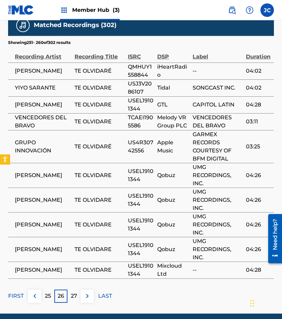
click at [77, 274] on span "TE OLVIDARE" at bounding box center [100, 270] width 50 height 8
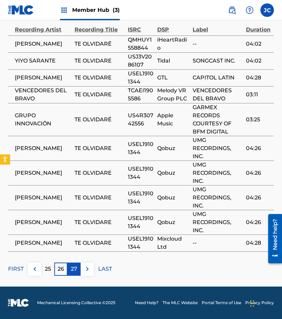
click at [79, 266] on div "27" at bounding box center [74, 268] width 13 height 13
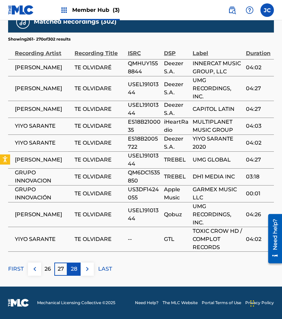
click at [77, 269] on p "28" at bounding box center [74, 269] width 6 height 8
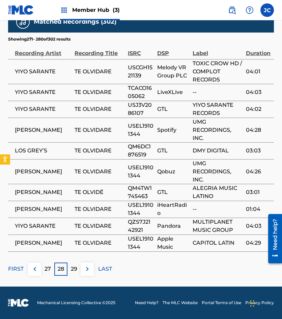
click at [77, 269] on p "29" at bounding box center [74, 269] width 6 height 8
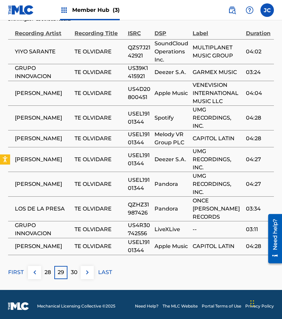
click at [77, 269] on p "30" at bounding box center [74, 272] width 7 height 8
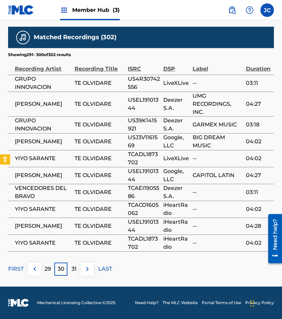
click at [77, 269] on div "31" at bounding box center [74, 268] width 13 height 13
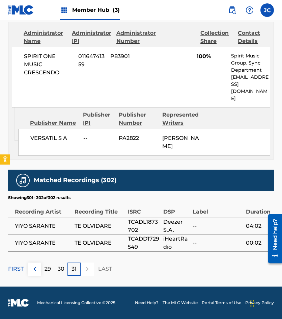
click at [77, 269] on div "31" at bounding box center [74, 268] width 13 height 13
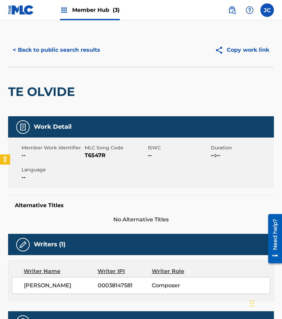
scroll to position [0, 0]
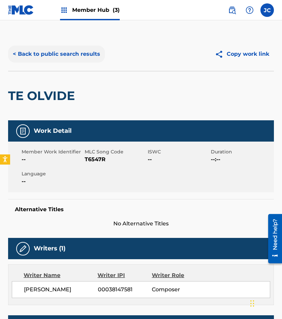
click at [50, 54] on button "< Back to public search results" at bounding box center [56, 54] width 97 height 17
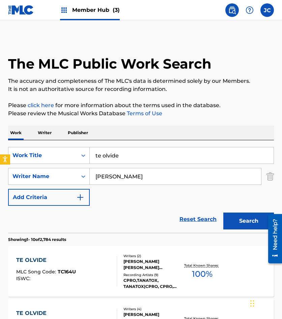
click at [150, 170] on input "eduardo" at bounding box center [175, 176] width 171 height 16
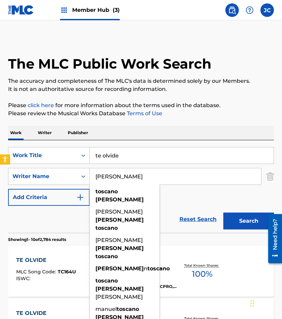
type input "eduardo toscano"
click at [223, 212] on button "Search" at bounding box center [248, 220] width 51 height 17
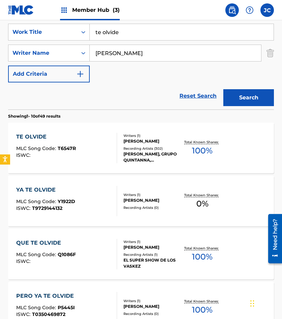
scroll to position [135, 0]
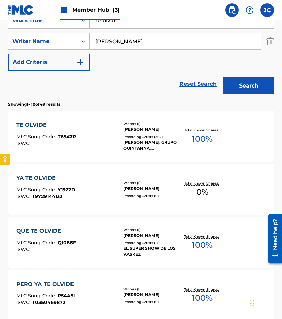
click at [122, 136] on div "Writers ( 1 ) NORBERTO EDUARDO TOSCANO Recording Artists ( 302 ) ALVARO TORRES,…" at bounding box center [148, 136] width 63 height 30
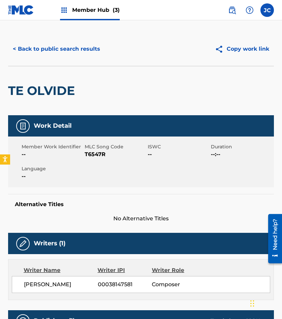
scroll to position [68, 0]
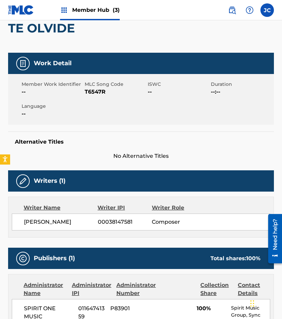
click at [93, 93] on span "T6547R" at bounding box center [115, 92] width 61 height 8
click at [94, 92] on span "T6547R" at bounding box center [115, 92] width 61 height 8
click at [97, 90] on span "T6547R" at bounding box center [115, 92] width 61 height 8
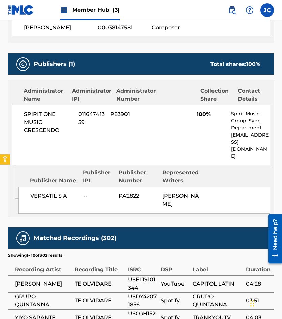
scroll to position [304, 0]
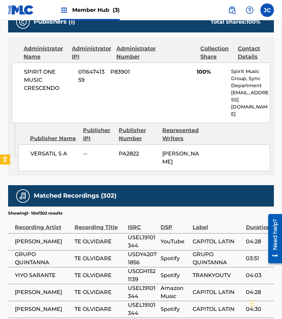
drag, startPoint x: 47, startPoint y: 113, endPoint x: 90, endPoint y: 135, distance: 47.7
click at [47, 113] on div "SPIRIT ONE MUSIC CRESCENDO 01164741359 P83901 100% Spirit Music Group, Sync Dep…" at bounding box center [141, 92] width 259 height 60
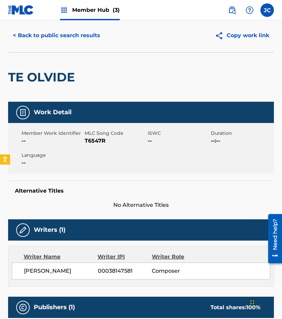
scroll to position [0, 0]
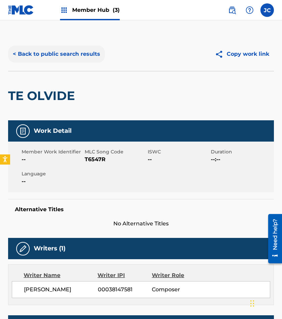
click at [73, 53] on button "< Back to public search results" at bounding box center [56, 54] width 97 height 17
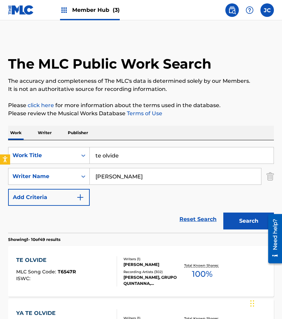
scroll to position [135, 0]
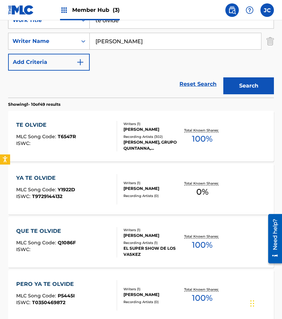
drag, startPoint x: 133, startPoint y: 24, endPoint x: 61, endPoint y: 23, distance: 71.2
click at [58, 25] on div "SearchWithCriteriac416c89c-7973-45ce-b176-bd6df0756f17 Work Title te olvide" at bounding box center [141, 20] width 266 height 17
type input "mi amor sin ti"
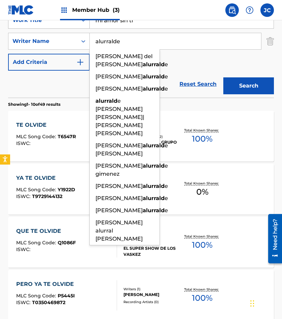
type input "alurralde"
click at [223, 77] on button "Search" at bounding box center [248, 85] width 51 height 17
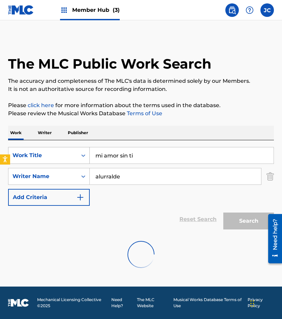
scroll to position [0, 0]
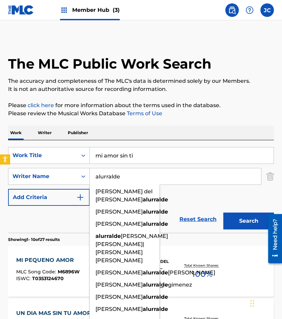
click at [180, 194] on div "SearchWithCriteriac416c89c-7973-45ce-b176-bd6df0756f17 Work Title mi amor sin t…" at bounding box center [141, 176] width 266 height 59
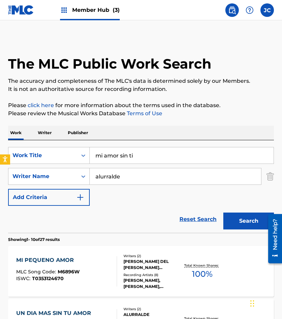
click at [146, 174] on input "alurralde" at bounding box center [175, 176] width 171 height 16
click at [145, 174] on input "alurralde" at bounding box center [175, 176] width 171 height 16
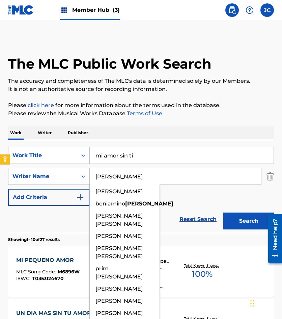
click at [223, 212] on button "Search" at bounding box center [248, 220] width 51 height 17
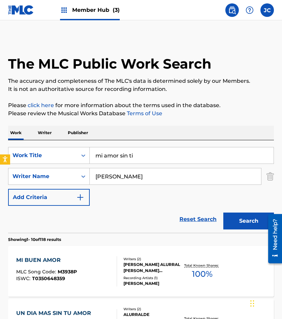
click at [137, 178] on input "guidi" at bounding box center [175, 176] width 171 height 16
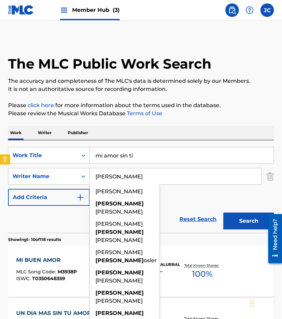
type input "osvaldo"
click at [223, 212] on button "Search" at bounding box center [248, 220] width 51 height 17
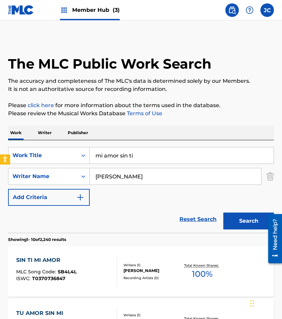
click at [125, 178] on input "osvaldo" at bounding box center [175, 176] width 171 height 16
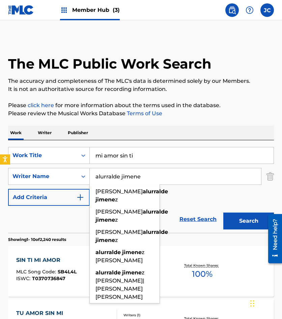
click at [223, 212] on button "Search" at bounding box center [248, 220] width 51 height 17
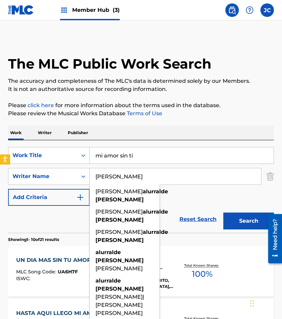
type input "alurralde jimenez"
click at [223, 212] on button "Search" at bounding box center [248, 220] width 51 height 17
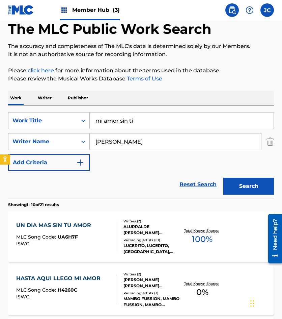
scroll to position [68, 0]
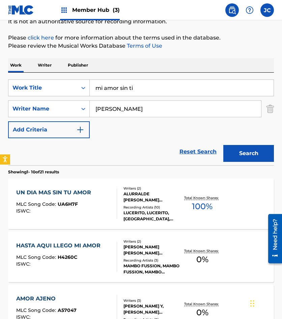
click at [92, 206] on div "MLC Song Code : UA6H7F" at bounding box center [55, 205] width 78 height 7
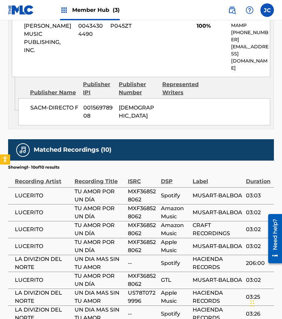
scroll to position [444, 0]
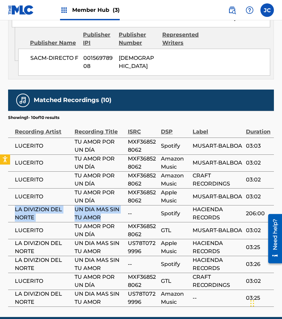
drag, startPoint x: 16, startPoint y: 178, endPoint x: 122, endPoint y: 184, distance: 106.8
click at [122, 205] on tr "LA DIVIZION DEL NORTE UN DIA MAS SIN TU AMOR -- Spotify HACIENDA RECORDS 206:00" at bounding box center [141, 213] width 266 height 17
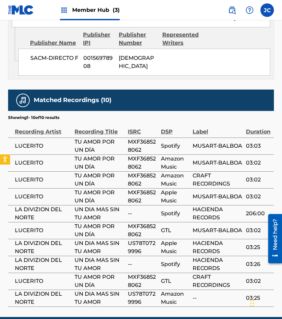
click at [148, 209] on span "--" at bounding box center [143, 213] width 30 height 8
drag, startPoint x: 63, startPoint y: 193, endPoint x: 106, endPoint y: 198, distance: 43.2
click at [106, 222] on tr "LUCERITO TU AMOR POR UN DÍA MXF368528062 GTL MUSART-BALBOA 03:02" at bounding box center [141, 230] width 266 height 17
click at [110, 222] on span "TU AMOR POR UN DÍA" at bounding box center [100, 230] width 50 height 16
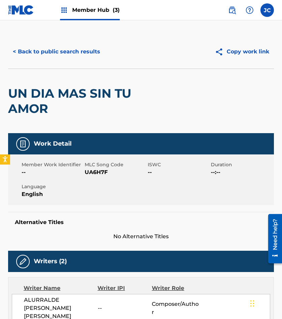
scroll to position [0, 0]
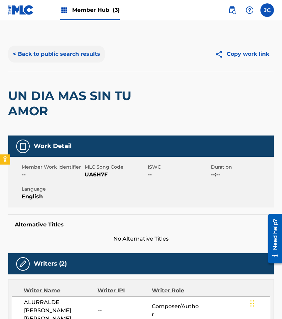
click at [68, 55] on button "< Back to public search results" at bounding box center [56, 54] width 97 height 17
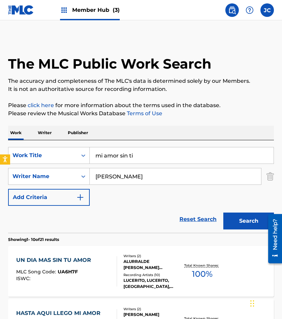
click at [143, 154] on input "mi amor sin ti" at bounding box center [182, 155] width 184 height 16
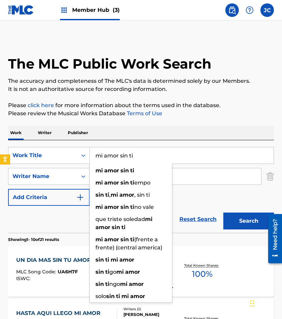
click at [143, 154] on input "mi amor sin ti" at bounding box center [182, 155] width 184 height 16
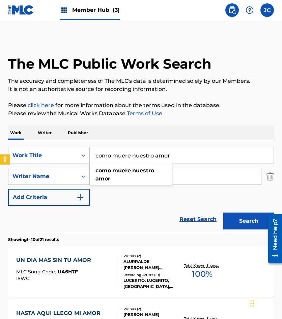
type input "como muere nuestro amor"
click at [223, 212] on button "Search" at bounding box center [248, 220] width 51 height 17
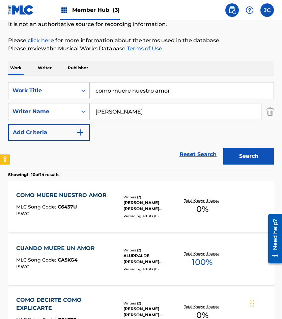
scroll to position [101, 0]
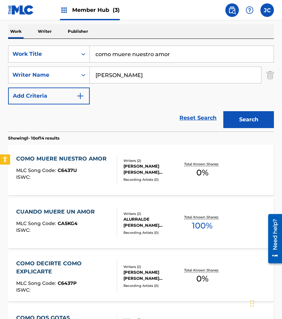
click at [84, 169] on div "MLC Song Code : C6437U" at bounding box center [63, 171] width 94 height 7
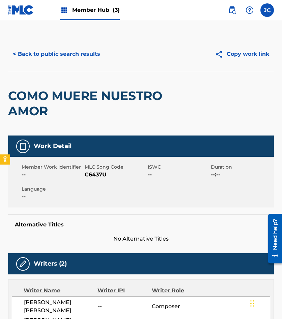
click at [96, 177] on span "C6437U" at bounding box center [115, 174] width 61 height 8
drag, startPoint x: 35, startPoint y: 54, endPoint x: 90, endPoint y: 16, distance: 66.2
click at [35, 54] on button "< Back to public search results" at bounding box center [56, 54] width 97 height 17
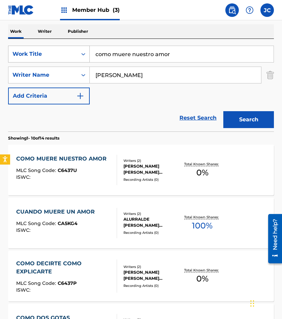
drag, startPoint x: 176, startPoint y: 55, endPoint x: 55, endPoint y: 62, distance: 121.1
click at [55, 62] on div "SearchWithCriteriac416c89c-7973-45ce-b176-bd6df0756f17 Work Title como muere nu…" at bounding box center [141, 54] width 266 height 17
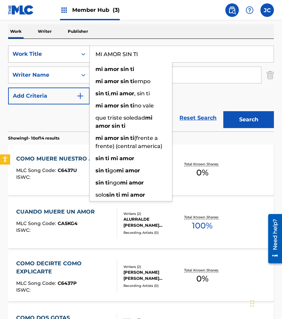
type input "MI AMOR SIN TI"
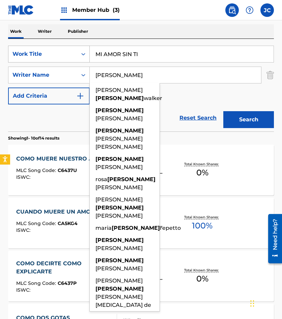
type input "SUSANA"
click at [223, 111] on button "Search" at bounding box center [248, 119] width 51 height 17
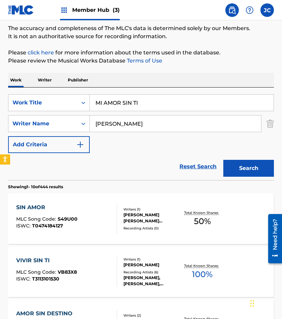
scroll to position [0, 0]
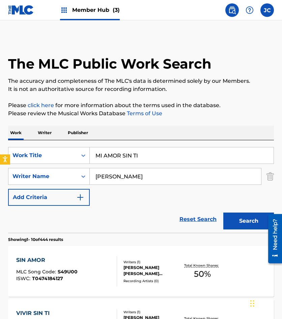
click at [122, 177] on input "SUSANA" at bounding box center [175, 176] width 171 height 16
click at [39, 165] on div "SearchWithCriteriac416c89c-7973-45ce-b176-bd6df0756f17 Work Title MI AMOR SIN T…" at bounding box center [141, 176] width 266 height 59
type input "que me vas a dejar"
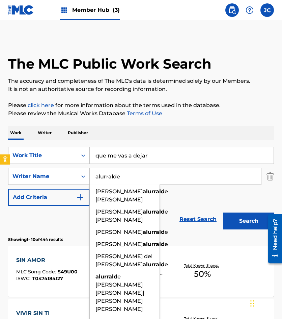
type input "alurralde"
click at [223, 212] on button "Search" at bounding box center [248, 220] width 51 height 17
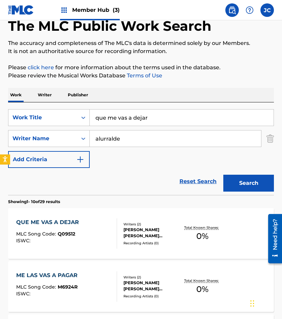
scroll to position [68, 0]
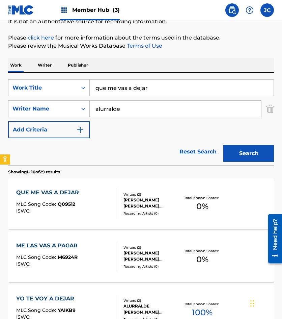
click at [135, 202] on div "SUSANA HAYDEE GUIDI LEAL, HUGO OSWALDO ALURRALDE JIMENEZ" at bounding box center [152, 203] width 57 height 12
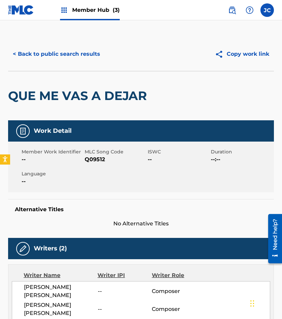
click at [101, 156] on span "Q09512" at bounding box center [115, 159] width 61 height 8
click at [41, 56] on button "< Back to public search results" at bounding box center [56, 54] width 97 height 17
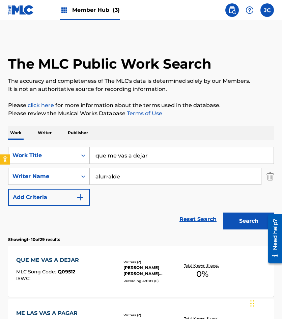
scroll to position [68, 0]
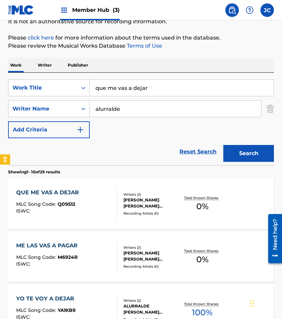
drag, startPoint x: 146, startPoint y: 89, endPoint x: 109, endPoint y: 87, distance: 37.9
click at [110, 88] on input "que me vas a dejar" at bounding box center [182, 88] width 184 height 16
type input "q"
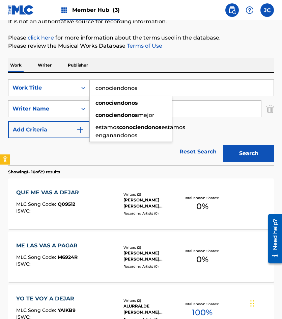
type input "conociendonos"
click at [223, 145] on button "Search" at bounding box center [248, 153] width 51 height 17
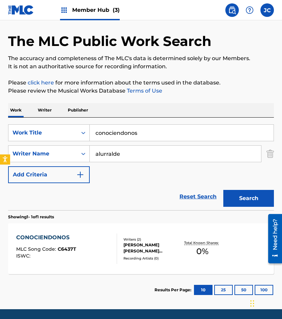
scroll to position [45, 0]
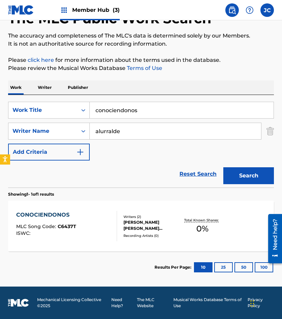
click at [126, 218] on div "Writers ( 2 )" at bounding box center [152, 216] width 57 height 5
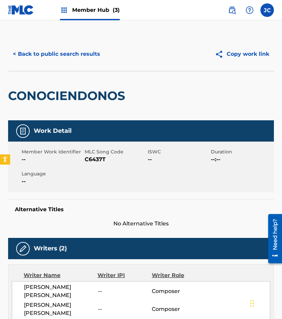
click at [92, 159] on span "C6437T" at bounding box center [115, 159] width 61 height 8
drag, startPoint x: 40, startPoint y: 76, endPoint x: 44, endPoint y: 64, distance: 12.9
click at [40, 76] on div "CONOCIENDONOS" at bounding box center [68, 95] width 120 height 49
click at [56, 52] on button "< Back to public search results" at bounding box center [56, 54] width 97 height 17
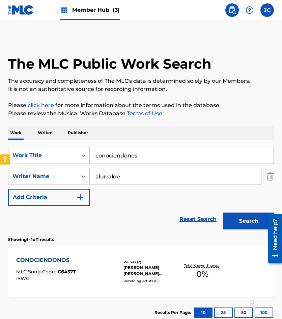
scroll to position [7, 0]
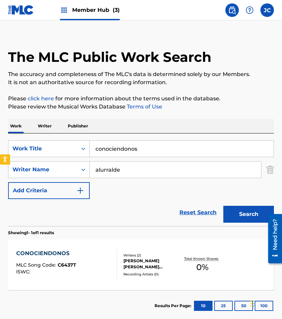
drag, startPoint x: 164, startPoint y: 148, endPoint x: 93, endPoint y: 142, distance: 71.1
click at [104, 145] on input "conociendonos" at bounding box center [182, 148] width 184 height 16
type input "c"
type input "mi poema y tu"
click at [223, 206] on button "Search" at bounding box center [248, 214] width 51 height 17
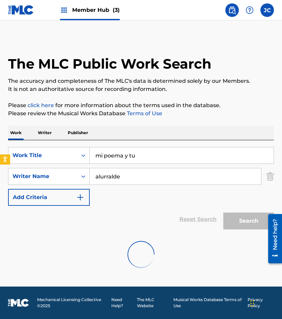
scroll to position [0, 0]
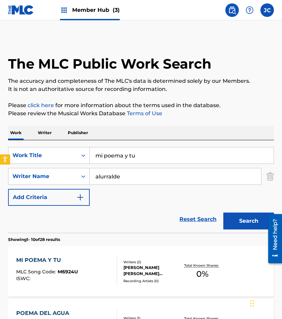
click at [130, 206] on div "Reset Search Search" at bounding box center [141, 219] width 266 height 27
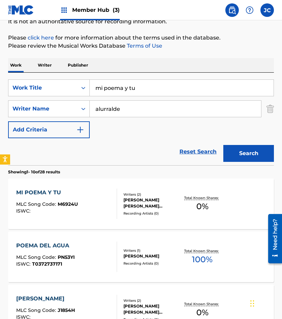
click at [60, 197] on div "MI POEMA Y TU MLC Song Code : M6924U ISWC :" at bounding box center [47, 203] width 62 height 30
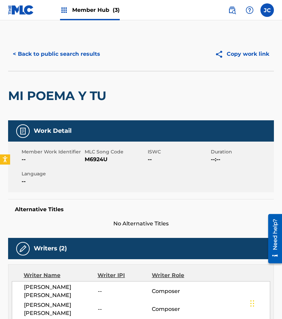
click at [97, 160] on span "M6924U" at bounding box center [115, 159] width 61 height 8
drag, startPoint x: 97, startPoint y: 160, endPoint x: 141, endPoint y: 167, distance: 44.8
click at [97, 160] on span "M6924U" at bounding box center [115, 159] width 61 height 8
click at [41, 48] on button "< Back to public search results" at bounding box center [56, 54] width 97 height 17
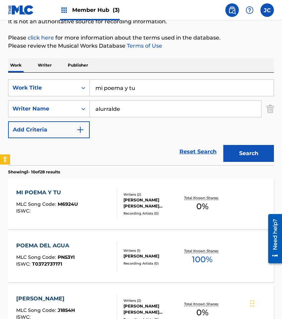
click at [149, 83] on input "mi poema y tu" at bounding box center [182, 88] width 184 height 16
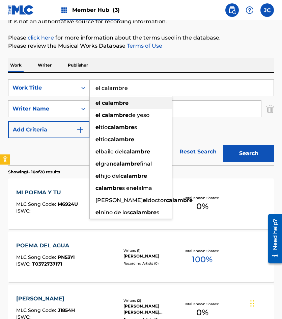
type input "el calambre"
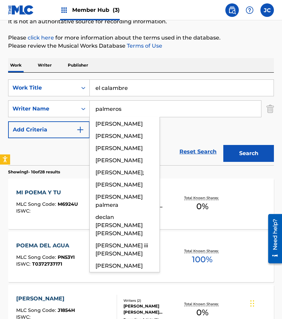
type input "palmeros"
click at [223, 145] on button "Search" at bounding box center [248, 153] width 51 height 17
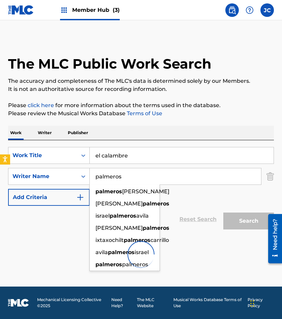
scroll to position [0, 0]
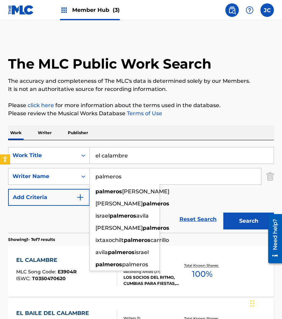
click at [178, 200] on div "SearchWithCriteriac416c89c-7973-45ce-b176-bd6df0756f17 Work Title el calambre S…" at bounding box center [141, 176] width 266 height 59
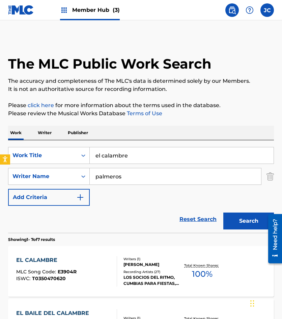
scroll to position [135, 0]
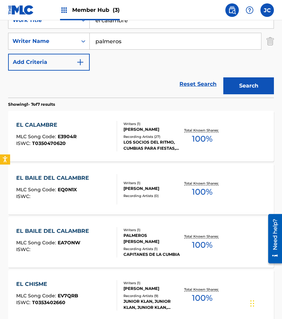
click at [94, 123] on div "EL CALAMBRE MLC Song Code : E3904R ISWC : T0350470620" at bounding box center [66, 136] width 101 height 30
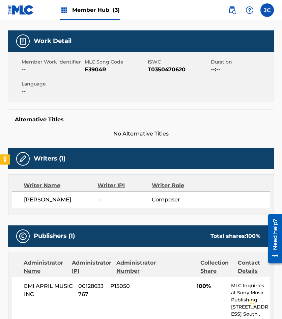
scroll to position [87, 0]
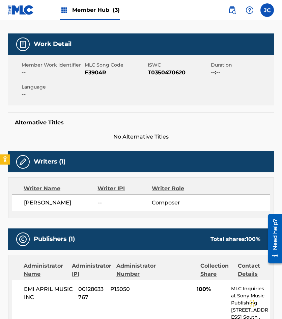
click at [83, 69] on span "--" at bounding box center [52, 73] width 61 height 8
click at [87, 71] on span "E3904R" at bounding box center [115, 73] width 61 height 8
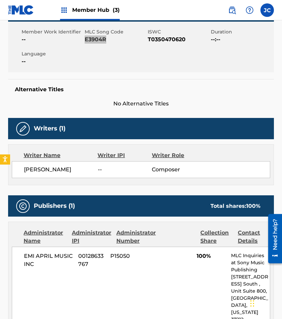
scroll to position [188, 0]
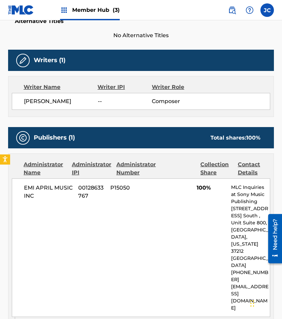
drag, startPoint x: 13, startPoint y: 102, endPoint x: 74, endPoint y: 147, distance: 76.1
click at [13, 102] on div "ISRAEL PALMEROS AVILA -- Composer" at bounding box center [141, 101] width 259 height 17
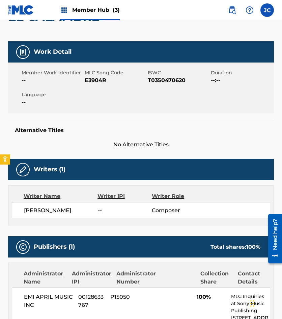
scroll to position [0, 0]
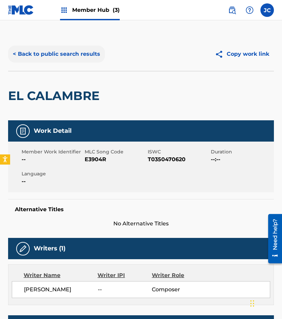
click at [71, 50] on button "< Back to public search results" at bounding box center [56, 54] width 97 height 17
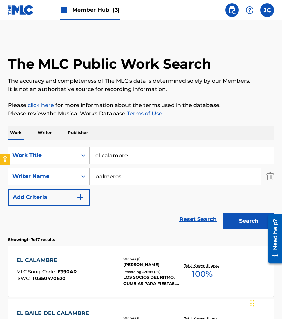
scroll to position [135, 0]
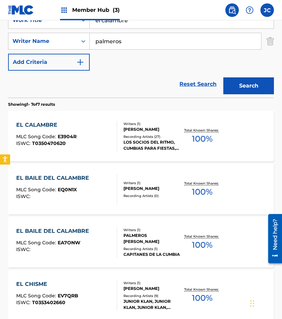
click at [141, 25] on input "el calambre" at bounding box center [182, 20] width 184 height 16
click at [141, 24] on input "el calambre" at bounding box center [182, 20] width 184 height 16
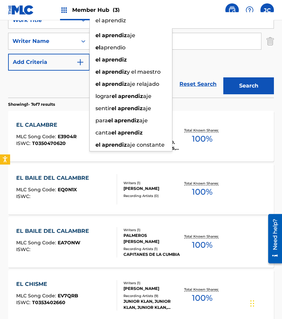
type input "el aprendiz"
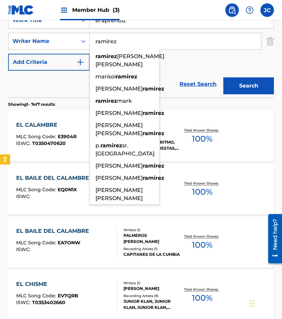
type input "ramirez"
click at [223, 77] on button "Search" at bounding box center [248, 85] width 51 height 17
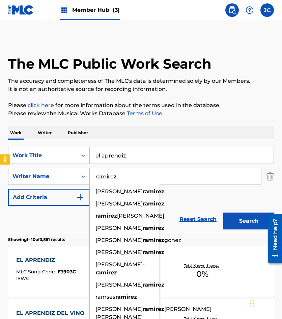
click at [206, 192] on div "SearchWithCriteriac416c89c-7973-45ce-b176-bd6df0756f17 Work Title el aprendiz S…" at bounding box center [141, 176] width 266 height 59
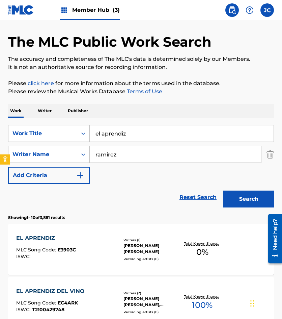
scroll to position [34, 0]
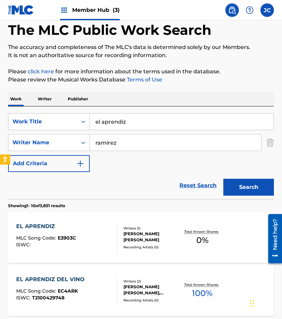
click at [121, 241] on div "Writers ( 1 ) EVA MARIA RAMIREZ SANTANA Recording Artists ( 0 )" at bounding box center [148, 237] width 63 height 24
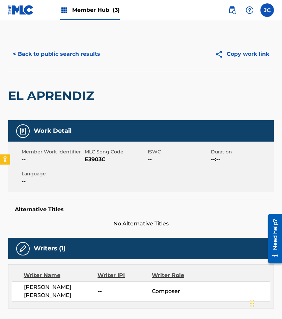
click at [91, 159] on span "E3903C" at bounding box center [115, 159] width 61 height 8
drag, startPoint x: 34, startPoint y: 59, endPoint x: 94, endPoint y: 9, distance: 77.6
click at [34, 59] on button "< Back to public search results" at bounding box center [56, 54] width 97 height 17
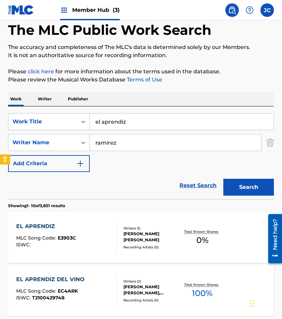
click at [139, 118] on input "el aprendiz" at bounding box center [182, 121] width 184 height 16
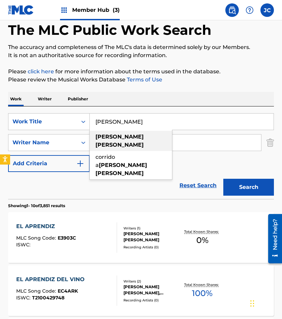
type input "valente arellano"
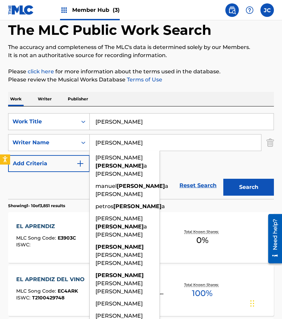
type input "molina"
click at [223, 179] on button "Search" at bounding box center [248, 187] width 51 height 17
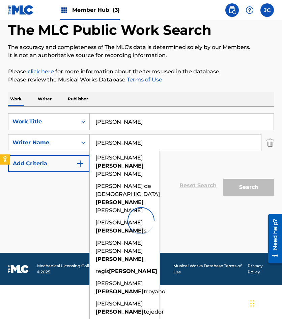
scroll to position [0, 0]
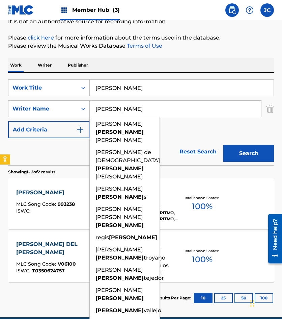
click at [182, 129] on div "SearchWithCriteriac416c89c-7973-45ce-b176-bd6df0756f17 Work Title valente arell…" at bounding box center [141, 108] width 266 height 59
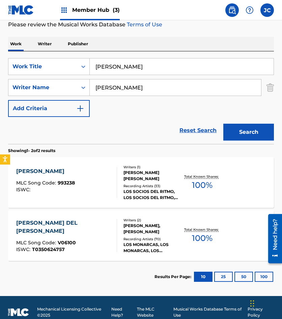
scroll to position [98, 0]
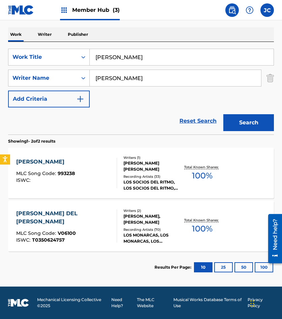
click at [81, 173] on div "VALENTE ARELLANO MLC Song Code : 993238 ISWC :" at bounding box center [66, 173] width 101 height 30
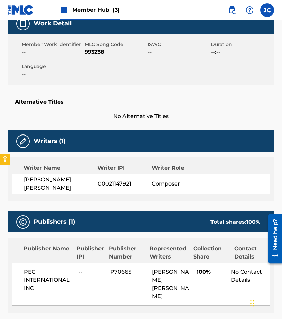
scroll to position [68, 0]
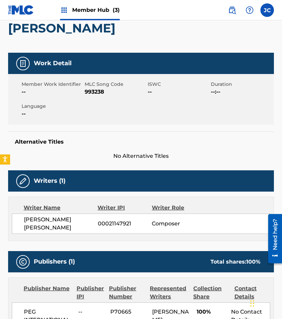
click at [93, 89] on span "993238" at bounding box center [115, 92] width 61 height 8
click at [55, 79] on div "Member Work Identifier -- MLC Song Code 993238 ISWC -- Duration --:-- Language …" at bounding box center [141, 99] width 266 height 51
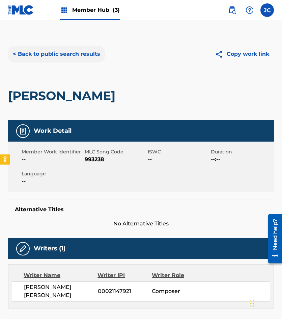
click at [82, 59] on button "< Back to public search results" at bounding box center [56, 54] width 97 height 17
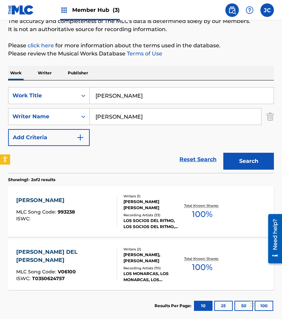
drag, startPoint x: 109, startPoint y: 99, endPoint x: 102, endPoint y: 99, distance: 7.1
click at [103, 99] on input "valente arellano" at bounding box center [182, 95] width 184 height 16
type input "v"
type input "la reconciliacion"
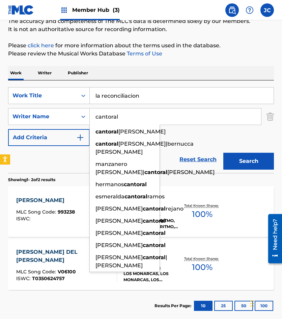
type input "cantoral"
click at [223, 153] on button "Search" at bounding box center [248, 161] width 51 height 17
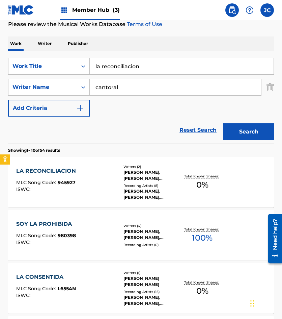
scroll to position [101, 0]
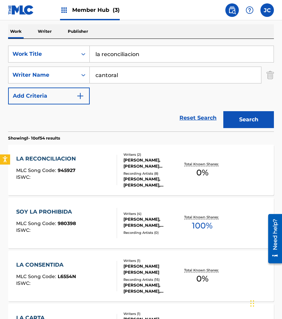
click at [136, 180] on div "LUPITA D'ALESSIO, LUPITA D'ALESSIO, LUPITA D'ALESSIO, LUPITA D'ALESSIO, LUPITA …" at bounding box center [152, 182] width 57 height 12
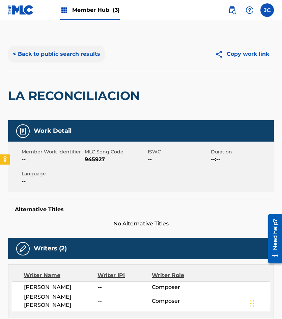
click at [83, 58] on button "< Back to public search results" at bounding box center [56, 54] width 97 height 17
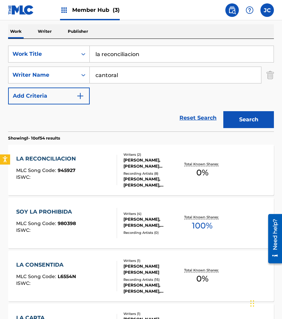
click at [129, 179] on div "LUPITA D'ALESSIO, LUPITA D'ALESSIO, LUPITA D'ALESSIO, LUPITA D'ALESSIO, LUPITA …" at bounding box center [152, 182] width 57 height 12
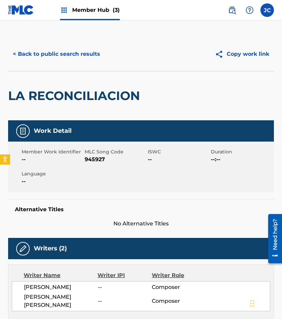
click at [93, 157] on span "945927" at bounding box center [115, 159] width 61 height 8
click at [24, 112] on div "LA RECONCILIACION" at bounding box center [75, 95] width 135 height 49
click at [101, 164] on div "Member Work Identifier -- MLC Song Code 945927 ISWC -- Duration --:-- Language …" at bounding box center [141, 166] width 266 height 51
click at [100, 162] on span "945927" at bounding box center [115, 159] width 61 height 8
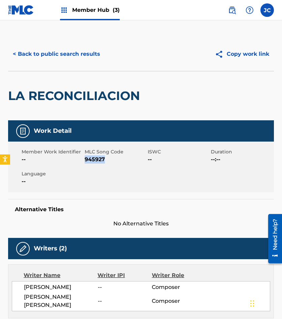
click at [100, 162] on span "945927" at bounding box center [115, 159] width 61 height 8
drag, startPoint x: 70, startPoint y: 64, endPoint x: 70, endPoint y: 59, distance: 4.7
click at [70, 64] on div "< Back to public search results Copy work link" at bounding box center [141, 54] width 266 height 34
click at [75, 53] on button "< Back to public search results" at bounding box center [56, 54] width 97 height 17
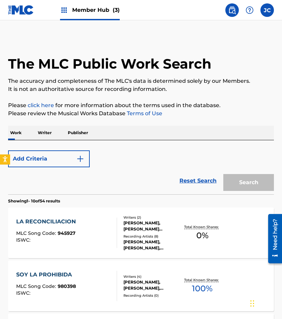
scroll to position [101, 0]
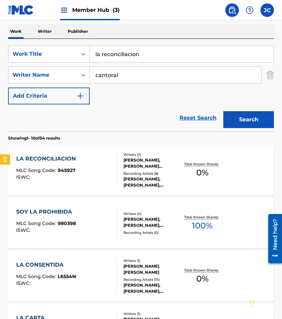
click at [153, 52] on input "la reconciliacion" at bounding box center [182, 54] width 184 height 16
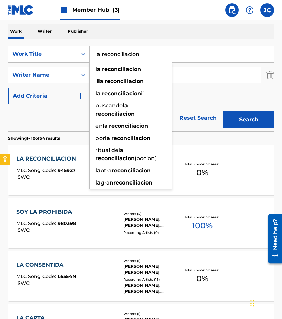
click at [153, 52] on input "la reconciliacion" at bounding box center [182, 54] width 184 height 16
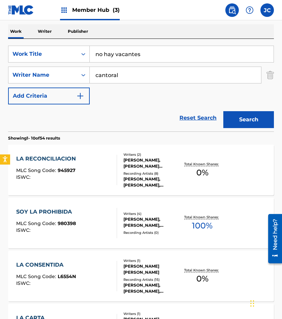
click at [223, 111] on button "Search" at bounding box center [248, 119] width 51 height 17
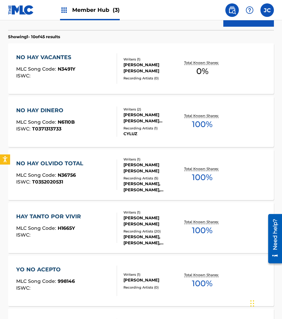
scroll to position [34, 0]
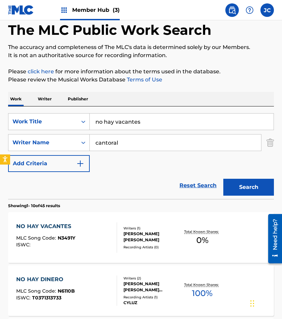
click at [153, 123] on input "no hay vacantes" at bounding box center [182, 121] width 184 height 16
type input "no hay vacante"
click at [223, 179] on button "Search" at bounding box center [248, 187] width 51 height 17
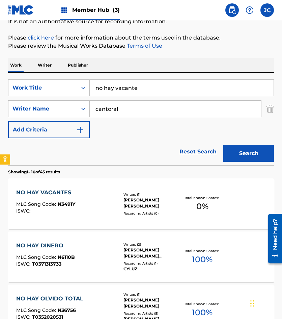
scroll to position [135, 0]
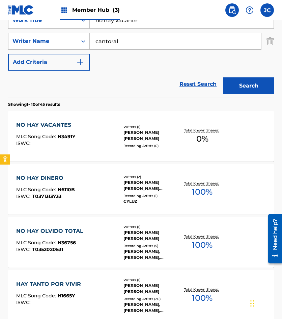
click at [114, 120] on div "NO HAY VACANTES MLC Song Code : N3491Y ISWC : Writers ( 1 ) ROBERTO CANTORAL GA…" at bounding box center [141, 136] width 266 height 51
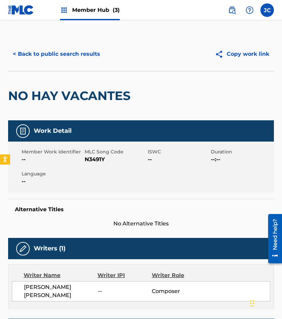
click at [106, 160] on span "N3491Y" at bounding box center [115, 159] width 61 height 8
click at [103, 161] on span "N3491Y" at bounding box center [115, 159] width 61 height 8
click at [99, 61] on button "< Back to public search results" at bounding box center [56, 54] width 97 height 17
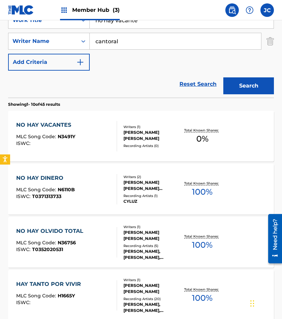
click at [143, 23] on input "no hay vacante" at bounding box center [182, 20] width 184 height 16
type input "sol de invierno"
click at [223, 77] on button "Search" at bounding box center [248, 85] width 51 height 17
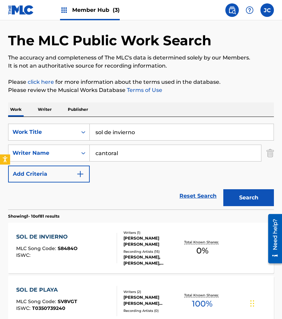
scroll to position [34, 0]
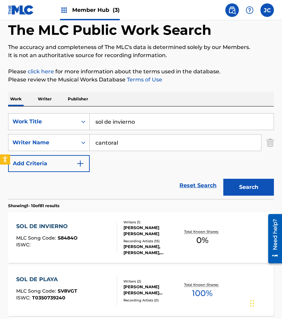
click at [97, 222] on div "SOL DE INVIERNO MLC Song Code : S8484O ISWC :" at bounding box center [66, 237] width 101 height 30
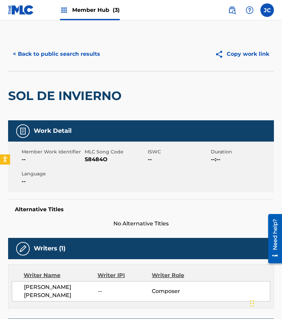
click at [97, 161] on span "S8484O" at bounding box center [115, 159] width 61 height 8
click at [55, 56] on button "< Back to public search results" at bounding box center [56, 54] width 97 height 17
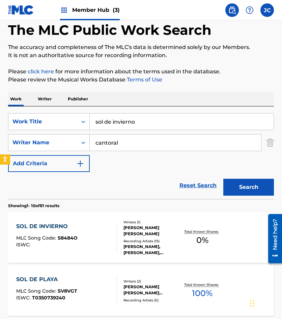
click at [137, 124] on input "sol de invierno" at bounding box center [182, 121] width 184 height 16
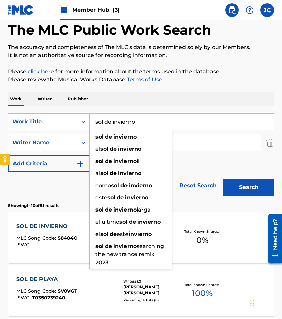
click at [137, 124] on input "sol de invierno" at bounding box center [182, 121] width 184 height 16
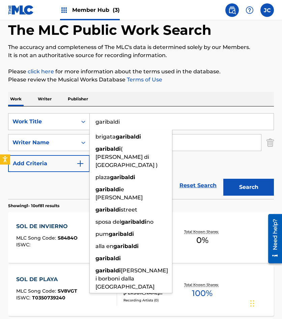
type input "garibaldi"
click at [223, 179] on button "Search" at bounding box center [248, 187] width 51 height 17
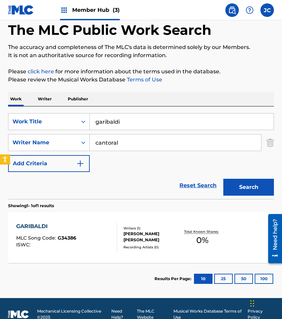
click at [125, 228] on div "Writers ( 1 )" at bounding box center [152, 227] width 57 height 5
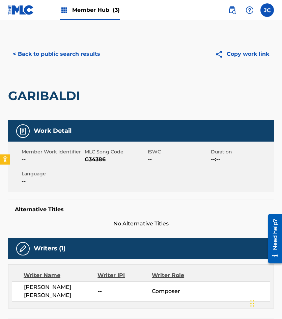
click at [99, 161] on span "G34386" at bounding box center [115, 159] width 61 height 8
click at [50, 55] on button "< Back to public search results" at bounding box center [56, 54] width 97 height 17
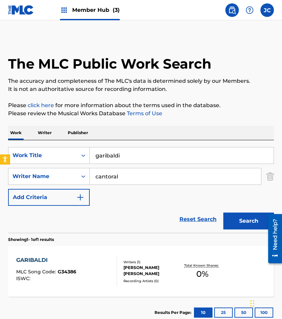
scroll to position [7, 0]
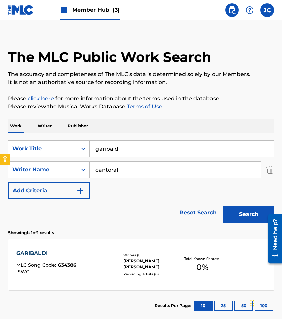
click at [154, 147] on input "garibaldi" at bounding box center [182, 148] width 184 height 16
type input "se solicita una aventura"
click at [223, 206] on button "Search" at bounding box center [248, 214] width 51 height 17
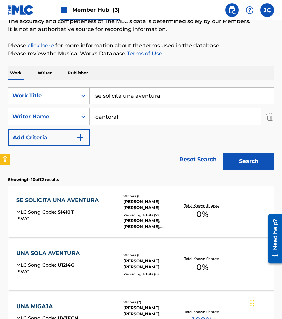
scroll to position [101, 0]
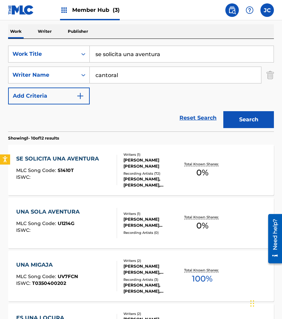
click at [139, 164] on div "ROBERTO CANTORAL GARCIA" at bounding box center [152, 163] width 57 height 12
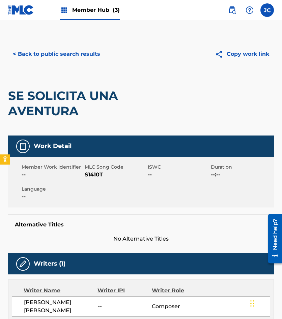
click at [86, 172] on span "S1410T" at bounding box center [115, 174] width 61 height 8
click at [21, 52] on button "< Back to public search results" at bounding box center [56, 54] width 97 height 17
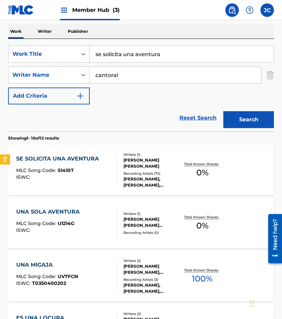
click at [105, 172] on div "SE SOLICITA UNA AVENTURA MLC Song Code : S1410T ISWC :" at bounding box center [66, 170] width 101 height 30
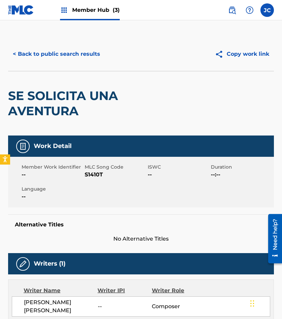
click at [96, 177] on span "S1410T" at bounding box center [115, 174] width 61 height 8
click at [86, 55] on button "< Back to public search results" at bounding box center [56, 54] width 97 height 17
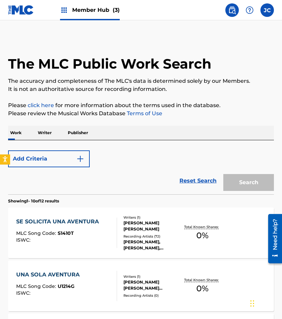
scroll to position [101, 0]
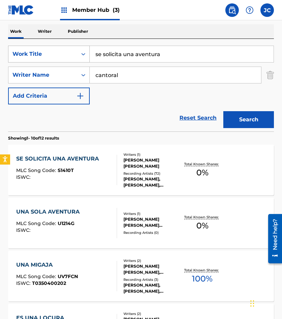
drag, startPoint x: 59, startPoint y: 55, endPoint x: 47, endPoint y: 53, distance: 11.7
click at [50, 55] on div "SearchWithCriteriac416c89c-7973-45ce-b176-bd6df0756f17 Work Title se solicita u…" at bounding box center [141, 54] width 266 height 17
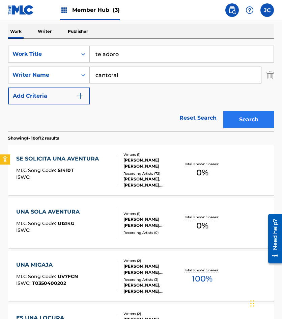
type input "te adoro"
click at [263, 124] on button "Search" at bounding box center [248, 119] width 51 height 17
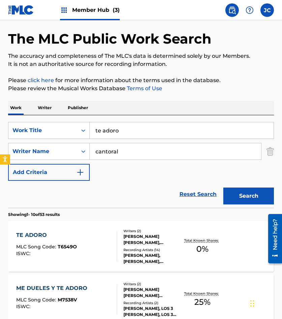
scroll to position [68, 0]
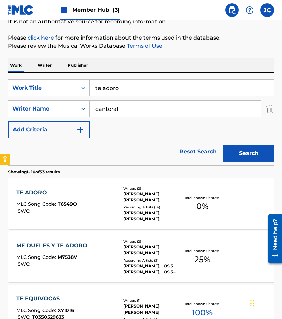
click at [117, 197] on div "Writers ( 2 ) ROBERTO CANTORAL ZUCCHI, ROBERTO CANTORAL GARCIA Recording Artist…" at bounding box center [148, 204] width 63 height 36
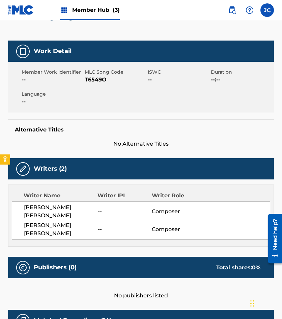
scroll to position [51, 0]
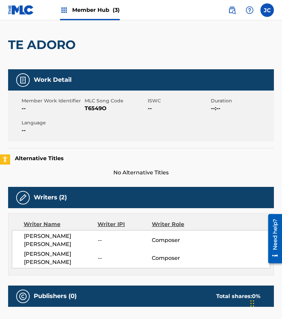
click at [94, 109] on span "T6549O" at bounding box center [115, 108] width 61 height 8
click at [7, 121] on div "< Back to public search results Copy work link TE ADORO Work Detail Member Work…" at bounding box center [141, 294] width 282 height 616
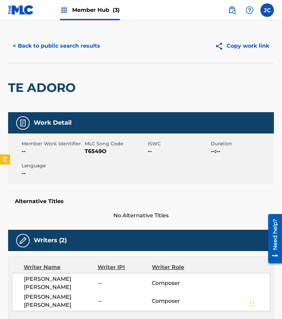
scroll to position [0, 0]
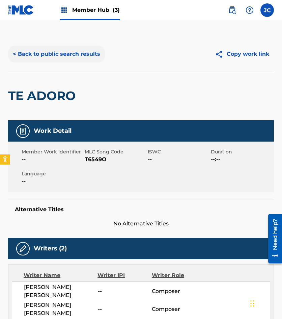
click at [77, 54] on button "< Back to public search results" at bounding box center [56, 54] width 97 height 17
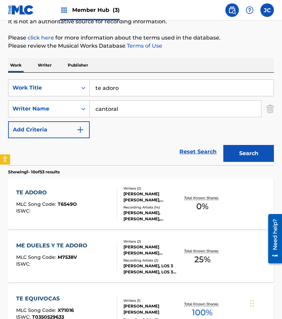
click at [130, 81] on input "te adoro" at bounding box center [182, 88] width 184 height 16
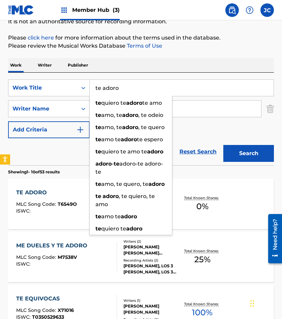
paste input "LA MUJER QUE YO ESPERABA"
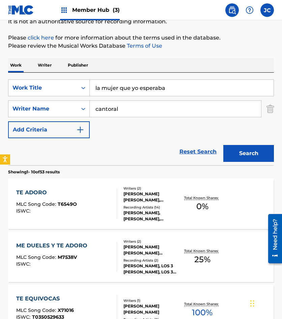
type input "la mujer que yo esperaba"
click at [223, 145] on button "Search" at bounding box center [248, 153] width 51 height 17
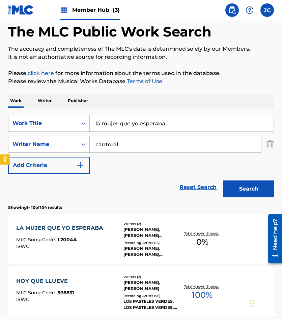
scroll to position [34, 0]
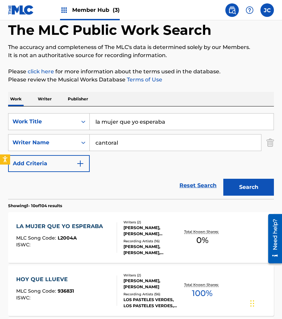
click at [163, 237] on div "Writers ( 2 ) ROBERTO ZUKI, ROBERTO CANTORAL GARCIA Recording Artists ( 16 ) RO…" at bounding box center [148, 237] width 63 height 36
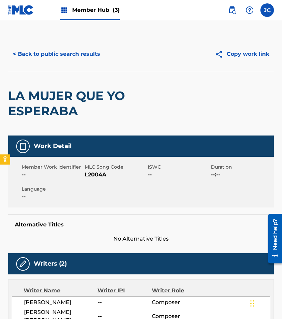
click at [102, 173] on span "L2004A" at bounding box center [115, 174] width 61 height 8
drag, startPoint x: 55, startPoint y: 71, endPoint x: 61, endPoint y: 61, distance: 11.7
click at [55, 71] on div "LA MUJER QUE YO ESPERABA" at bounding box center [88, 103] width 160 height 64
click at [63, 58] on button "< Back to public search results" at bounding box center [56, 54] width 97 height 17
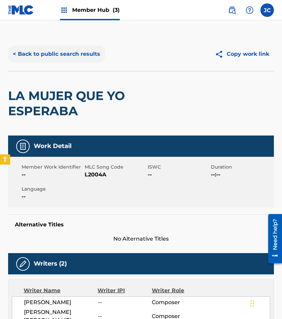
scroll to position [34, 0]
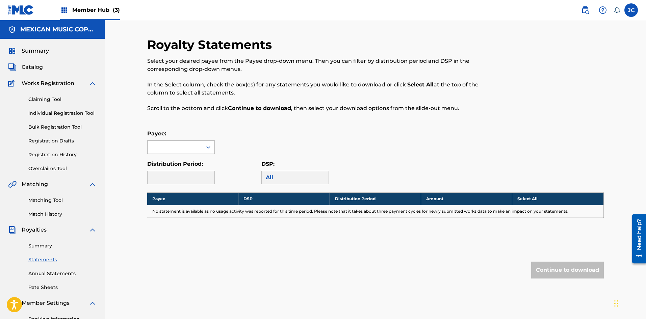
click at [183, 147] on div at bounding box center [175, 147] width 55 height 13
click at [45, 249] on link "Summary" at bounding box center [62, 245] width 68 height 7
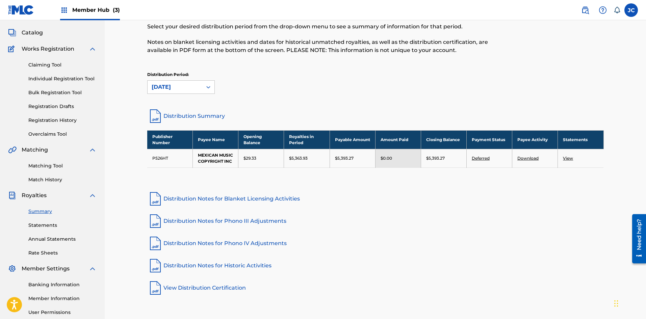
scroll to position [68, 0]
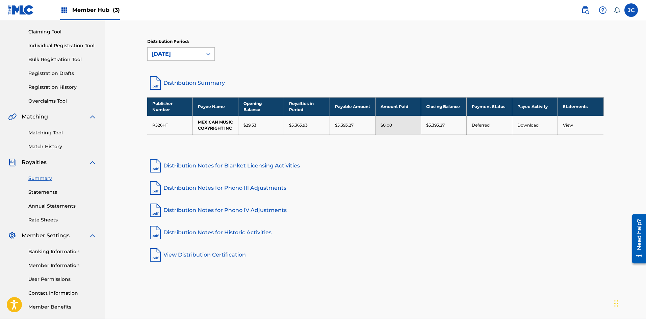
click at [179, 79] on link "Distribution Summary" at bounding box center [375, 83] width 456 height 16
click at [31, 9] on img at bounding box center [21, 10] width 26 height 10
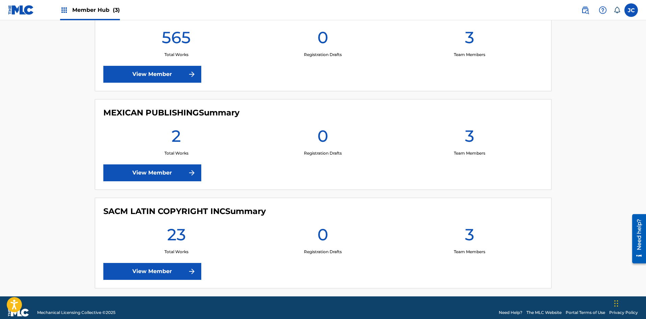
scroll to position [203, 0]
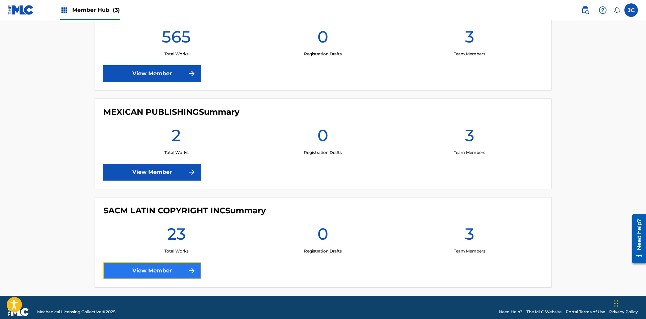
click at [171, 268] on link "View Member" at bounding box center [152, 270] width 98 height 17
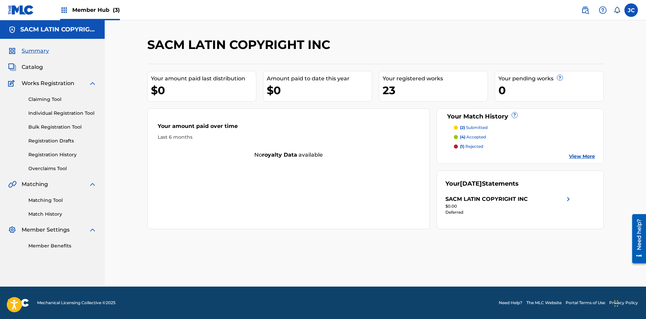
click at [274, 157] on link "View More" at bounding box center [582, 156] width 26 height 7
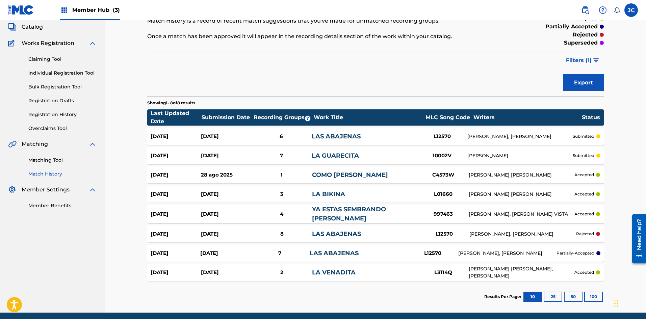
scroll to position [65, 0]
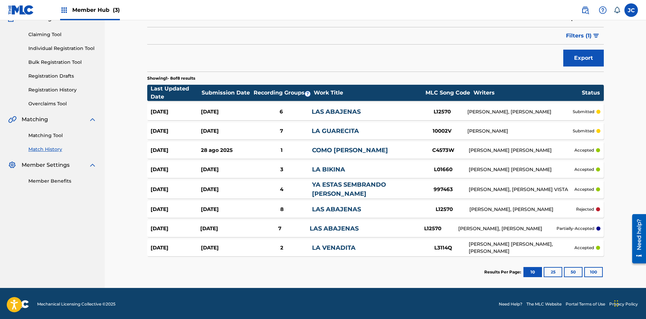
click at [15, 6] on img at bounding box center [21, 10] width 26 height 10
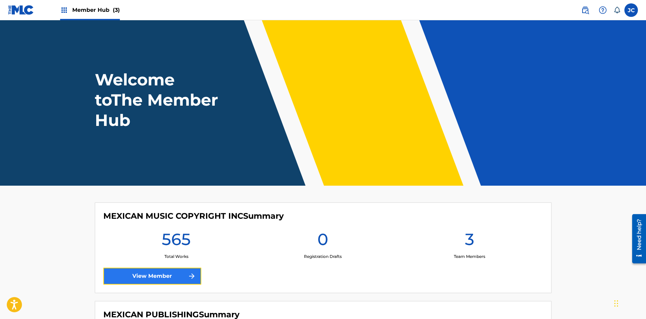
click at [144, 278] on link "View Member" at bounding box center [152, 276] width 98 height 17
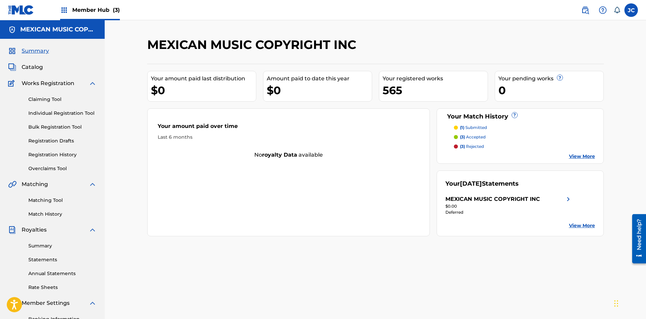
click at [274, 154] on link "View More" at bounding box center [582, 156] width 26 height 7
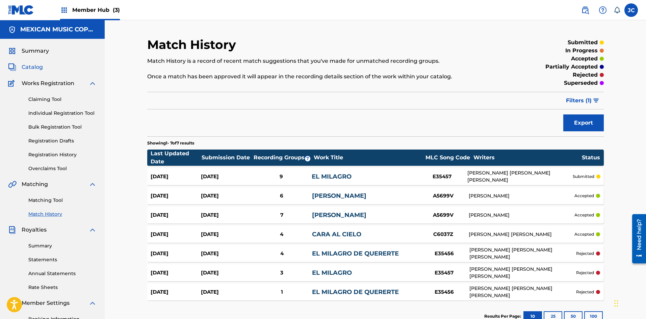
click at [29, 64] on span "Catalog" at bounding box center [32, 67] width 21 height 8
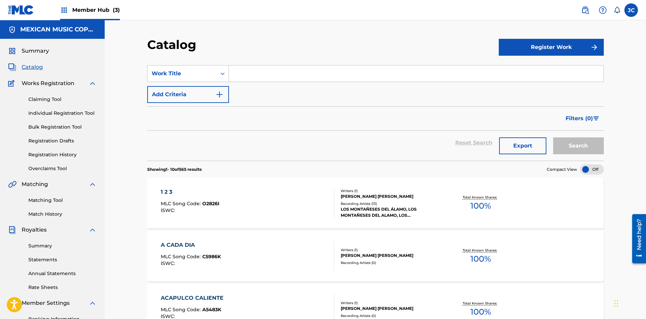
click at [274, 70] on input "Search Form" at bounding box center [416, 73] width 374 height 16
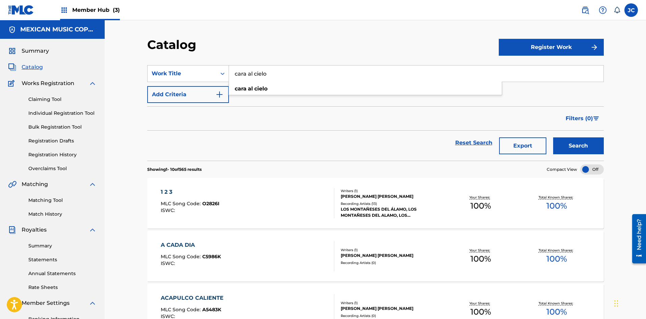
type input "cara al cielo"
click at [274, 137] on button "Search" at bounding box center [578, 145] width 51 height 17
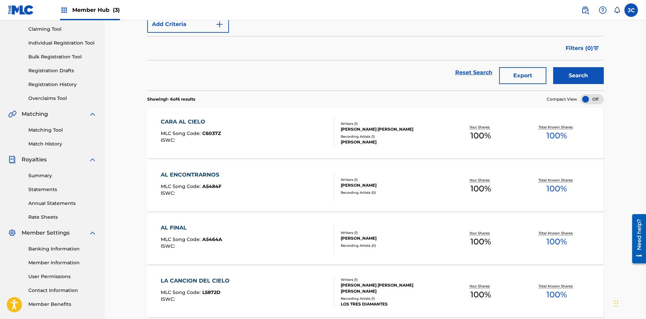
scroll to position [68, 0]
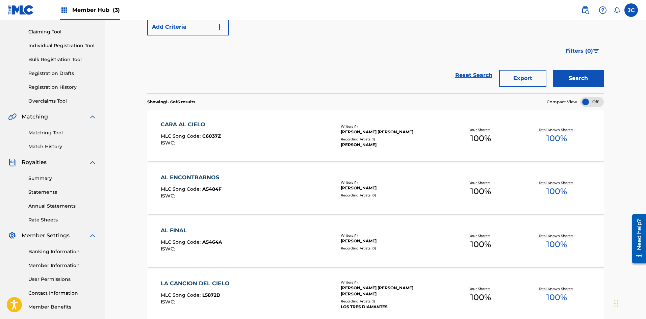
click at [254, 127] on div "CARA AL CIELO MLC Song Code : C6037Z ISWC :" at bounding box center [247, 135] width 173 height 30
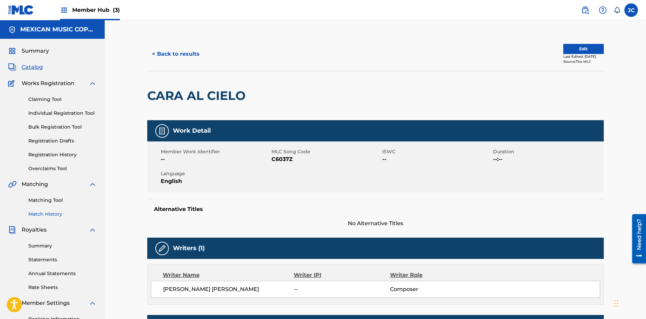
click at [46, 216] on link "Match History" at bounding box center [62, 214] width 68 height 7
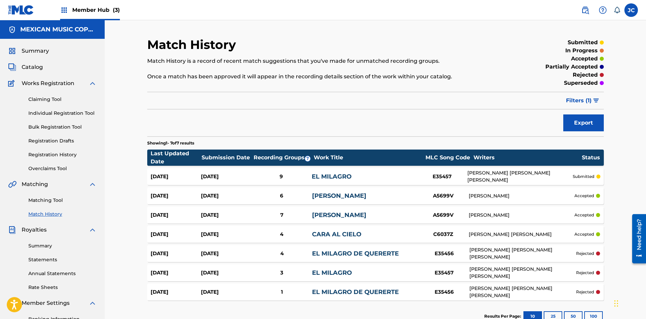
click at [274, 236] on div "C6037Z" at bounding box center [443, 235] width 51 height 8
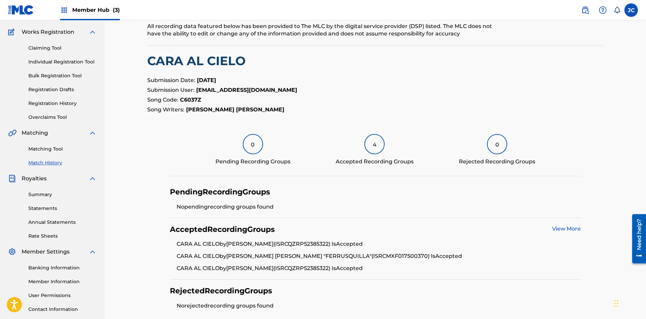
scroll to position [14, 0]
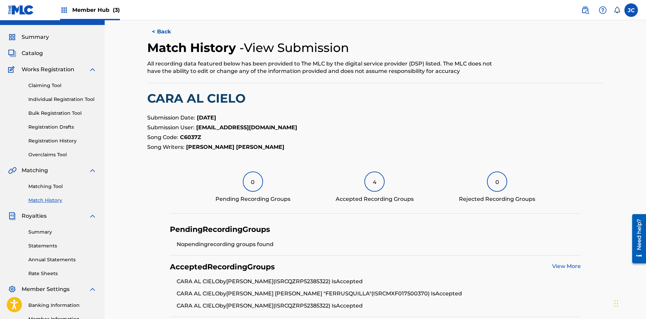
click at [199, 139] on strong "C6037Z" at bounding box center [190, 137] width 21 height 6
copy strong "C6037Z"
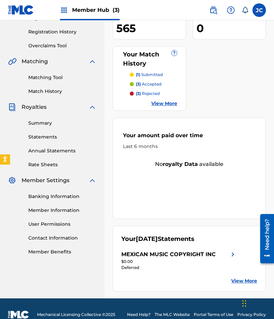
scroll to position [135, 0]
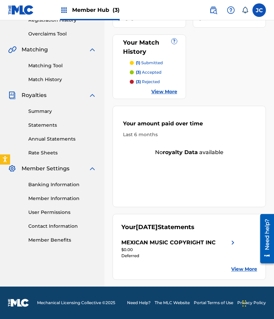
click at [242, 269] on link "View More" at bounding box center [245, 268] width 26 height 7
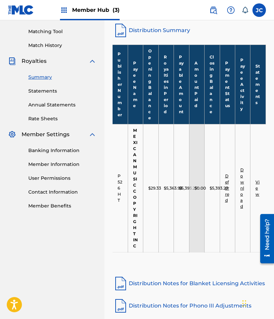
scroll to position [100, 0]
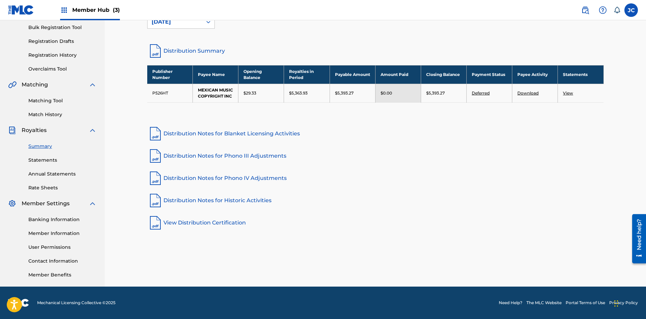
click at [274, 96] on td "Download" at bounding box center [535, 93] width 46 height 19
click at [274, 93] on link "Download" at bounding box center [527, 92] width 21 height 5
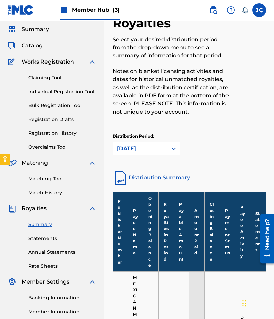
scroll to position [0, 0]
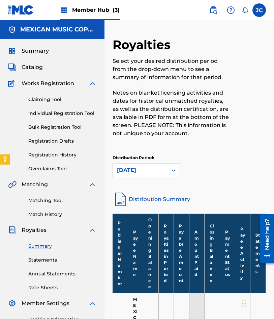
click at [26, 62] on div "Summary Catalog Works Registration Claiming Tool Individual Registration Tool B…" at bounding box center [52, 212] width 105 height 347
click at [26, 64] on span "Catalog" at bounding box center [32, 67] width 21 height 8
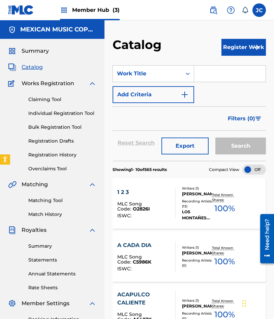
click at [204, 73] on input "Search Form" at bounding box center [230, 73] width 72 height 16
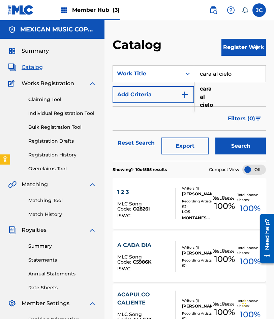
type input "cara al cielo"
click at [216, 137] on button "Search" at bounding box center [241, 145] width 51 height 17
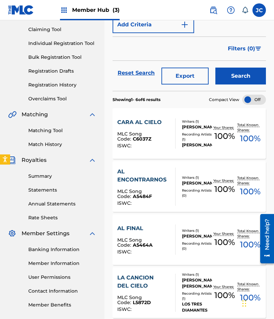
scroll to position [68, 0]
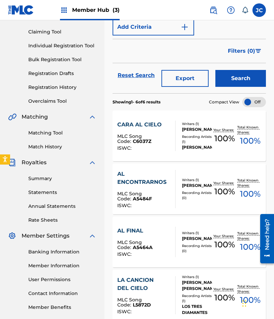
click at [157, 136] on div "MLC Song Code : C6037Z" at bounding box center [143, 140] width 53 height 12
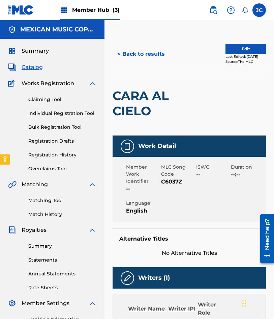
scroll to position [34, 0]
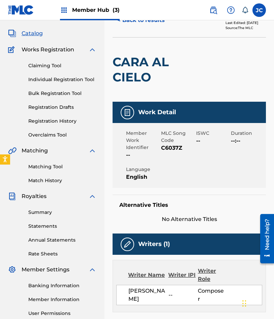
click at [50, 184] on div "Summary Catalog Works Registration Claiming Tool Individual Registration Tool B…" at bounding box center [52, 178] width 105 height 347
click at [52, 180] on link "Match History" at bounding box center [62, 180] width 68 height 7
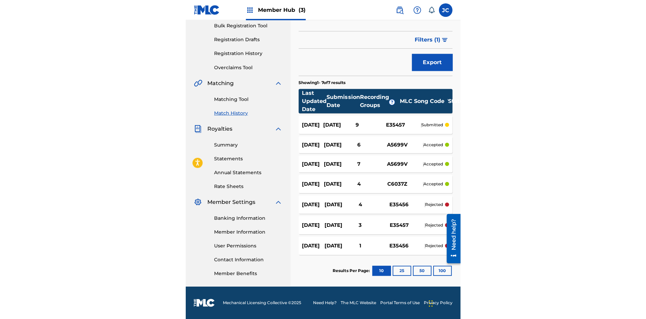
scroll to position [100, 0]
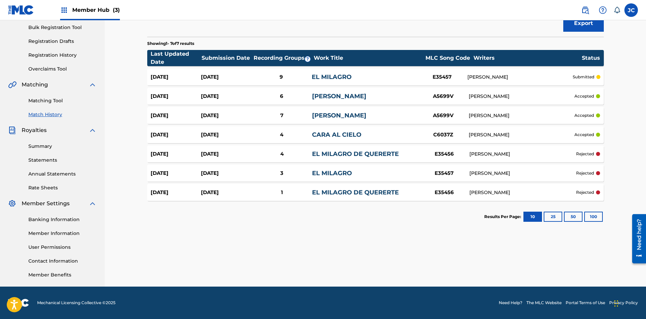
click at [274, 133] on link "CARA AL CIELO" at bounding box center [336, 134] width 49 height 7
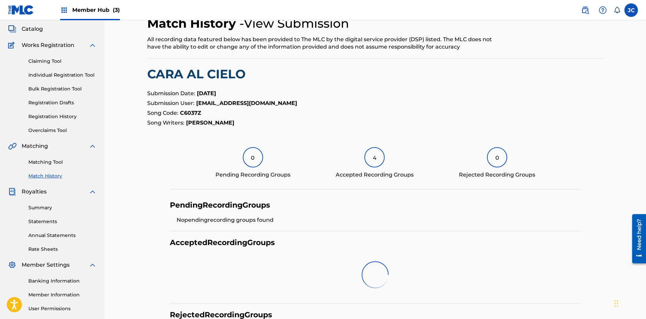
scroll to position [68, 0]
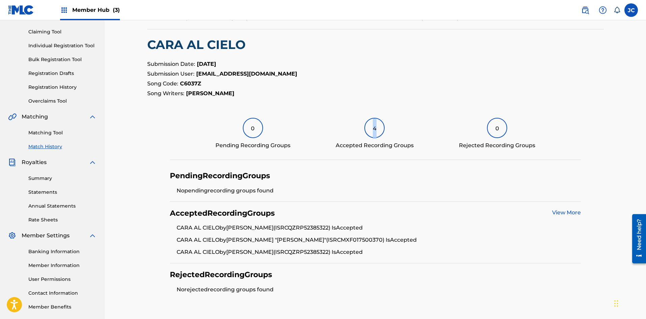
drag, startPoint x: 371, startPoint y: 132, endPoint x: 393, endPoint y: 130, distance: 22.0
click at [274, 130] on div "4 Accepted Recording Groups" at bounding box center [375, 134] width 78 height 32
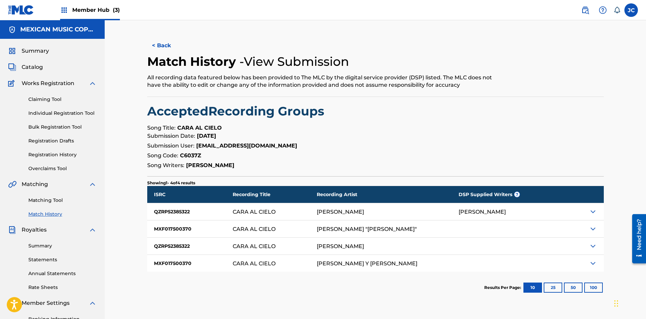
click at [274, 136] on p "Submission Date: [DATE]" at bounding box center [375, 136] width 456 height 8
click at [158, 42] on button "< Back" at bounding box center [167, 45] width 41 height 17
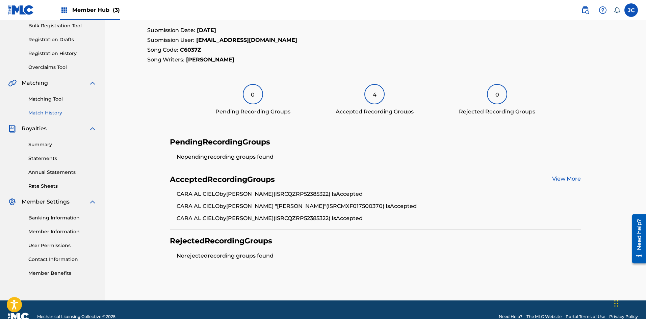
scroll to position [115, 0]
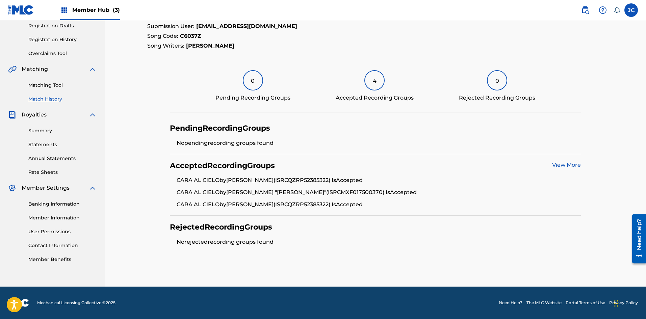
click at [274, 169] on div "View More" at bounding box center [566, 165] width 29 height 9
click at [274, 165] on link "View More" at bounding box center [566, 165] width 29 height 6
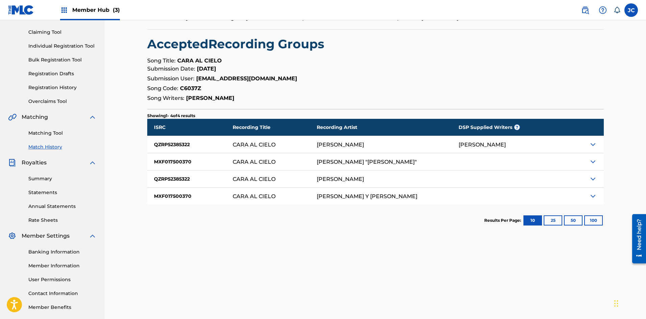
scroll to position [68, 0]
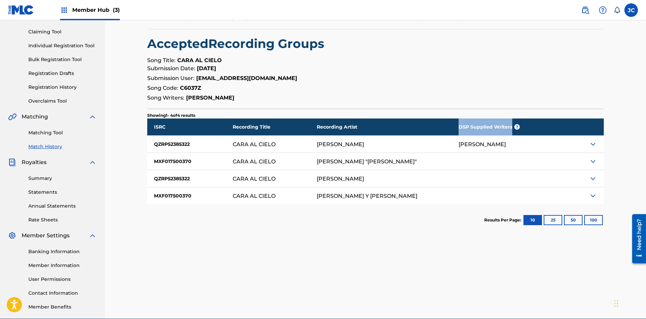
drag, startPoint x: 437, startPoint y: 125, endPoint x: 517, endPoint y: 127, distance: 80.4
click at [274, 127] on div "DSP Supplied Writers ?" at bounding box center [506, 126] width 96 height 17
click at [274, 124] on div "DSP Supplied Writers ?" at bounding box center [506, 126] width 96 height 17
click at [274, 146] on img at bounding box center [593, 144] width 8 height 8
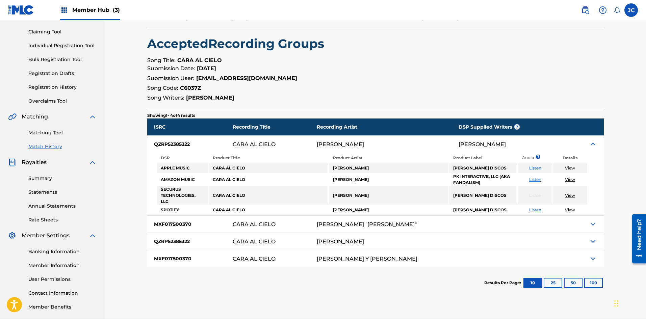
click at [274, 146] on img at bounding box center [593, 144] width 8 height 8
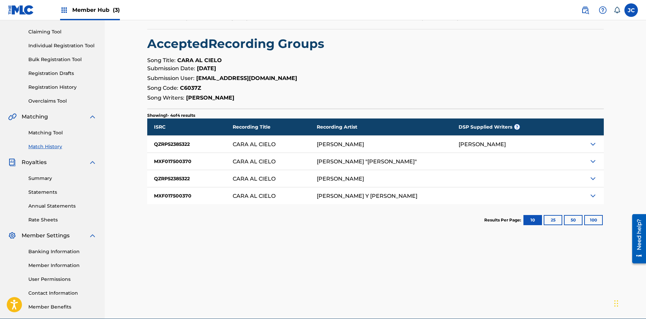
click at [274, 163] on img at bounding box center [593, 161] width 8 height 8
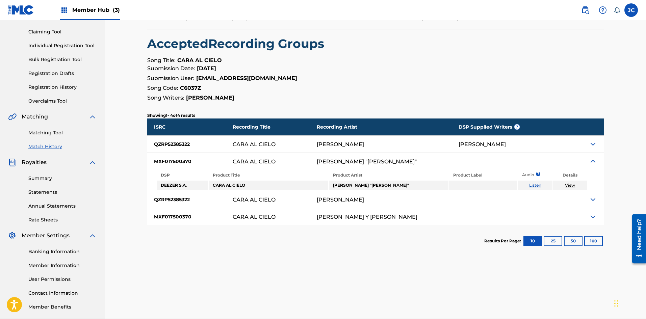
click at [274, 163] on img at bounding box center [593, 161] width 8 height 8
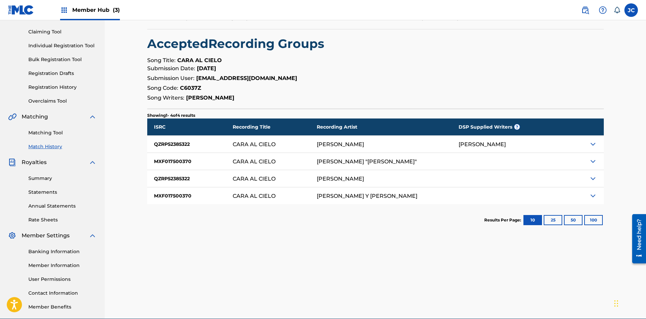
click at [274, 175] on img at bounding box center [593, 179] width 8 height 8
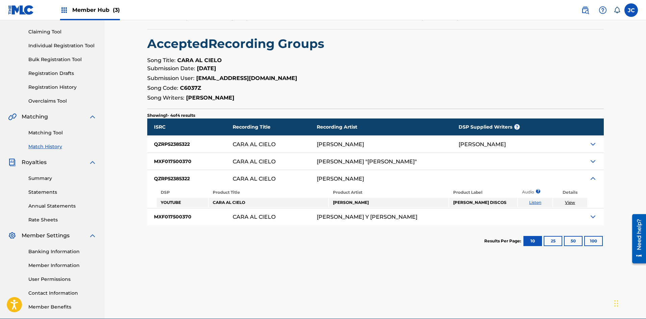
click at [274, 175] on img at bounding box center [593, 179] width 8 height 8
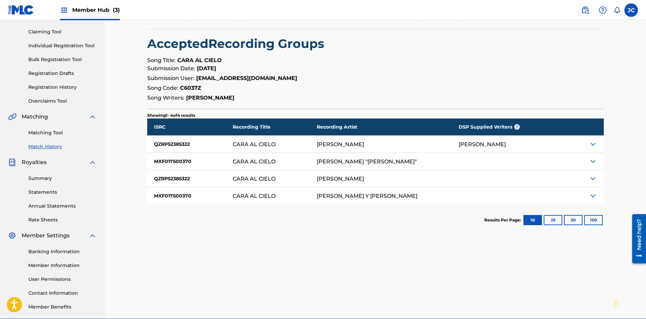
click at [274, 197] on img at bounding box center [593, 196] width 8 height 8
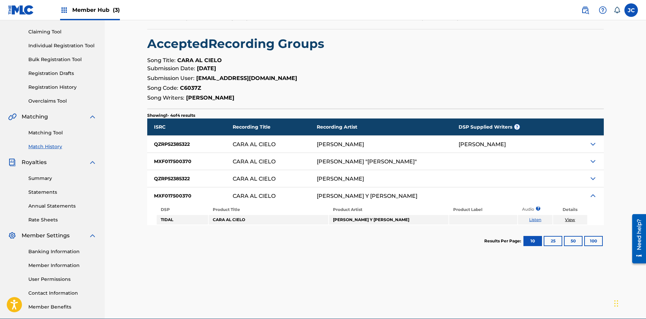
click at [274, 196] on img at bounding box center [593, 196] width 8 height 8
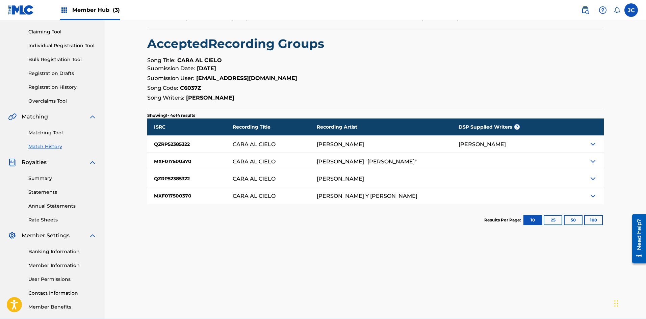
click at [185, 89] on strong "C6037Z" at bounding box center [190, 88] width 21 height 6
copy strong "C6037Z"
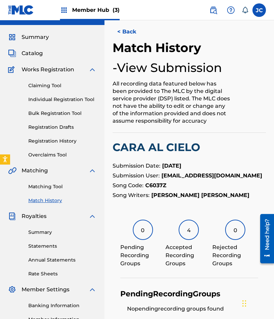
click at [222, 175] on strong "[EMAIL_ADDRESS][DOMAIN_NAME]" at bounding box center [212, 175] width 101 height 6
click at [132, 38] on button "< Back" at bounding box center [133, 31] width 41 height 17
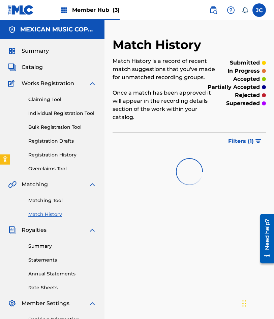
click at [19, 11] on img at bounding box center [21, 10] width 26 height 10
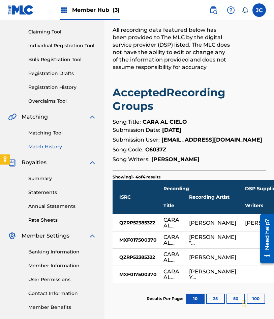
click at [137, 114] on div "< Back Match History - View Submission All recording data featured below has be…" at bounding box center [190, 142] width 154 height 345
click at [22, 15] on link at bounding box center [21, 10] width 26 height 20
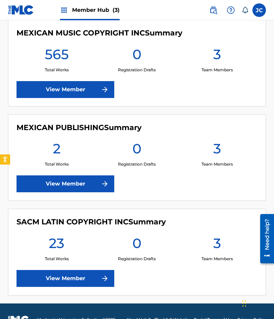
scroll to position [172, 0]
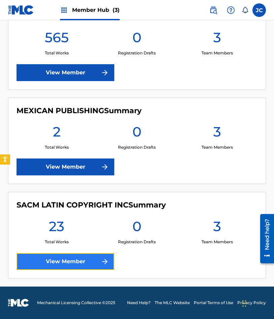
click at [87, 260] on link "View Member" at bounding box center [66, 261] width 98 height 17
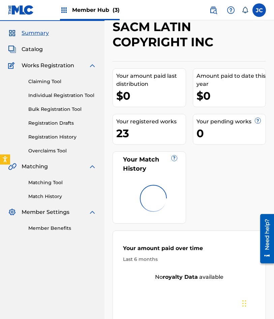
scroll to position [34, 0]
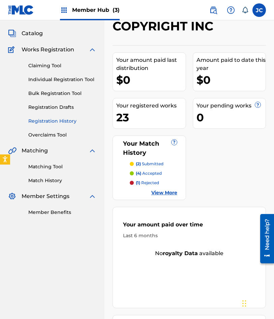
click at [53, 122] on link "Registration History" at bounding box center [62, 120] width 68 height 7
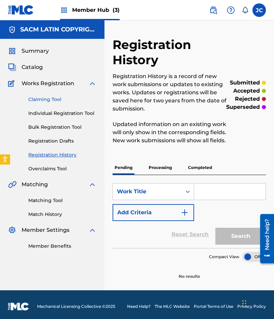
click at [50, 100] on link "Claiming Tool" at bounding box center [62, 99] width 68 height 7
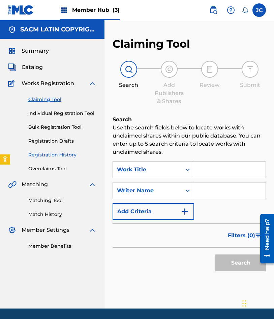
click at [57, 157] on link "Registration History" at bounding box center [62, 154] width 68 height 7
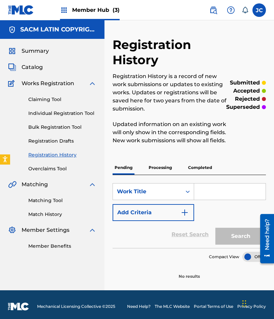
click at [160, 170] on p "Processing" at bounding box center [160, 167] width 27 height 14
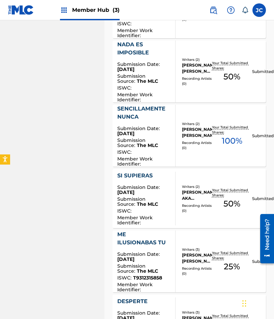
scroll to position [444, 0]
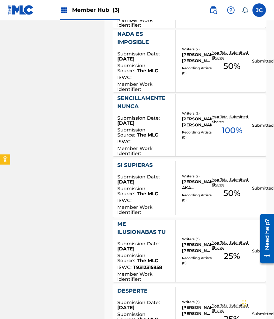
click at [167, 139] on div "ISWC :" at bounding box center [143, 142] width 53 height 7
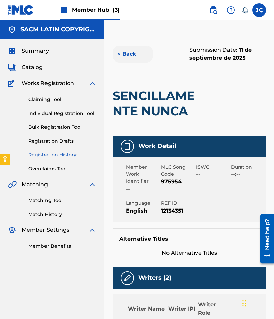
click at [124, 61] on button "< Back" at bounding box center [133, 54] width 41 height 17
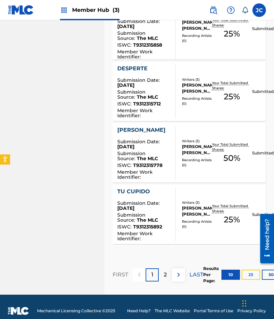
click at [254, 269] on button "25" at bounding box center [251, 274] width 19 height 10
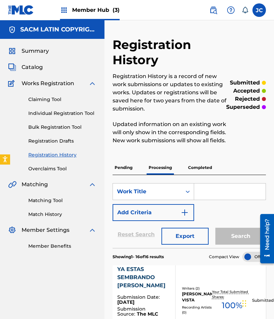
click at [24, 10] on img at bounding box center [21, 10] width 26 height 10
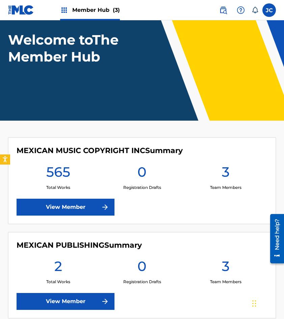
scroll to position [68, 0]
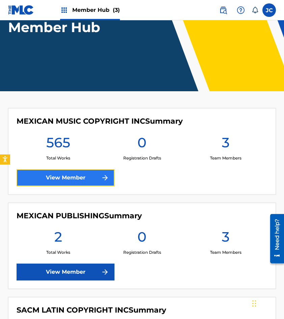
click at [88, 176] on link "View Member" at bounding box center [66, 177] width 98 height 17
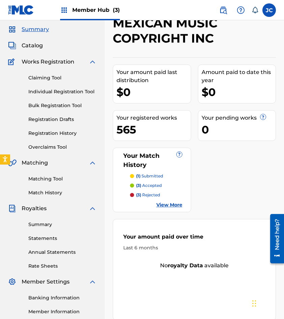
scroll to position [34, 0]
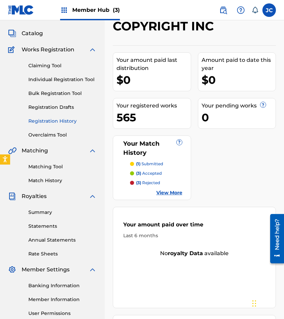
click at [63, 123] on link "Registration History" at bounding box center [62, 120] width 68 height 7
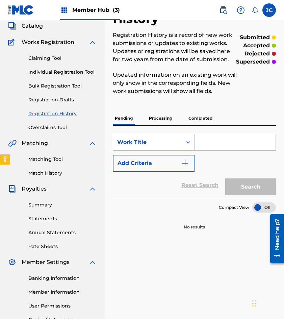
scroll to position [100, 0]
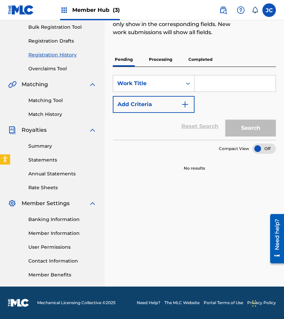
click at [20, 10] on img at bounding box center [21, 10] width 26 height 10
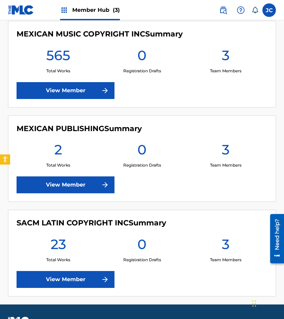
scroll to position [172, 0]
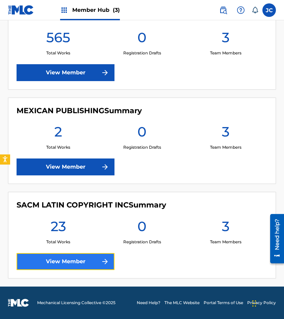
click at [73, 261] on link "View Member" at bounding box center [66, 261] width 98 height 17
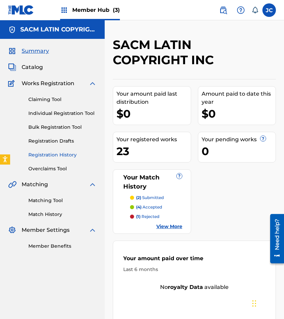
click at [58, 153] on link "Registration History" at bounding box center [62, 154] width 68 height 7
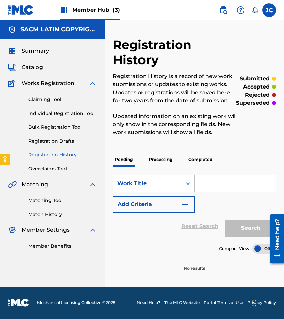
click at [17, 9] on img at bounding box center [21, 10] width 26 height 10
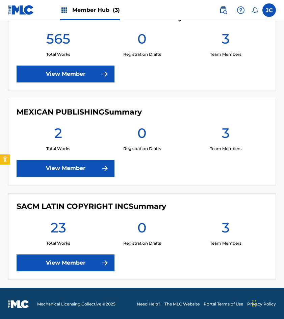
scroll to position [172, 0]
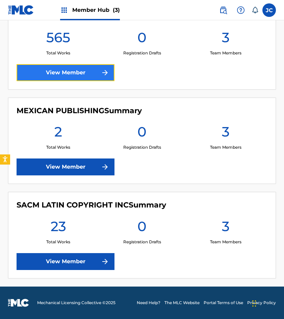
click at [71, 74] on link "View Member" at bounding box center [66, 72] width 98 height 17
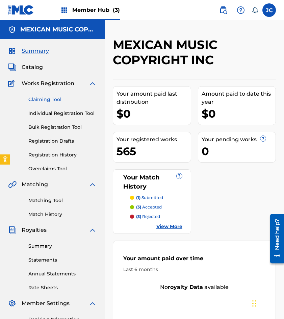
click at [49, 97] on link "Claiming Tool" at bounding box center [62, 99] width 68 height 7
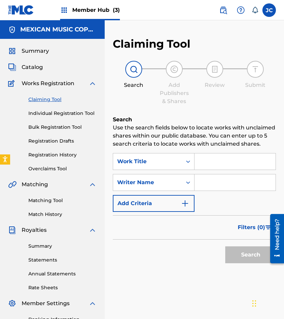
scroll to position [34, 0]
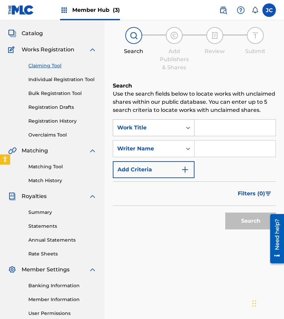
click at [160, 131] on div "Work Title" at bounding box center [147, 127] width 69 height 13
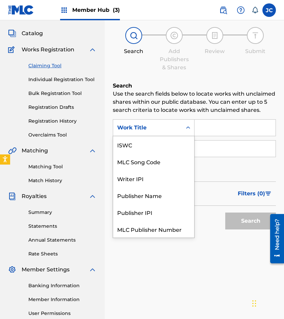
scroll to position [17, 0]
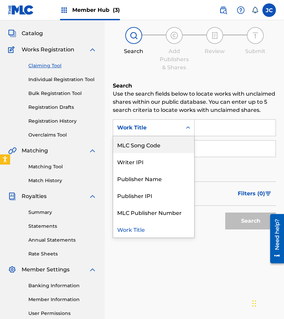
click at [152, 140] on div "MLC Song Code" at bounding box center [153, 144] width 81 height 17
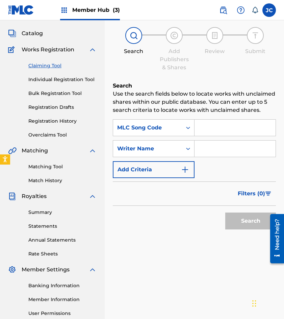
click at [206, 125] on input "Search Form" at bounding box center [234, 127] width 81 height 16
paste input "976064"
type input "976064"
click at [225, 212] on button "Search" at bounding box center [250, 220] width 51 height 17
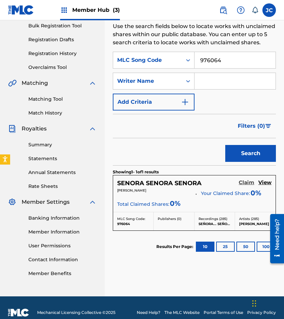
click at [244, 183] on h5 "Claim" at bounding box center [247, 182] width 16 height 6
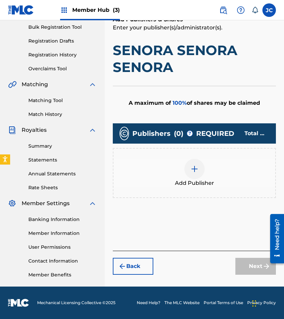
scroll to position [100, 0]
click at [190, 166] on img at bounding box center [194, 169] width 8 height 8
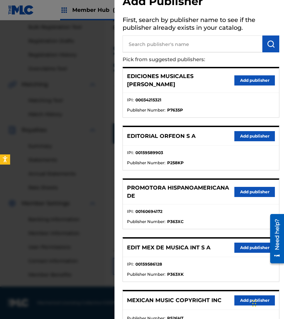
scroll to position [34, 0]
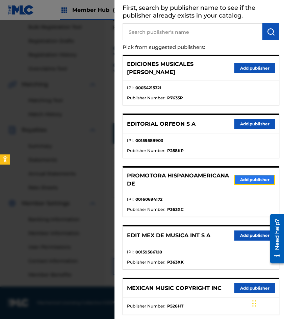
click at [235, 175] on button "Add publisher" at bounding box center [254, 180] width 41 height 10
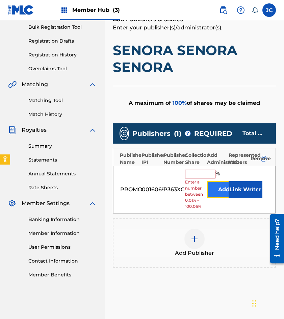
click at [218, 191] on button "Add" at bounding box center [224, 189] width 34 height 17
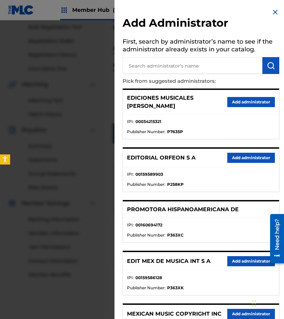
scroll to position [61, 0]
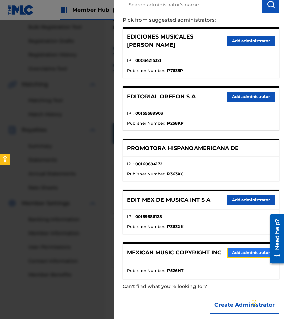
click at [248, 247] on button "Add administrator" at bounding box center [251, 252] width 48 height 10
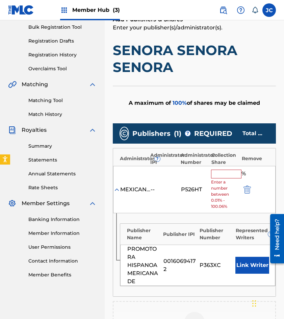
click at [225, 176] on input "text" at bounding box center [226, 173] width 30 height 9
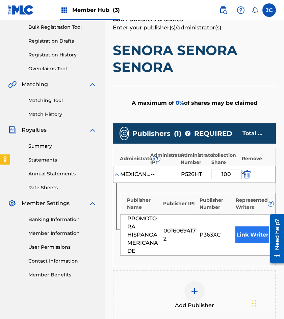
type input "100"
click at [245, 234] on button "Link Writer" at bounding box center [252, 234] width 34 height 17
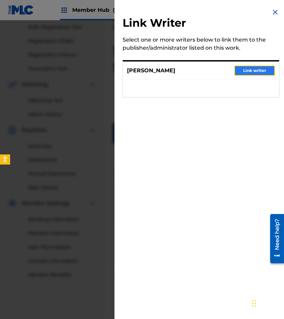
click at [244, 69] on button "Link writer" at bounding box center [254, 70] width 41 height 10
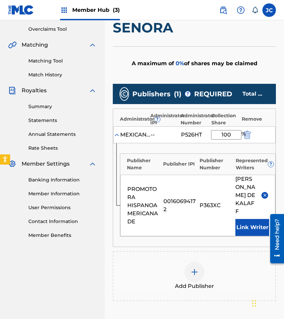
scroll to position [222, 0]
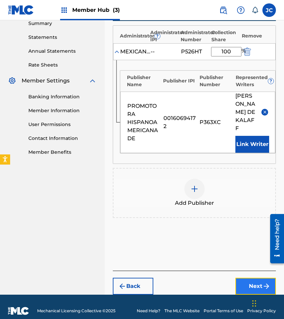
click at [246, 277] on button "Next" at bounding box center [255, 285] width 41 height 17
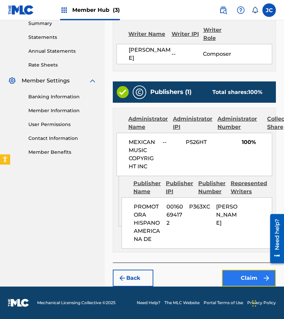
click at [251, 273] on button "Claim" at bounding box center [249, 277] width 54 height 17
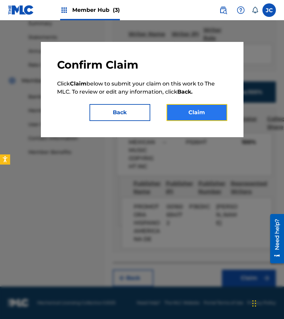
click at [212, 118] on button "Claim" at bounding box center [196, 112] width 61 height 17
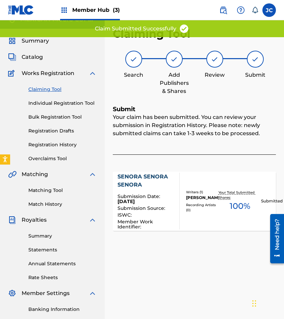
scroll to position [0, 0]
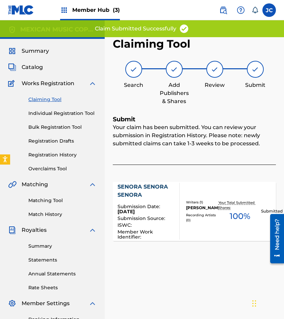
click at [45, 100] on link "Claiming Tool" at bounding box center [62, 99] width 68 height 7
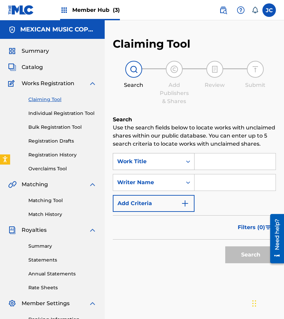
click at [152, 160] on div "Work Title" at bounding box center [147, 161] width 61 height 8
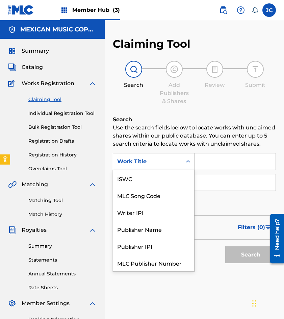
scroll to position [17, 0]
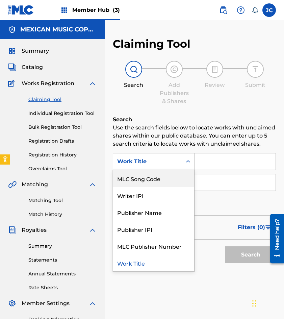
click at [154, 175] on div "MLC Song Code" at bounding box center [153, 178] width 81 height 17
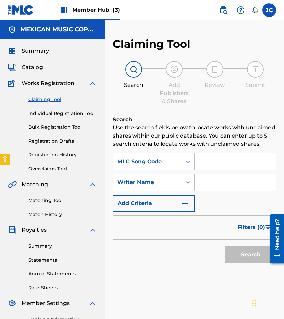
click at [196, 164] on input "Search Form" at bounding box center [234, 161] width 81 height 16
type input "S7413P"
click at [225, 246] on button "Search" at bounding box center [250, 254] width 51 height 17
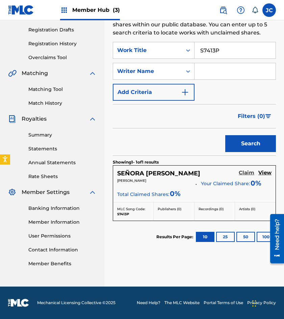
click at [245, 170] on h5 "Claim" at bounding box center [247, 172] width 16 height 6
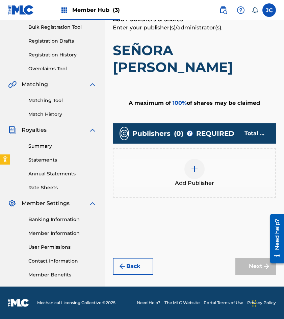
scroll to position [100, 0]
click at [194, 171] on img at bounding box center [194, 169] width 8 height 8
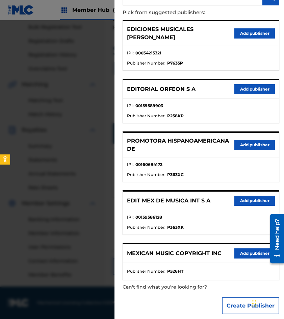
scroll to position [69, 0]
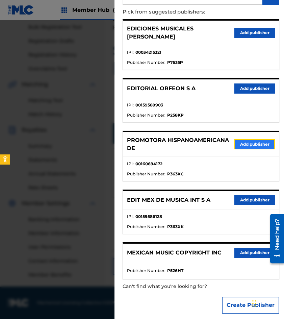
click at [244, 141] on button "Add publisher" at bounding box center [254, 144] width 41 height 10
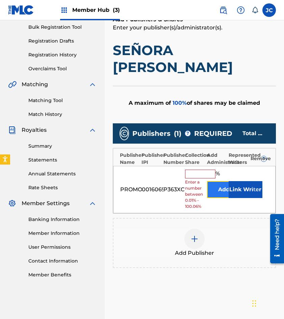
click at [221, 190] on button "Add" at bounding box center [224, 189] width 34 height 17
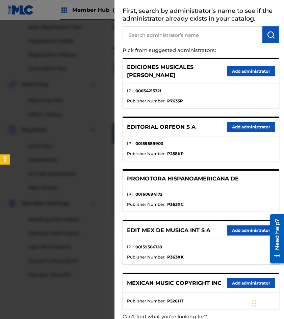
scroll to position [61, 0]
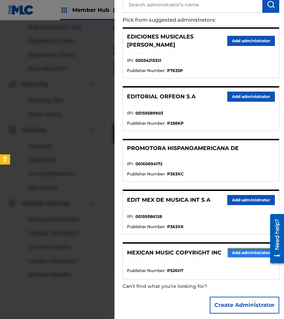
click at [240, 247] on button "Add administrator" at bounding box center [251, 252] width 48 height 10
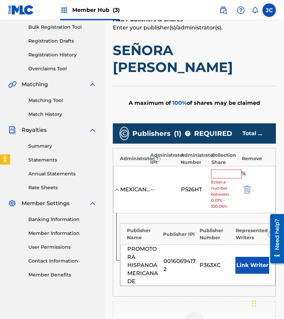
click at [216, 177] on input "text" at bounding box center [226, 173] width 30 height 9
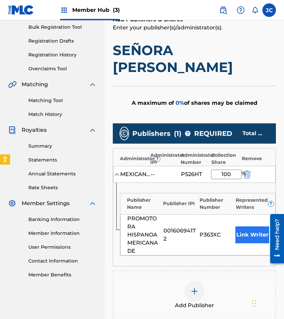
type input "100"
click at [247, 233] on button "Link Writer" at bounding box center [252, 234] width 34 height 17
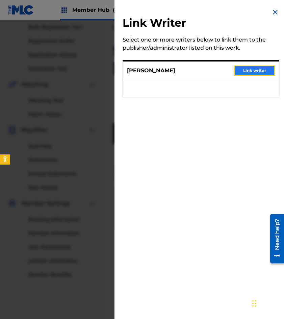
click at [241, 69] on button "Link writer" at bounding box center [254, 70] width 41 height 10
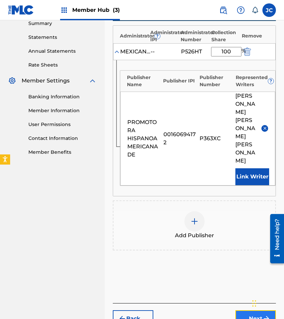
click at [246, 310] on button "Next" at bounding box center [255, 318] width 41 height 17
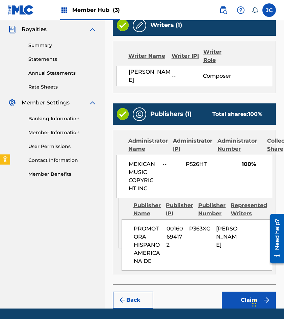
scroll to position [222, 0]
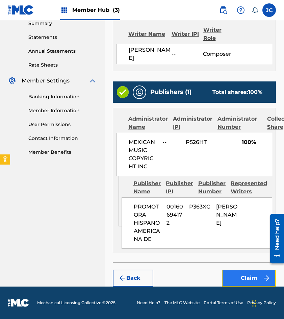
click at [245, 274] on button "Claim" at bounding box center [249, 277] width 54 height 17
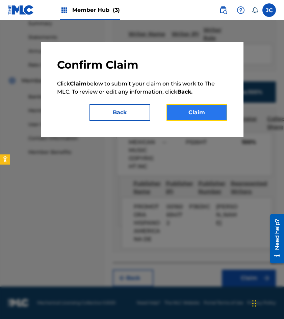
click at [213, 116] on button "Claim" at bounding box center [196, 112] width 61 height 17
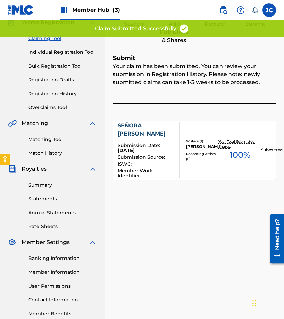
scroll to position [0, 0]
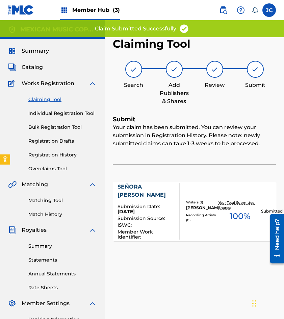
drag, startPoint x: 58, startPoint y: 153, endPoint x: 93, endPoint y: 160, distance: 35.7
click at [58, 153] on link "Registration History" at bounding box center [62, 154] width 68 height 7
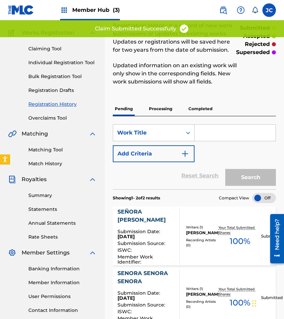
scroll to position [101, 0]
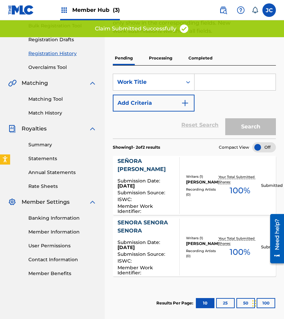
click at [22, 6] on img at bounding box center [21, 10] width 26 height 10
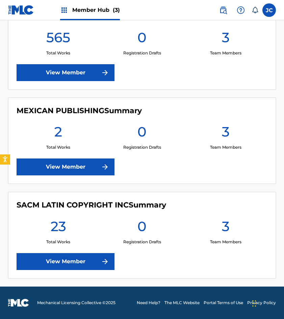
scroll to position [71, 0]
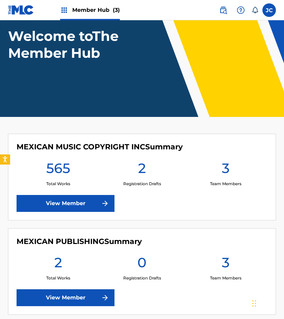
scroll to position [101, 0]
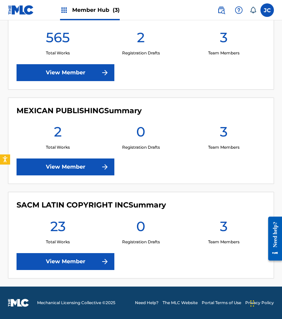
scroll to position [139, 0]
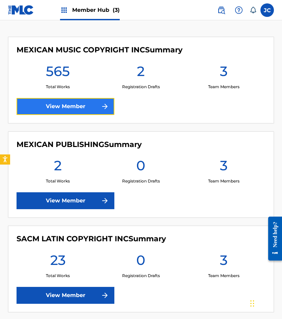
click at [86, 106] on link "View Member" at bounding box center [66, 106] width 98 height 17
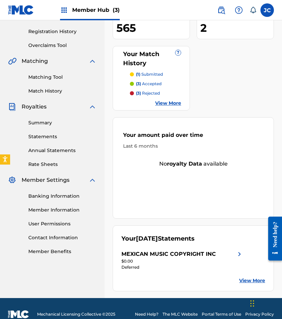
scroll to position [135, 0]
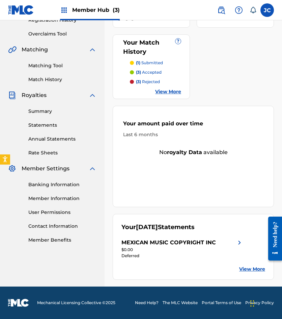
click at [260, 270] on link "View More" at bounding box center [252, 268] width 26 height 7
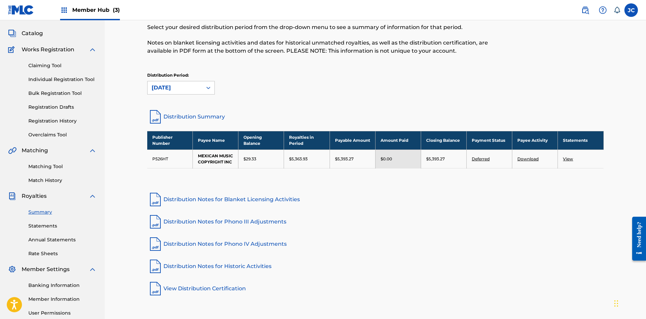
scroll to position [68, 0]
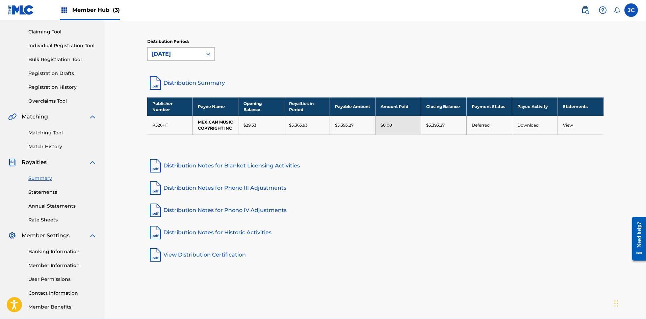
click at [282, 197] on div "Royalties Select your desired distribution period from the drop-down menu to se…" at bounding box center [375, 116] width 456 height 293
click at [260, 186] on link "Distribution Notes for Phono III Adjustments" at bounding box center [375, 188] width 456 height 16
click at [235, 207] on link "Distribution Notes for Phono IV Adjustments" at bounding box center [375, 210] width 456 height 16
click at [205, 235] on link "Distribution Notes for Historic Activities" at bounding box center [375, 232] width 456 height 16
click at [211, 234] on link "Distribution Notes for Historic Activities" at bounding box center [375, 232] width 456 height 16
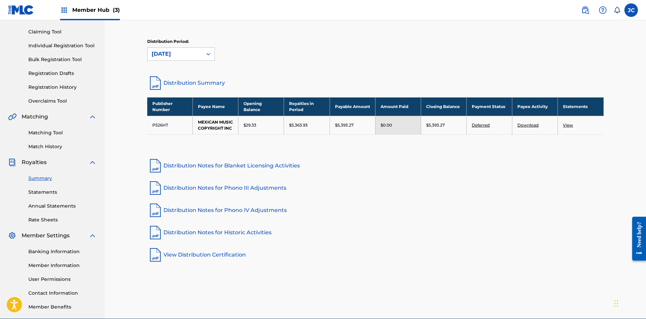
click at [204, 86] on link "Distribution Summary" at bounding box center [375, 83] width 456 height 16
click at [194, 167] on link "Distribution Notes for Blanket Licensing Activities" at bounding box center [375, 166] width 456 height 16
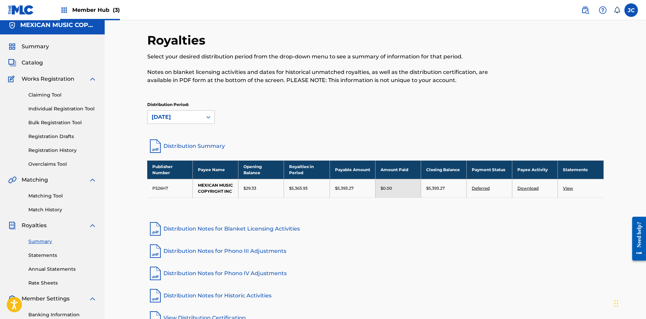
scroll to position [0, 0]
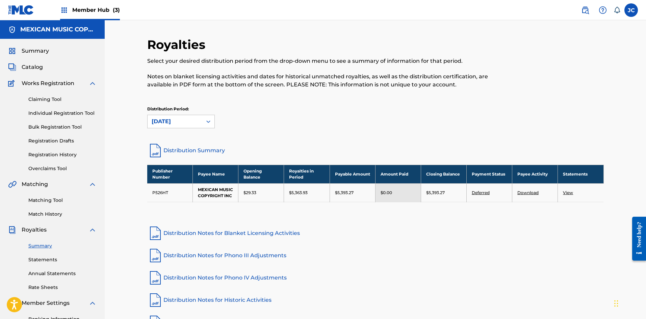
click at [282, 193] on link "View" at bounding box center [568, 192] width 10 height 5
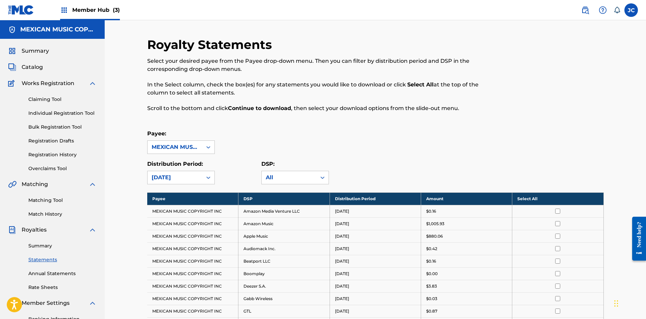
click at [39, 252] on div "Summary Statements Annual Statements Rate Sheets" at bounding box center [52, 262] width 88 height 57
click at [41, 248] on link "Summary" at bounding box center [62, 245] width 68 height 7
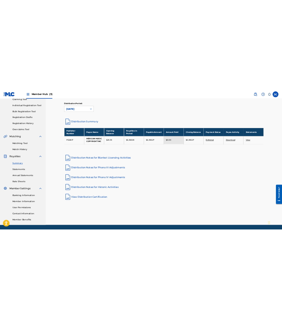
scroll to position [66, 0]
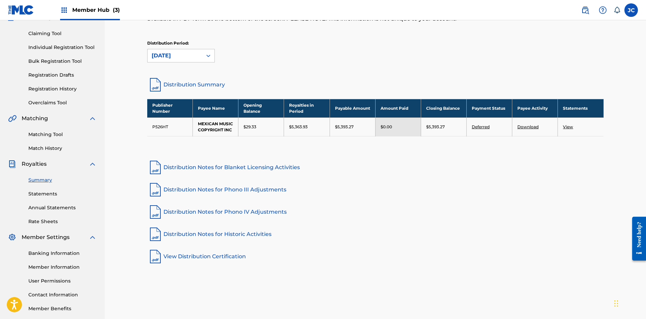
click at [282, 129] on link "Download" at bounding box center [527, 126] width 21 height 5
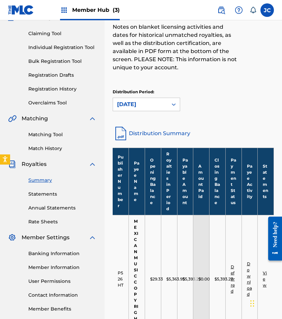
click at [17, 14] on img at bounding box center [21, 10] width 26 height 10
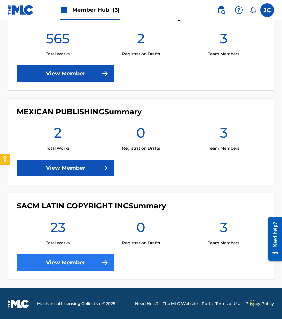
scroll to position [172, 0]
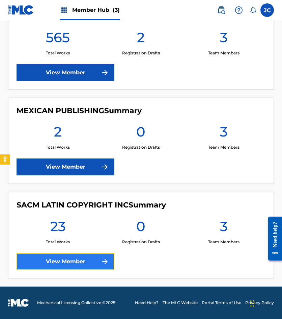
click at [91, 257] on link "View Member" at bounding box center [66, 261] width 98 height 17
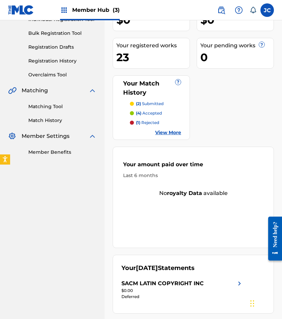
scroll to position [26, 0]
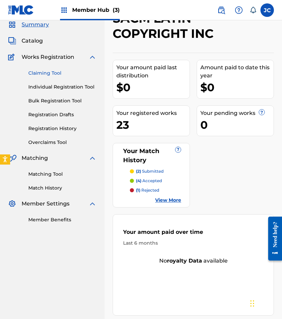
click at [50, 73] on link "Claiming Tool" at bounding box center [62, 73] width 68 height 7
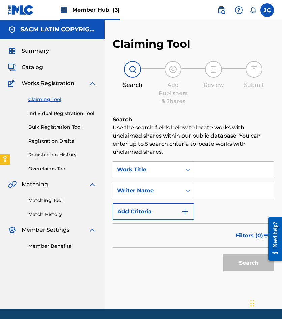
click at [162, 169] on div "Work Title" at bounding box center [147, 169] width 61 height 8
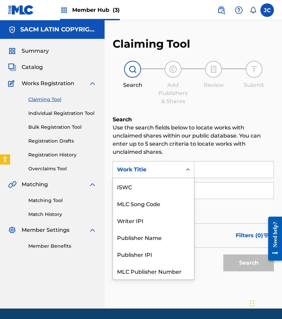
scroll to position [17, 0]
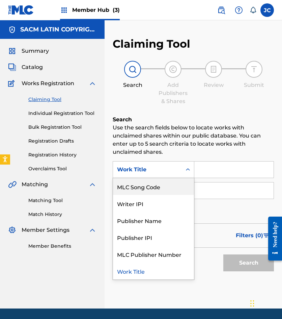
drag, startPoint x: 163, startPoint y: 181, endPoint x: 168, endPoint y: 177, distance: 6.3
click at [164, 181] on div "MLC Song Code" at bounding box center [153, 186] width 81 height 17
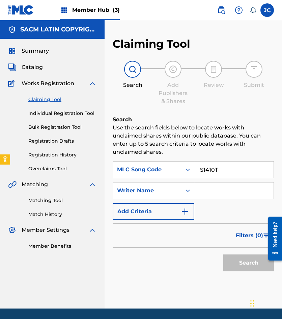
type input "S1410T"
click at [223, 254] on button "Search" at bounding box center [248, 262] width 51 height 17
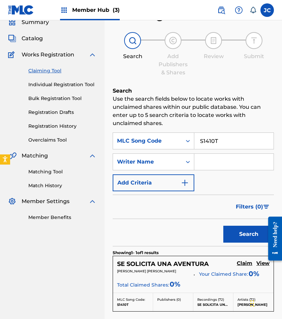
scroll to position [68, 0]
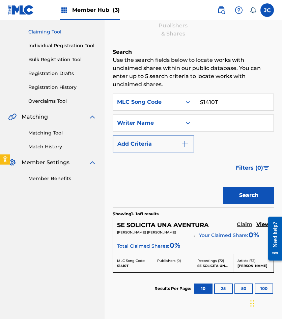
click at [245, 225] on h5 "Claim" at bounding box center [245, 224] width 16 height 6
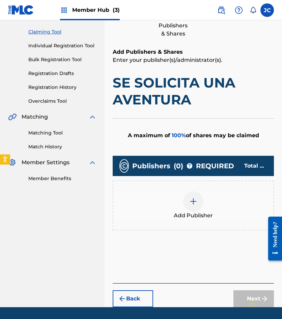
click at [189, 200] on img at bounding box center [193, 201] width 8 height 8
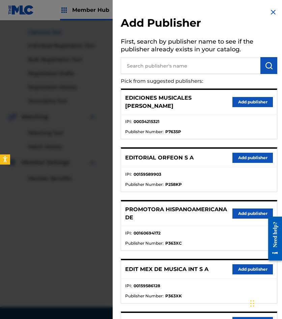
scroll to position [34, 0]
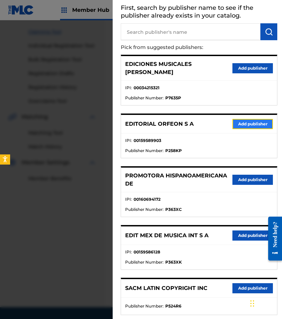
click at [242, 119] on button "Add publisher" at bounding box center [253, 124] width 41 height 10
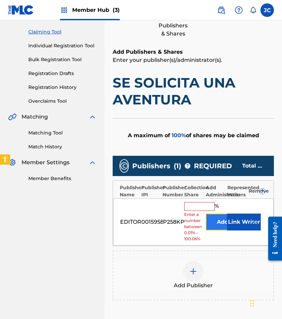
click at [214, 220] on button "Add" at bounding box center [223, 221] width 34 height 17
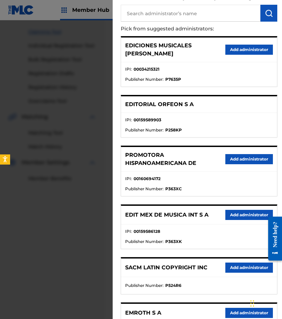
scroll to position [120, 0]
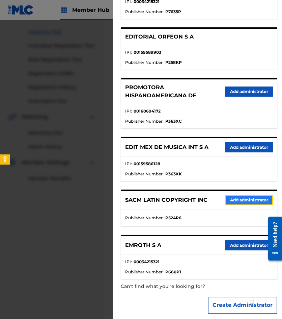
click at [238, 195] on button "Add administrator" at bounding box center [249, 200] width 48 height 10
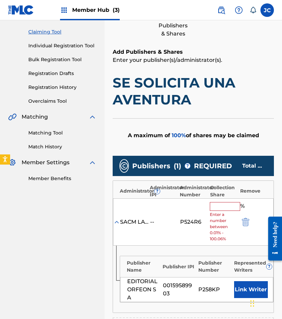
click at [217, 207] on input "text" at bounding box center [225, 206] width 30 height 9
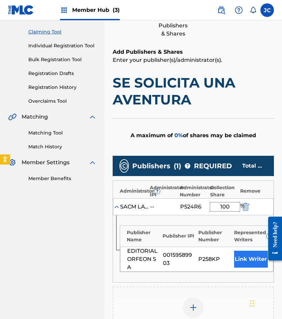
type input "100"
click at [243, 254] on button "Link Writer" at bounding box center [251, 258] width 34 height 17
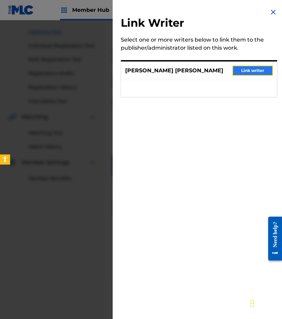
click at [245, 69] on button "Link writer" at bounding box center [253, 70] width 41 height 10
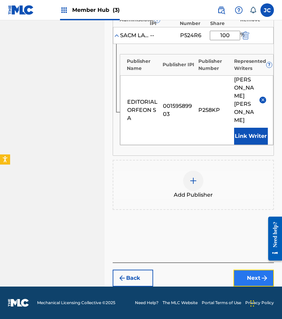
click at [252, 279] on button "Next" at bounding box center [254, 277] width 41 height 17
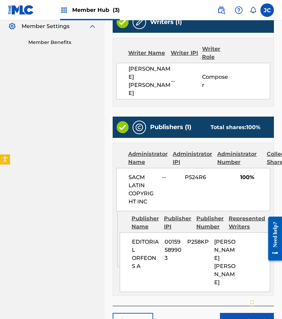
scroll to position [231, 0]
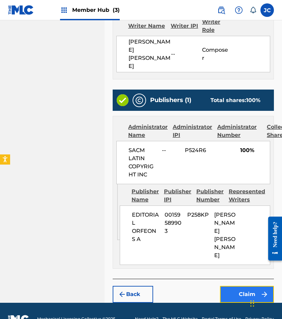
click at [243, 286] on button "Claim" at bounding box center [247, 294] width 54 height 17
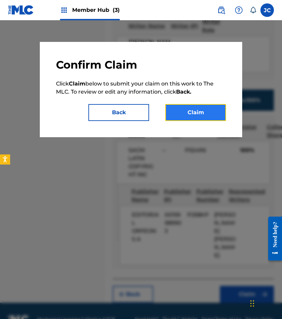
click at [206, 109] on button "Claim" at bounding box center [195, 112] width 61 height 17
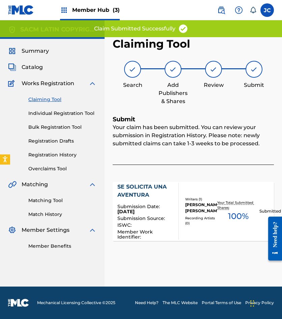
scroll to position [0, 0]
click at [54, 97] on link "Claiming Tool" at bounding box center [62, 99] width 68 height 7
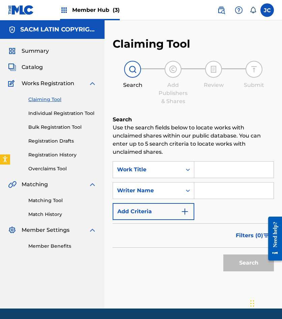
click at [33, 9] on img at bounding box center [21, 10] width 26 height 10
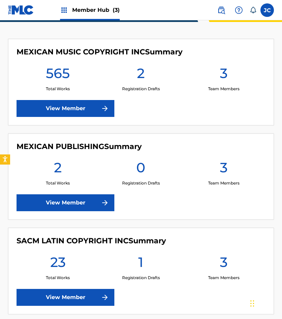
scroll to position [37, 0]
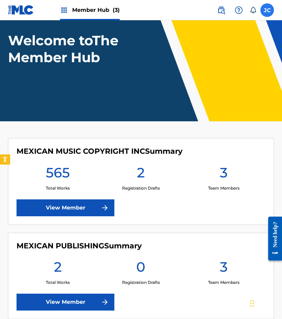
click at [265, 8] on label at bounding box center [268, 10] width 14 height 14
click at [267, 10] on input "[PERSON_NAME] [EMAIL_ADDRESS][DOMAIN_NAME] Notification Preferences Profile Log…" at bounding box center [267, 10] width 0 height 0
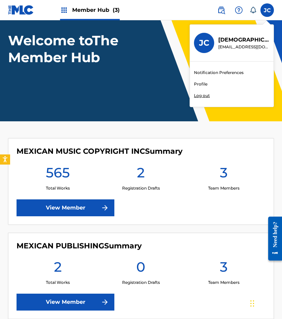
click at [203, 95] on p "Log out" at bounding box center [202, 95] width 16 height 6
click at [267, 10] on input "[PERSON_NAME] [EMAIL_ADDRESS][DOMAIN_NAME] Notification Preferences Profile Log…" at bounding box center [267, 10] width 0 height 0
